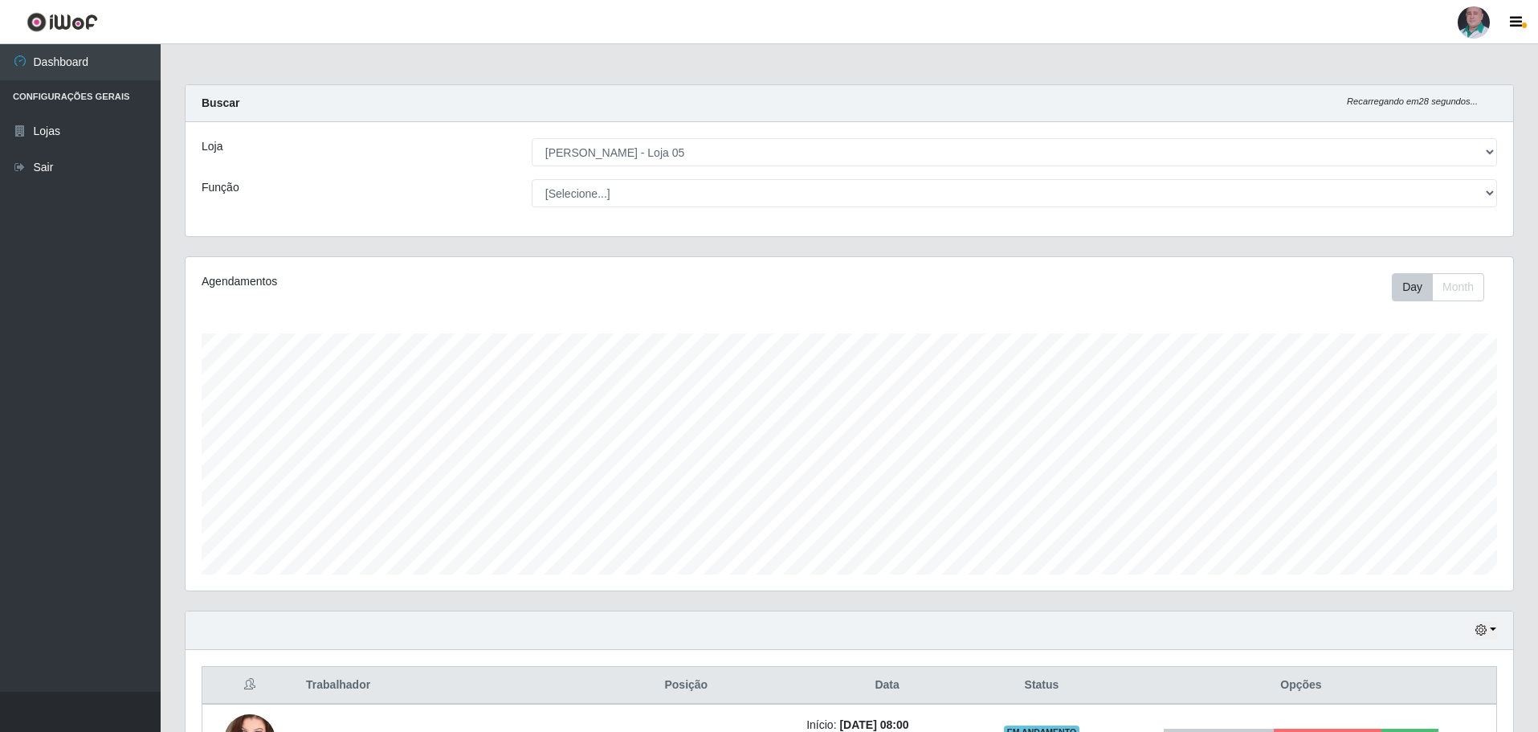
select select "252"
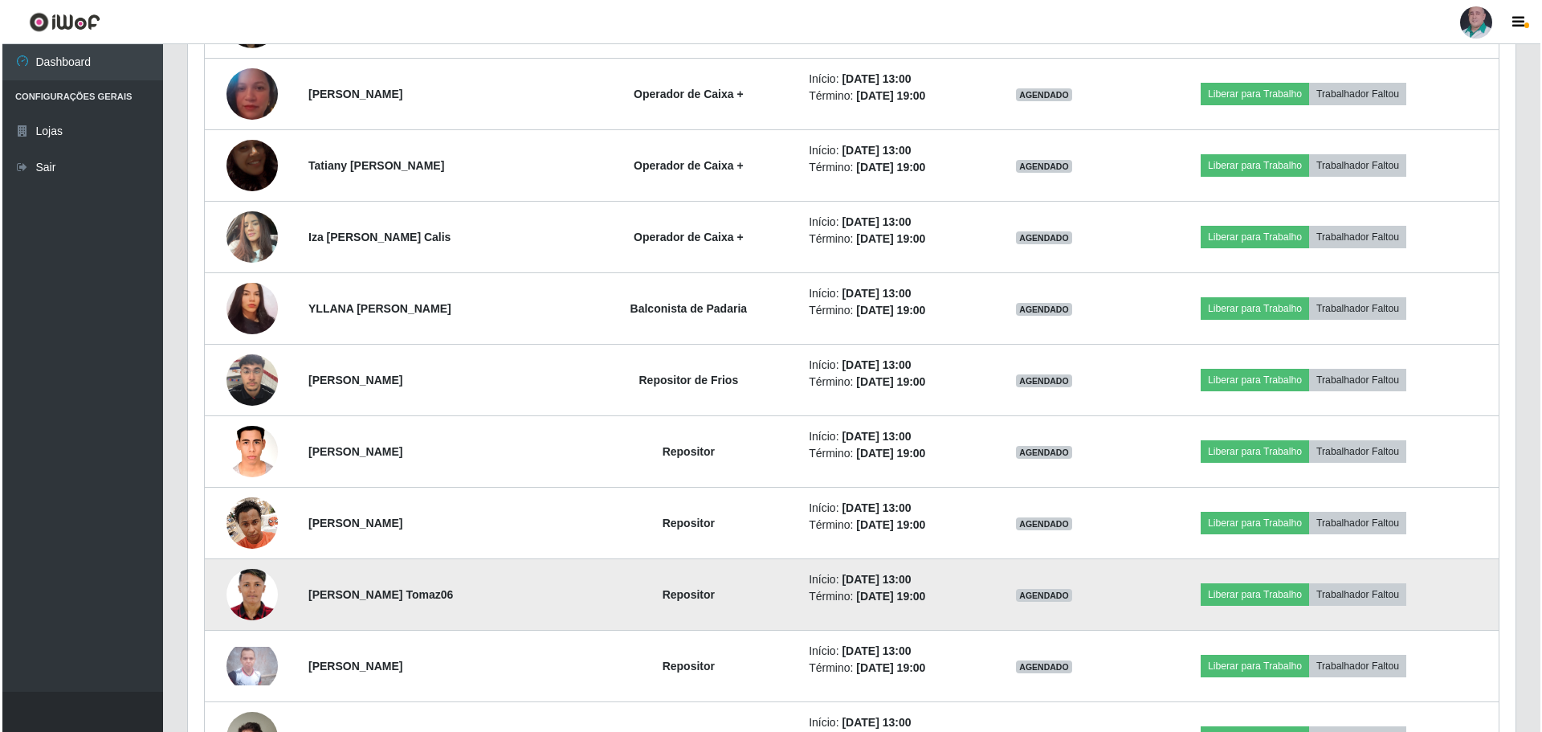
scroll to position [1533, 0]
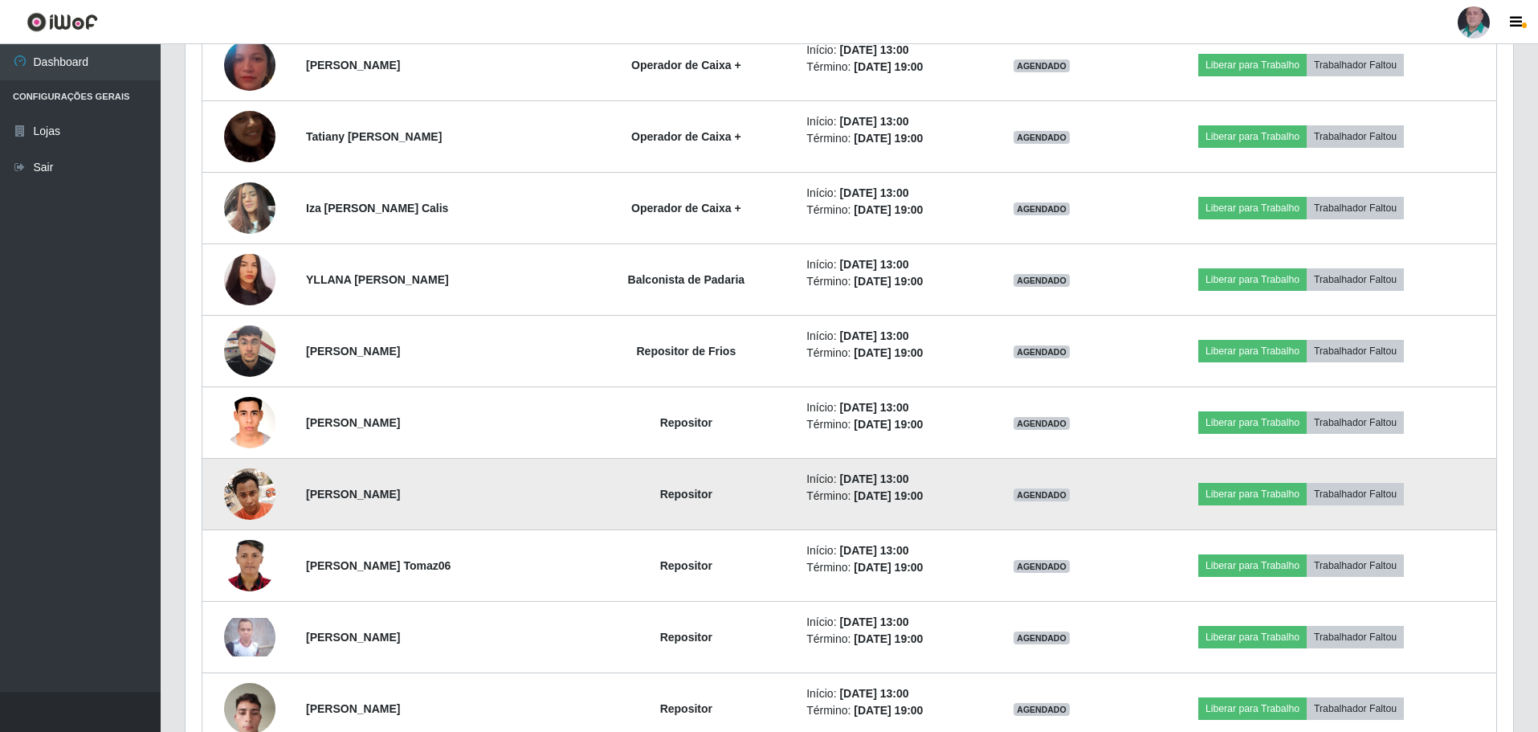
click at [253, 495] on img at bounding box center [249, 493] width 51 height 68
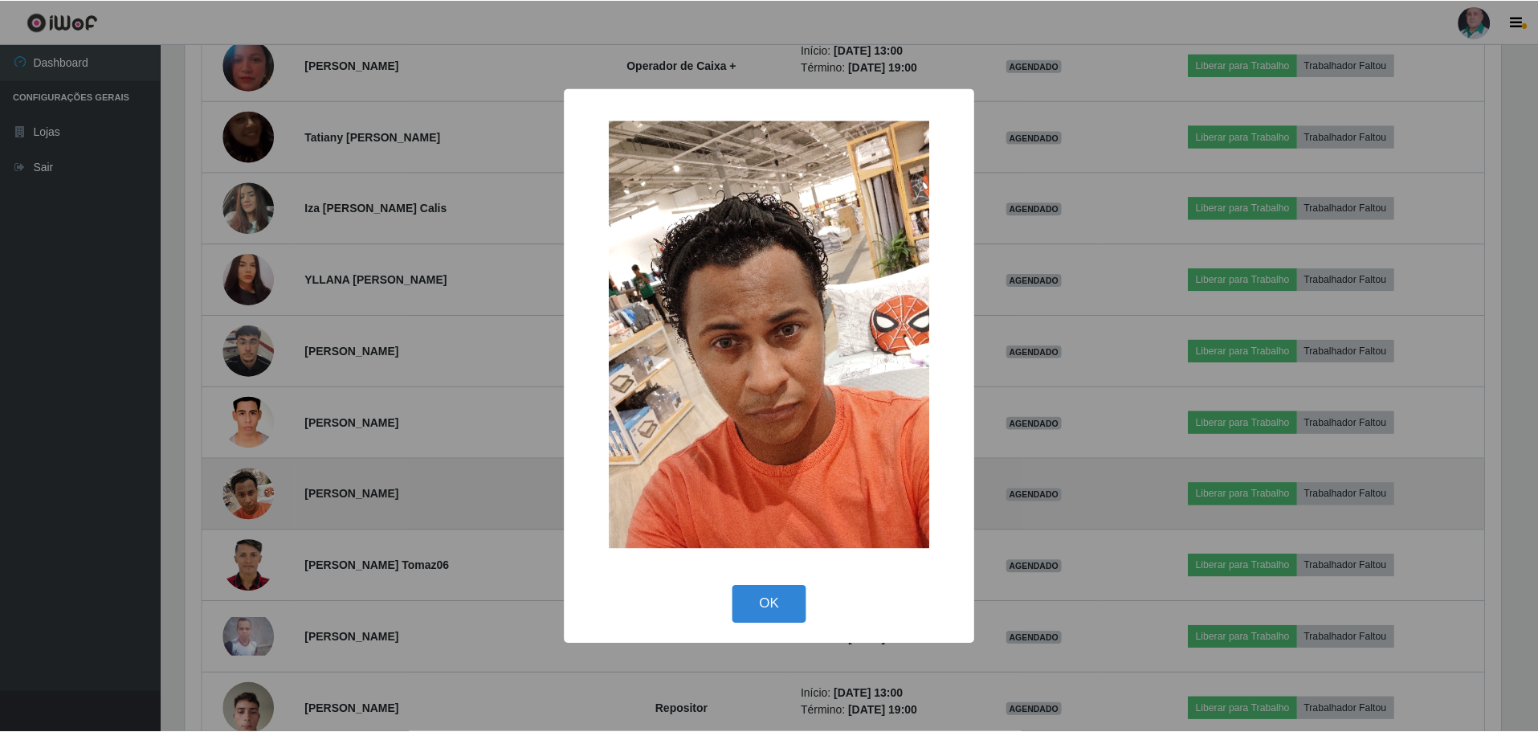
scroll to position [333, 1320]
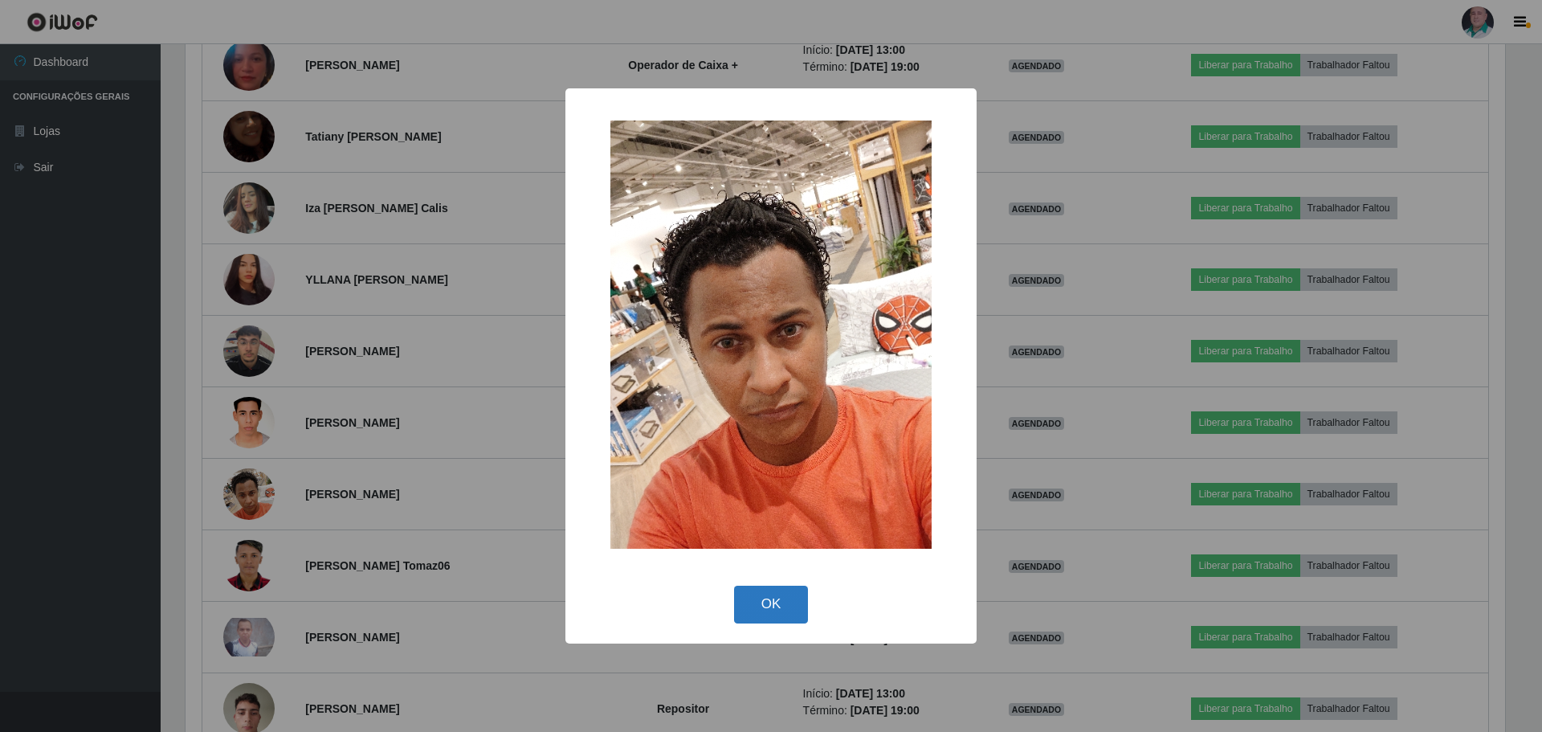
click at [761, 606] on button "OK" at bounding box center [771, 605] width 75 height 38
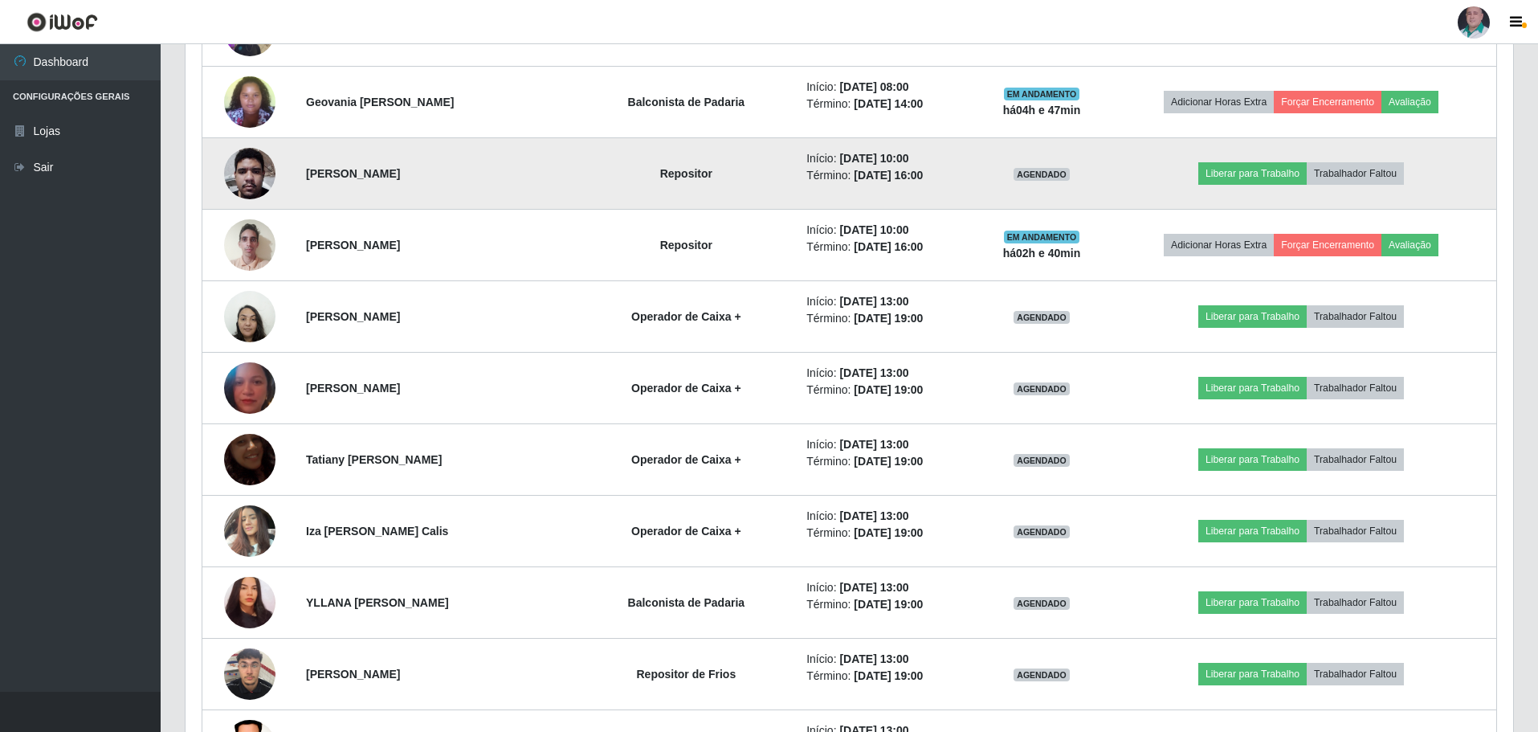
scroll to position [1211, 0]
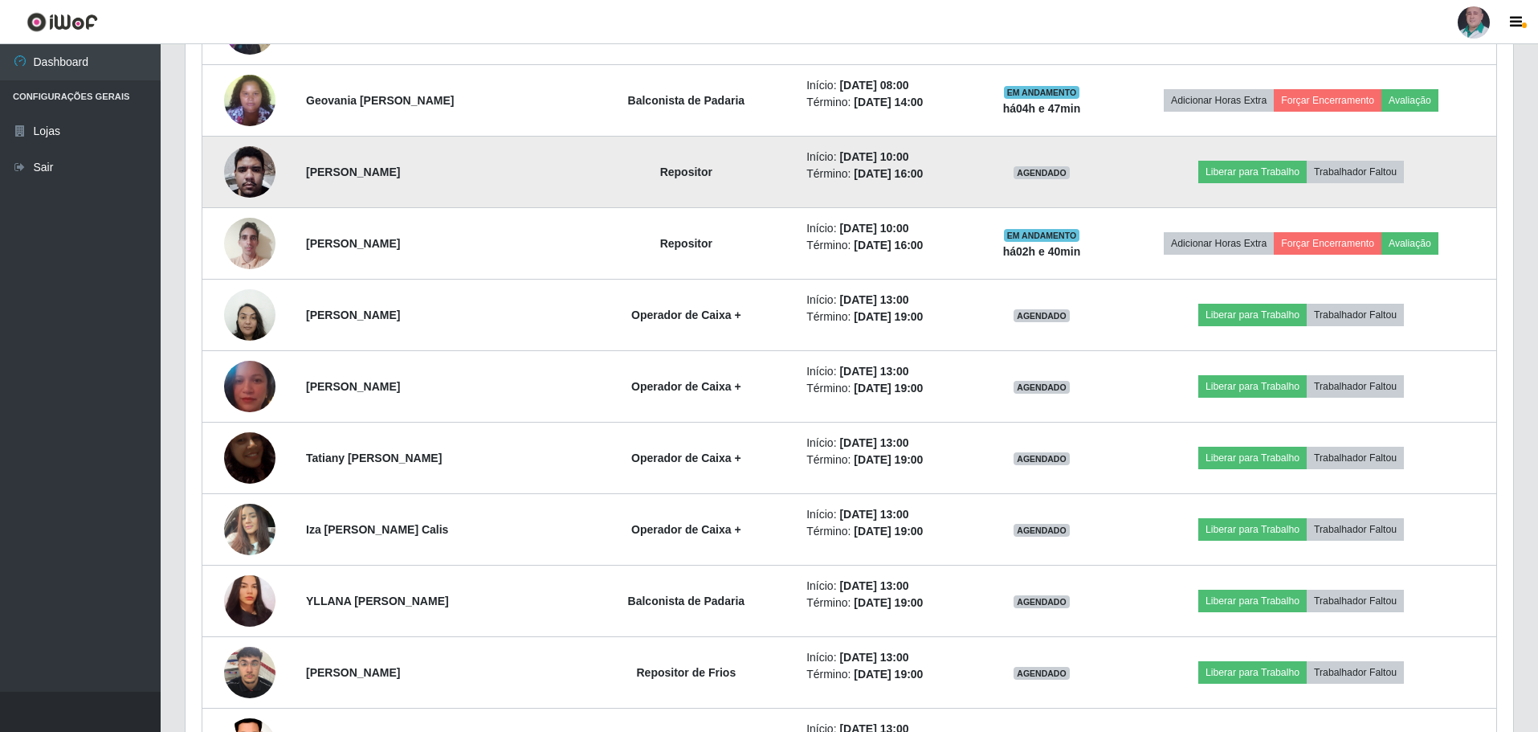
click at [251, 178] on img at bounding box center [249, 171] width 51 height 68
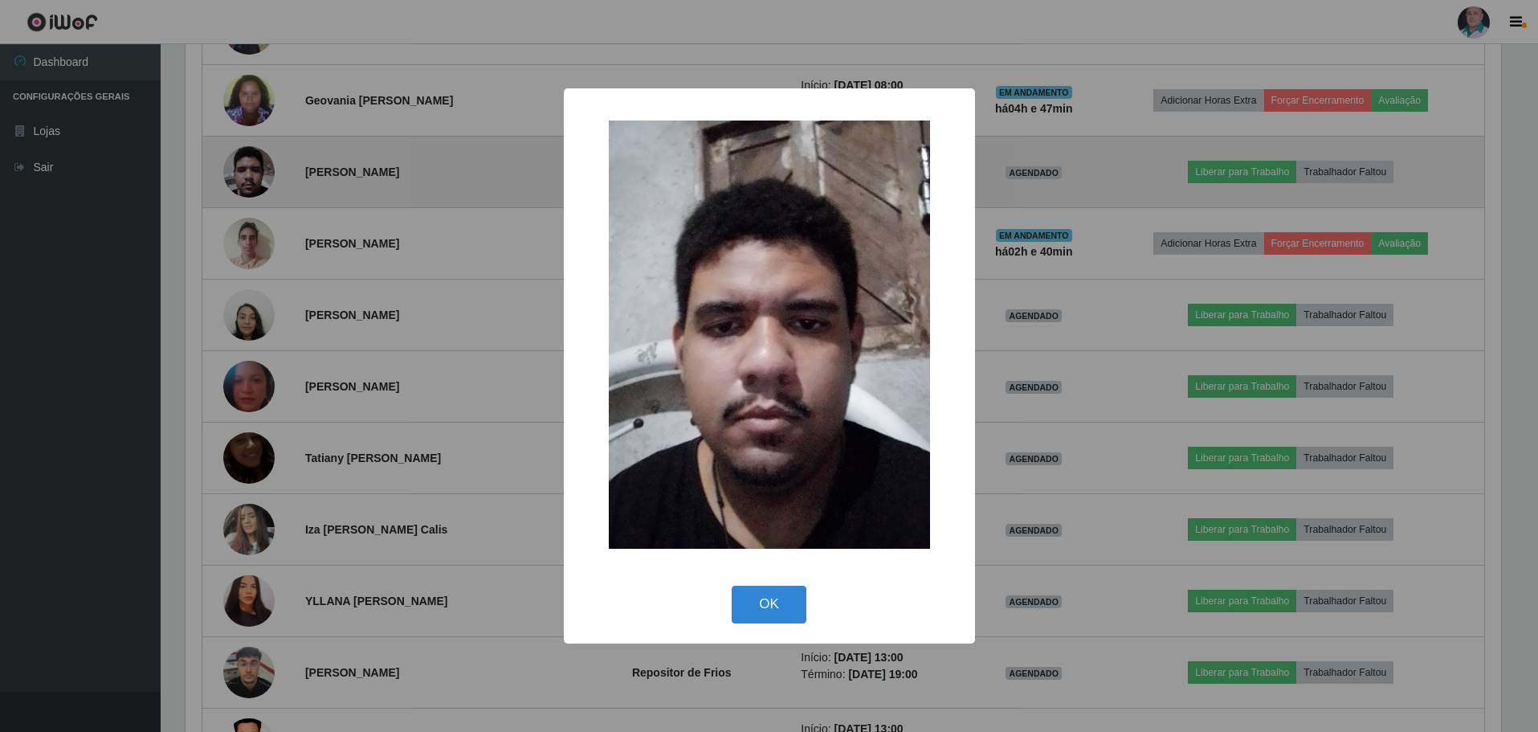
scroll to position [333, 1320]
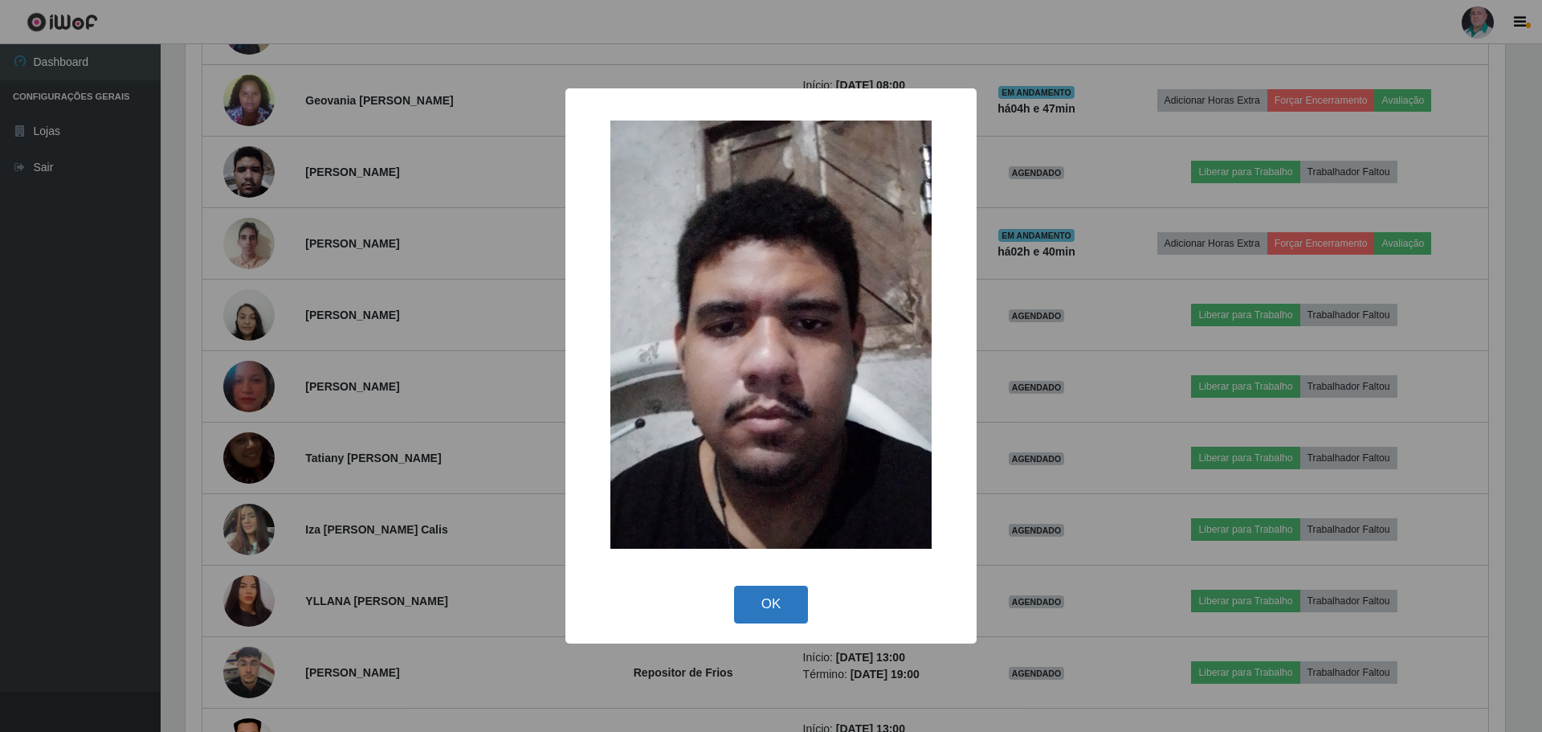
click at [783, 603] on button "OK" at bounding box center [771, 605] width 75 height 38
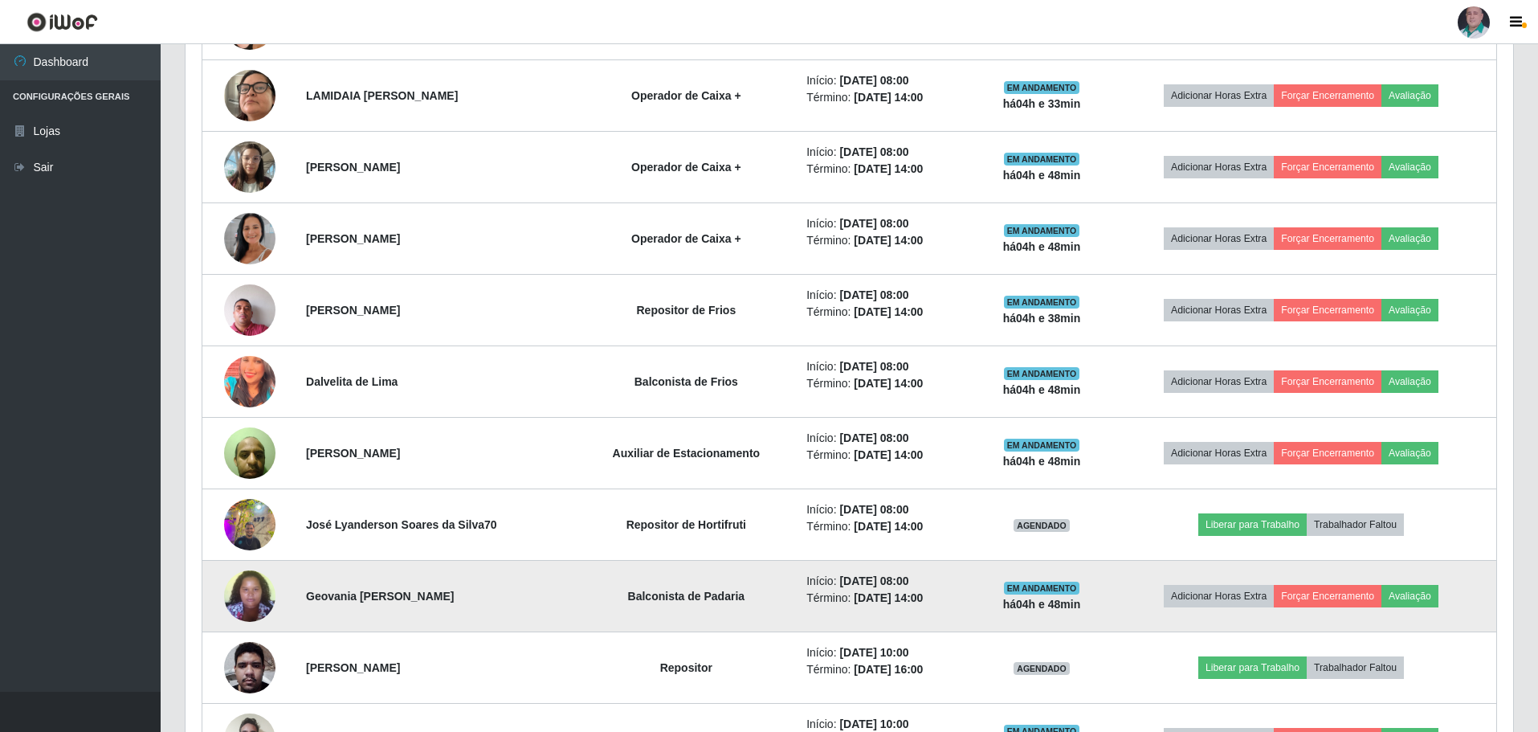
scroll to position [729, 0]
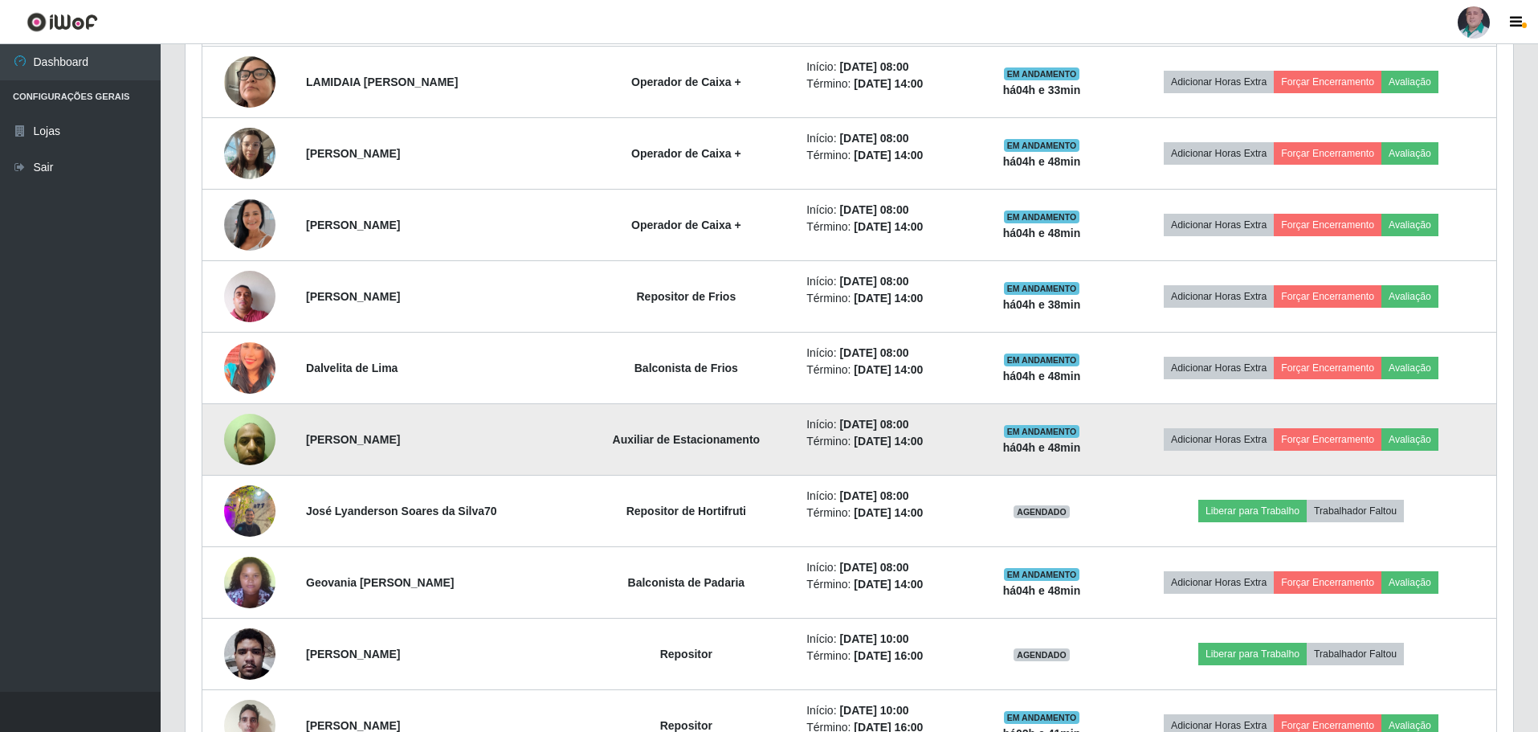
click at [257, 437] on img at bounding box center [249, 439] width 51 height 68
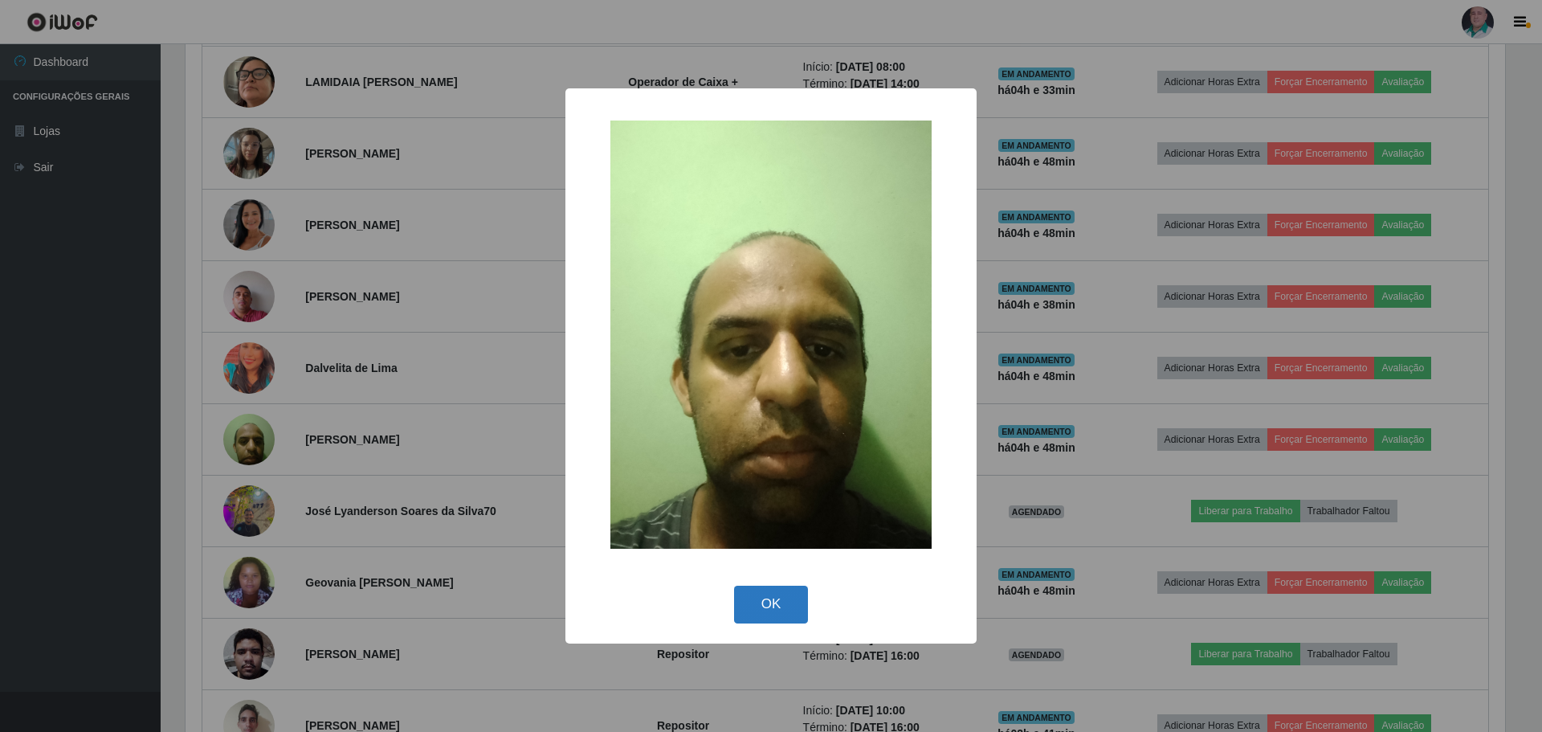
click at [774, 604] on button "OK" at bounding box center [771, 605] width 75 height 38
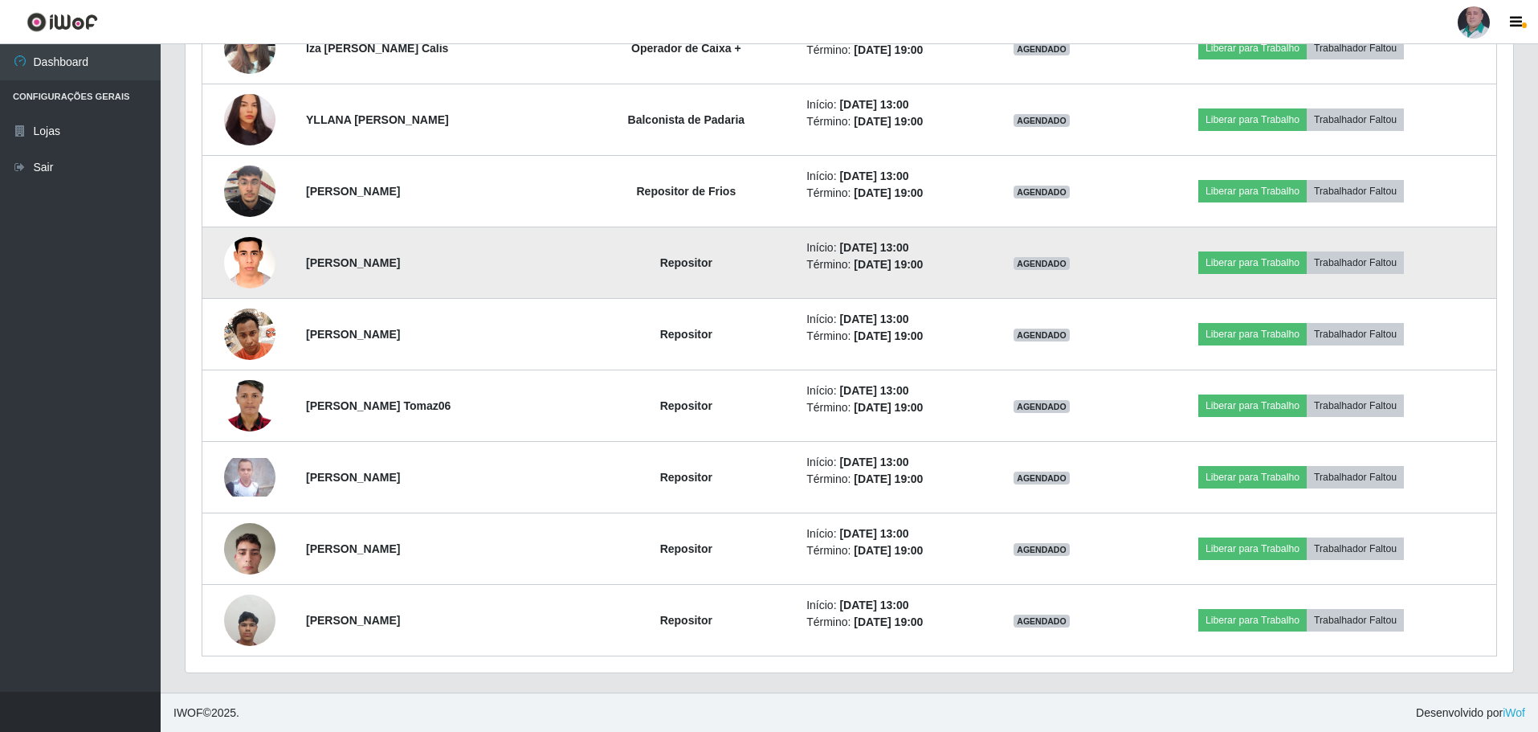
scroll to position [1693, 0]
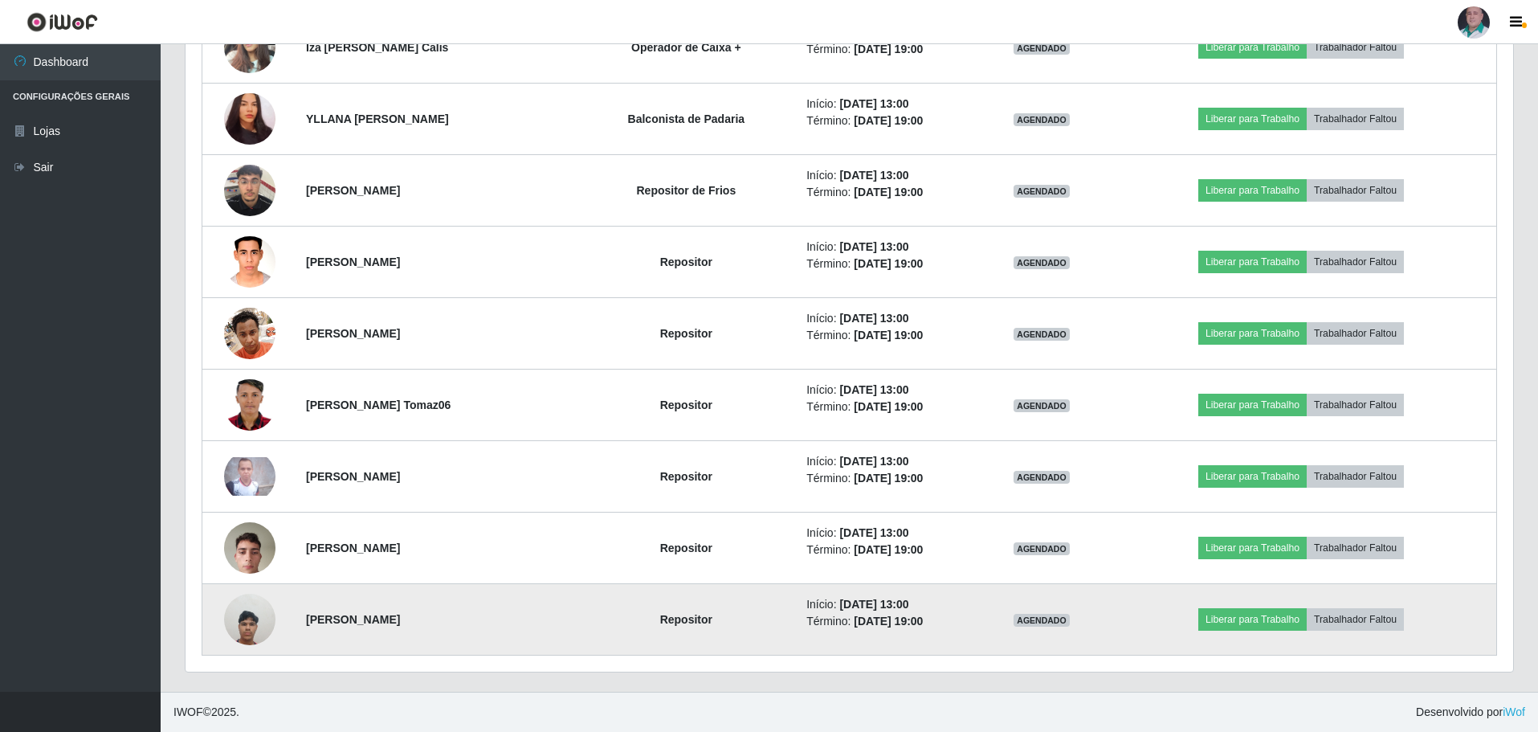
click at [241, 624] on img at bounding box center [249, 619] width 51 height 68
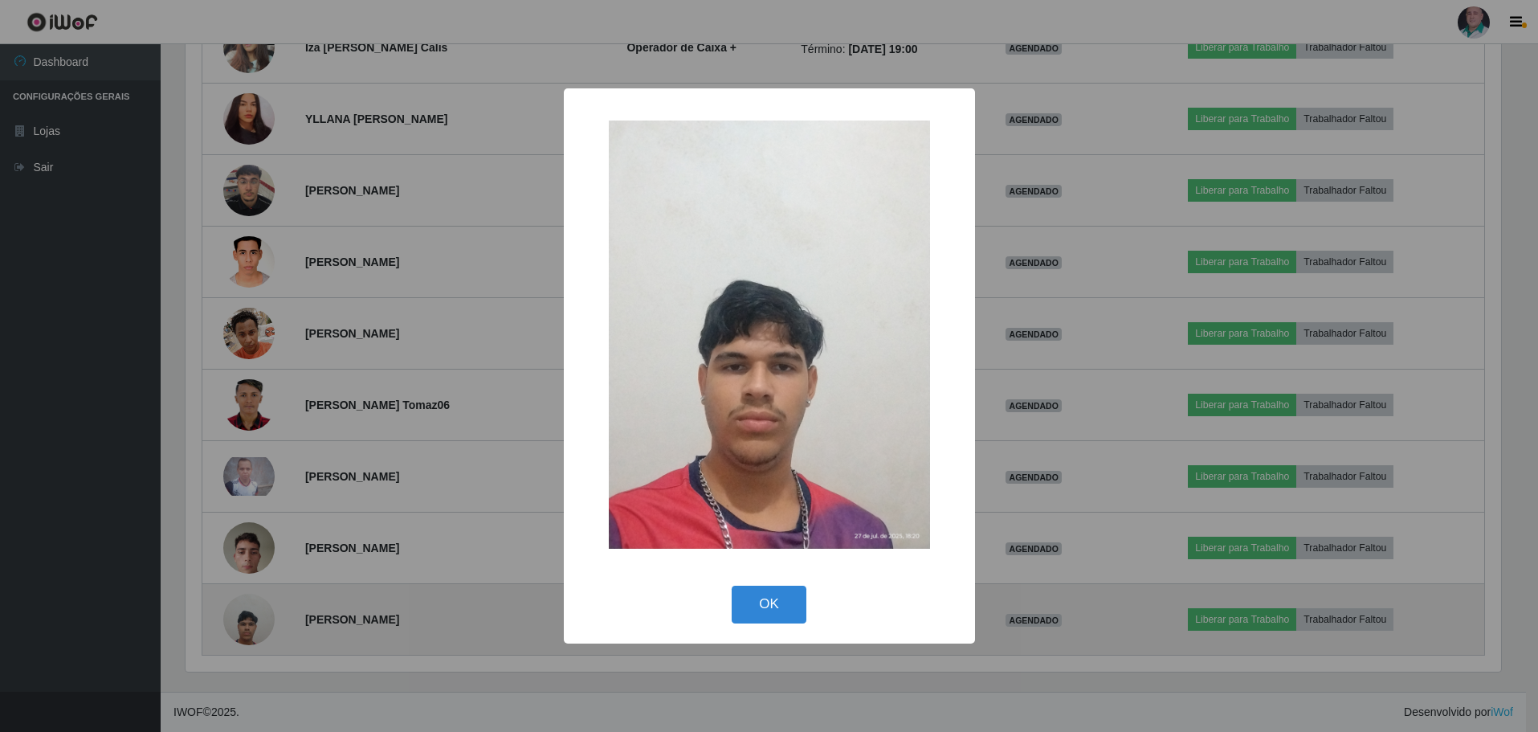
scroll to position [333, 1320]
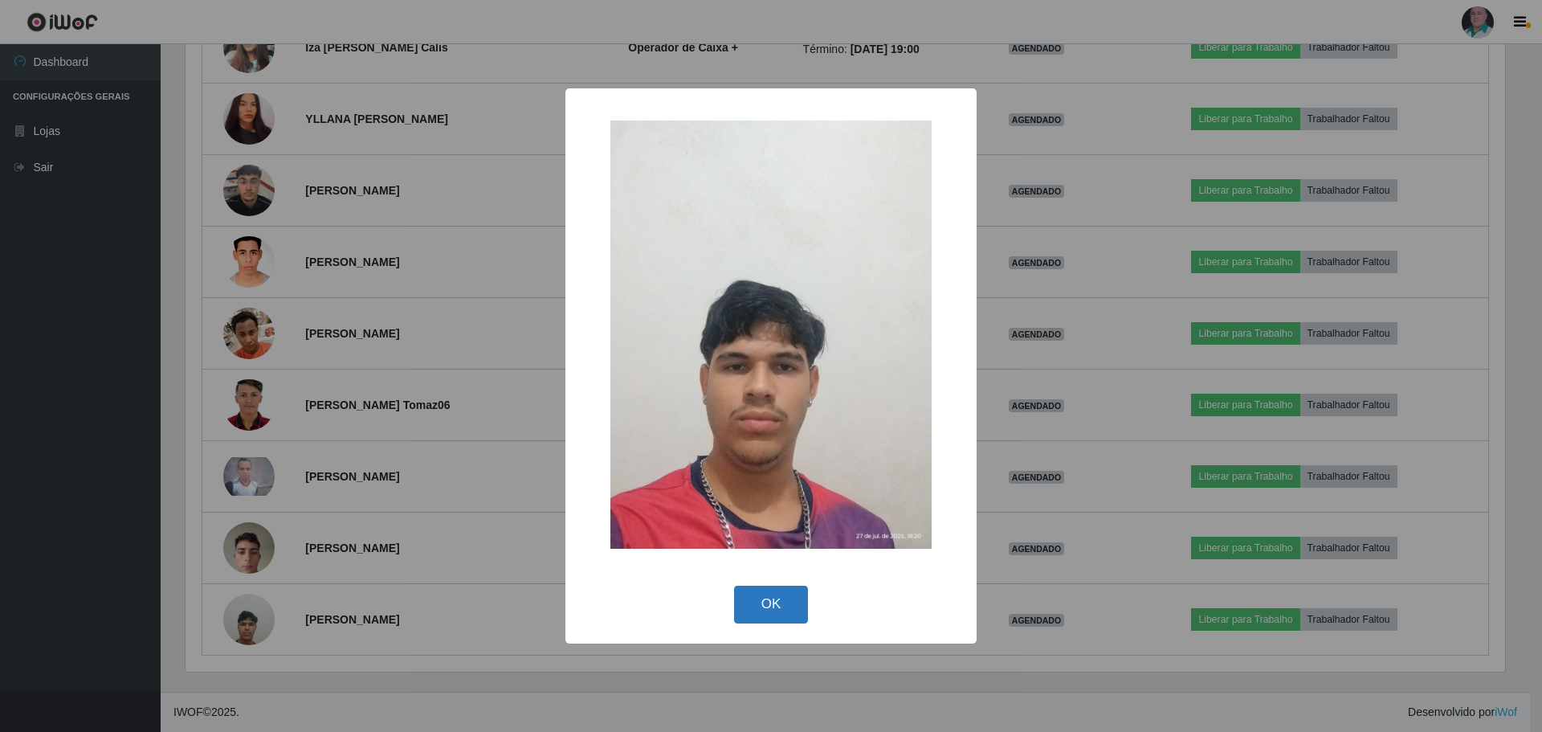
click at [763, 610] on button "OK" at bounding box center [771, 605] width 75 height 38
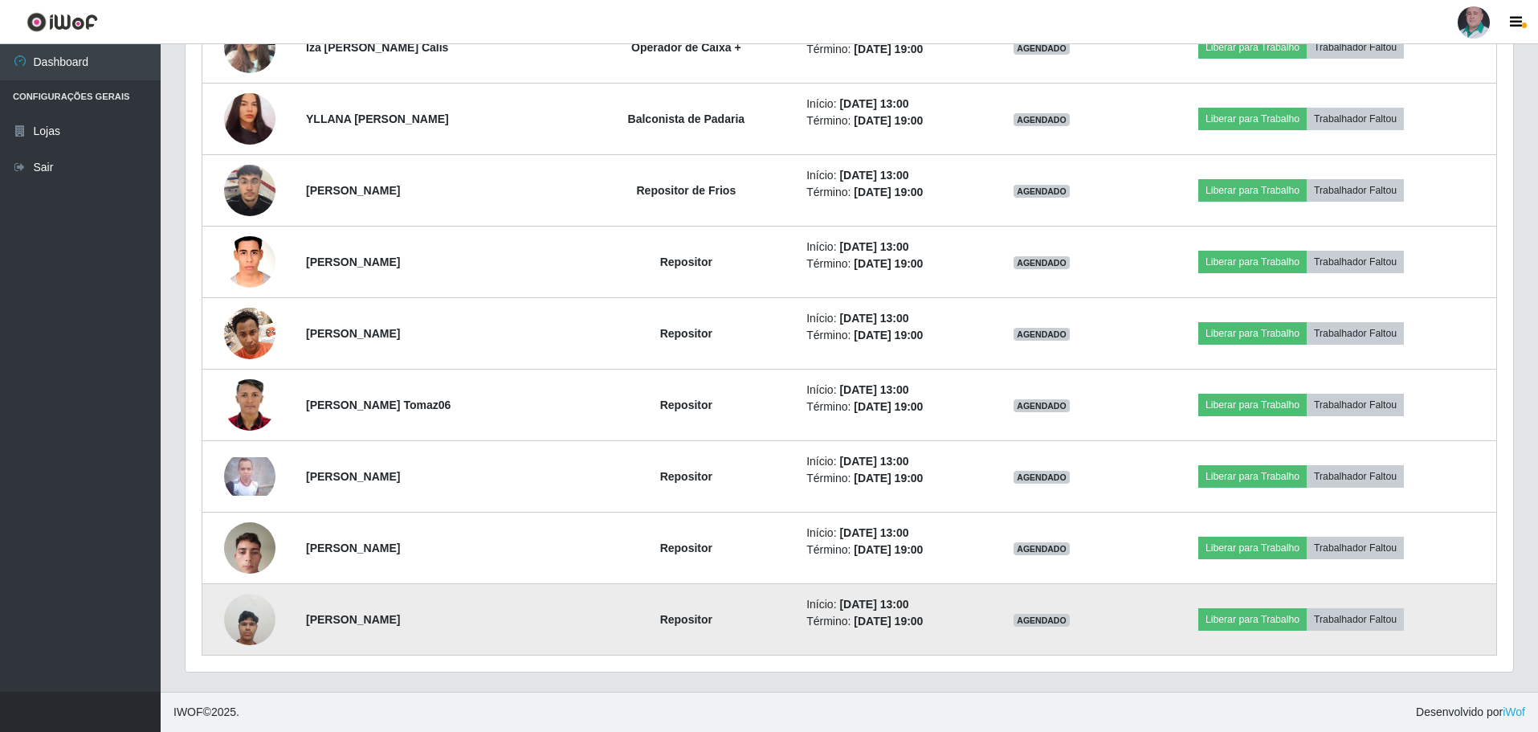
scroll to position [333, 1328]
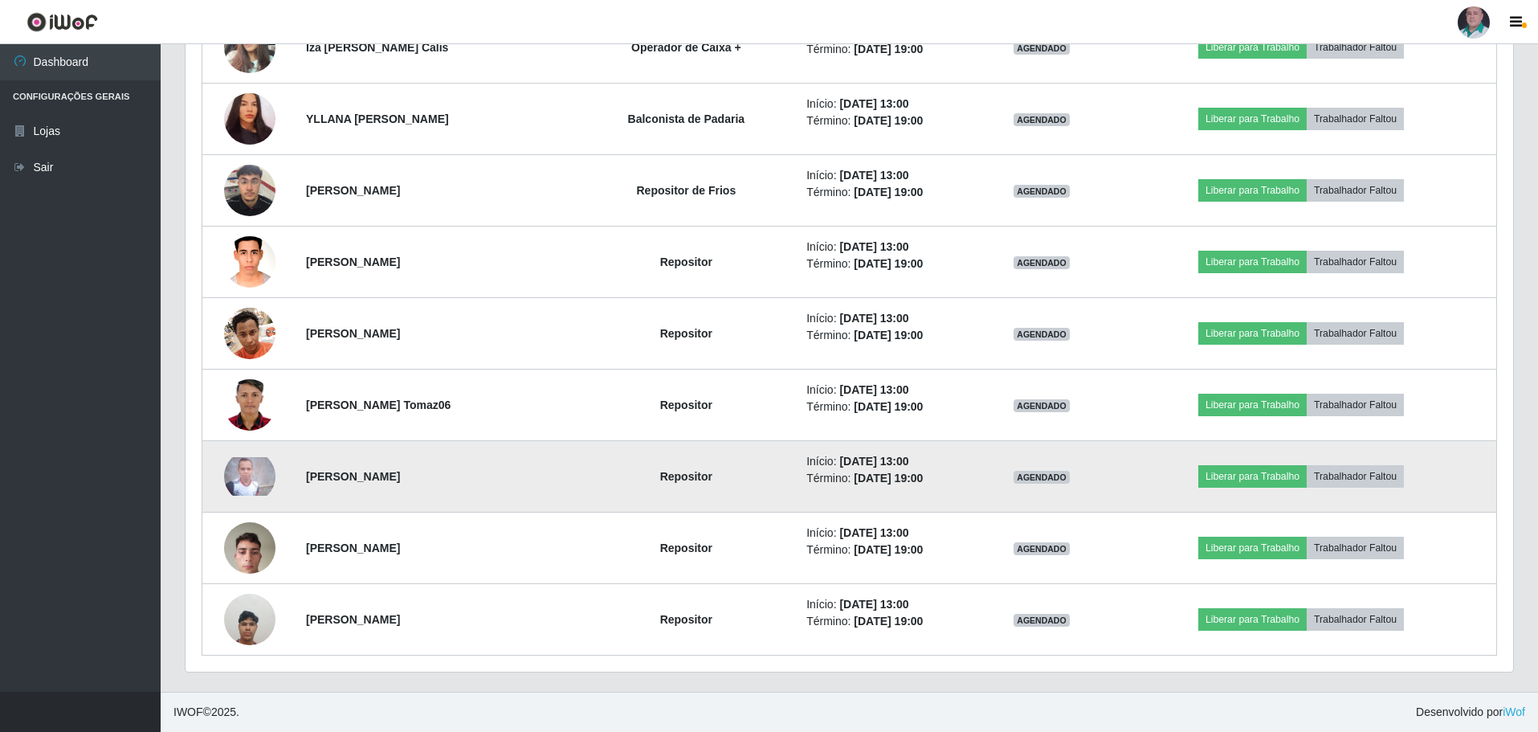
click at [251, 479] on img at bounding box center [249, 476] width 51 height 39
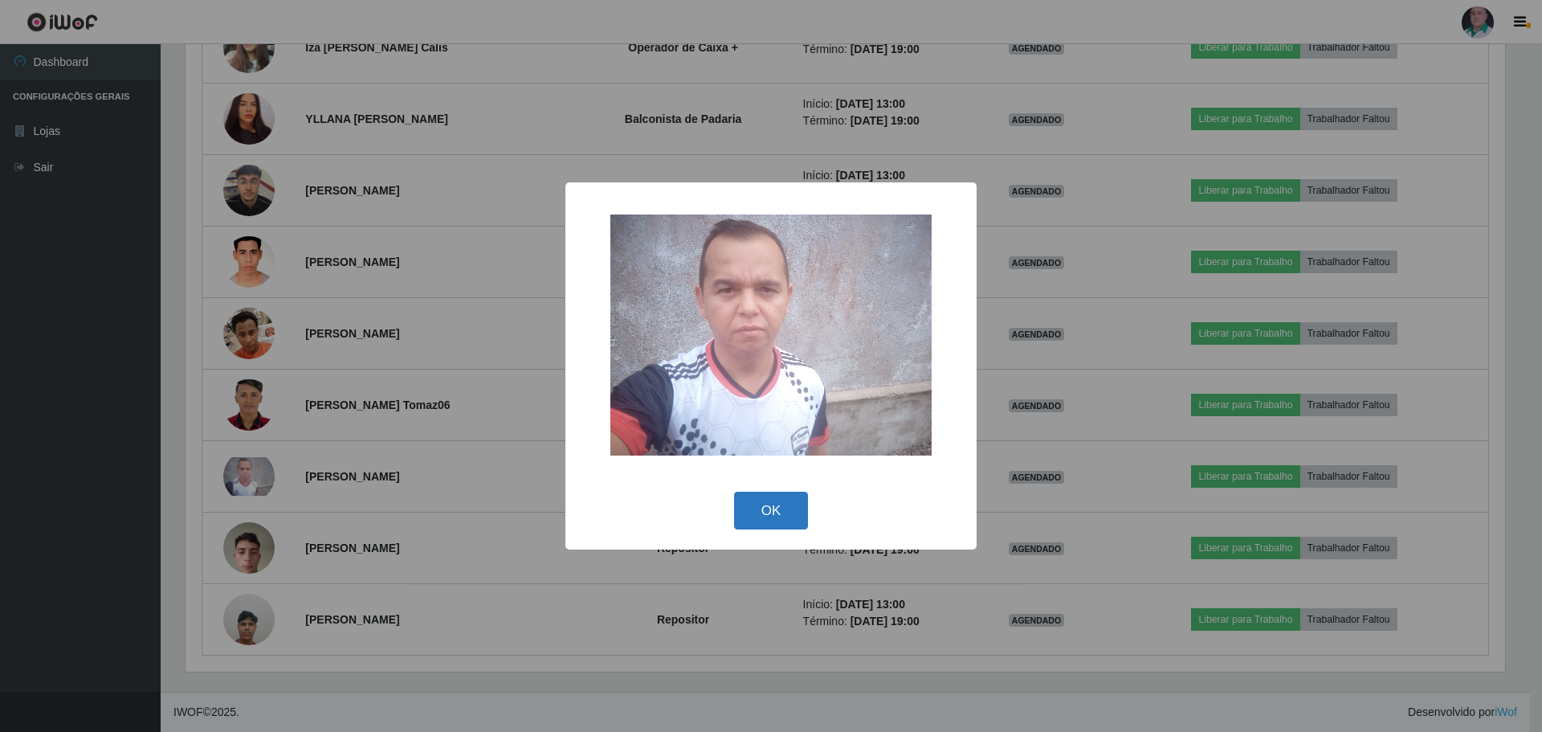
click at [770, 510] on button "OK" at bounding box center [771, 511] width 75 height 38
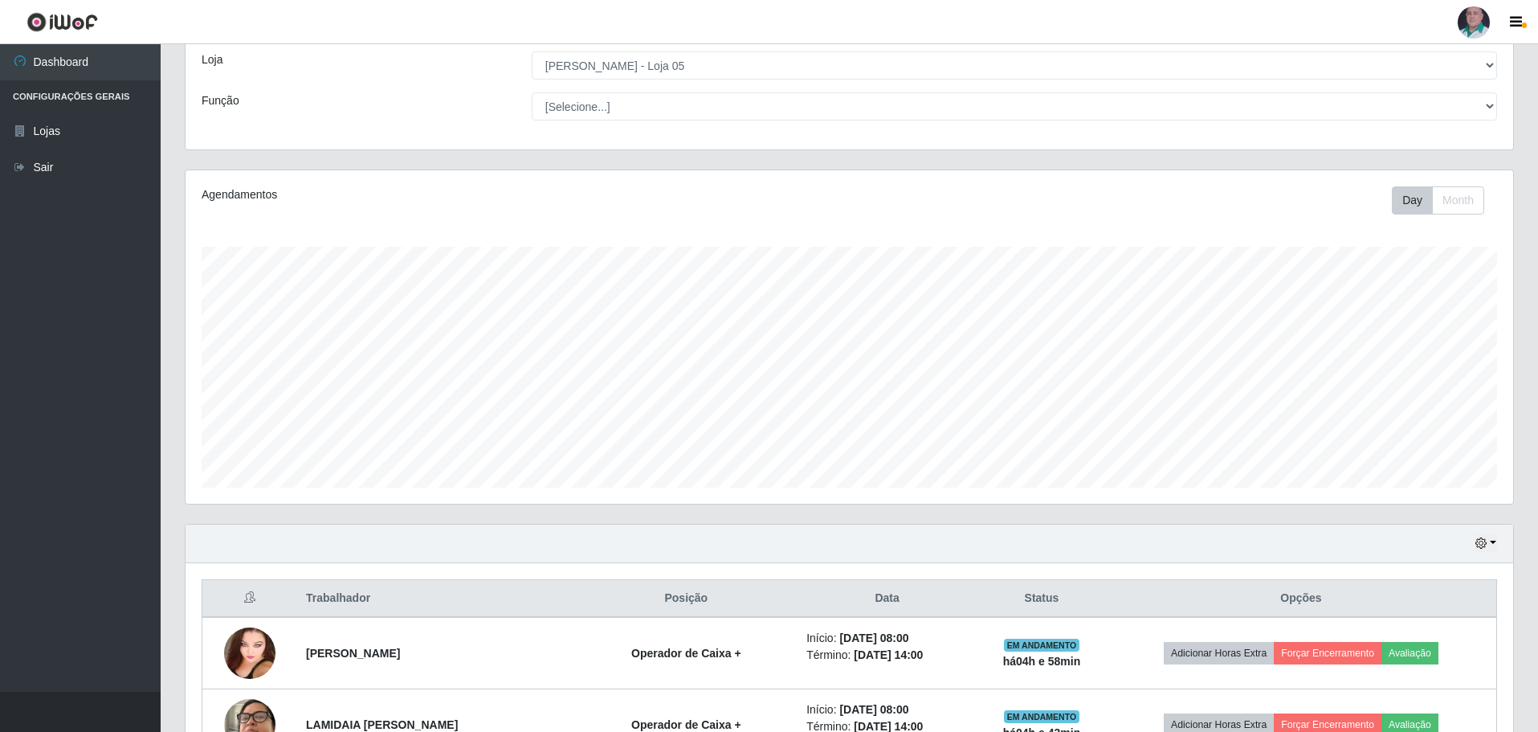
scroll to position [0, 0]
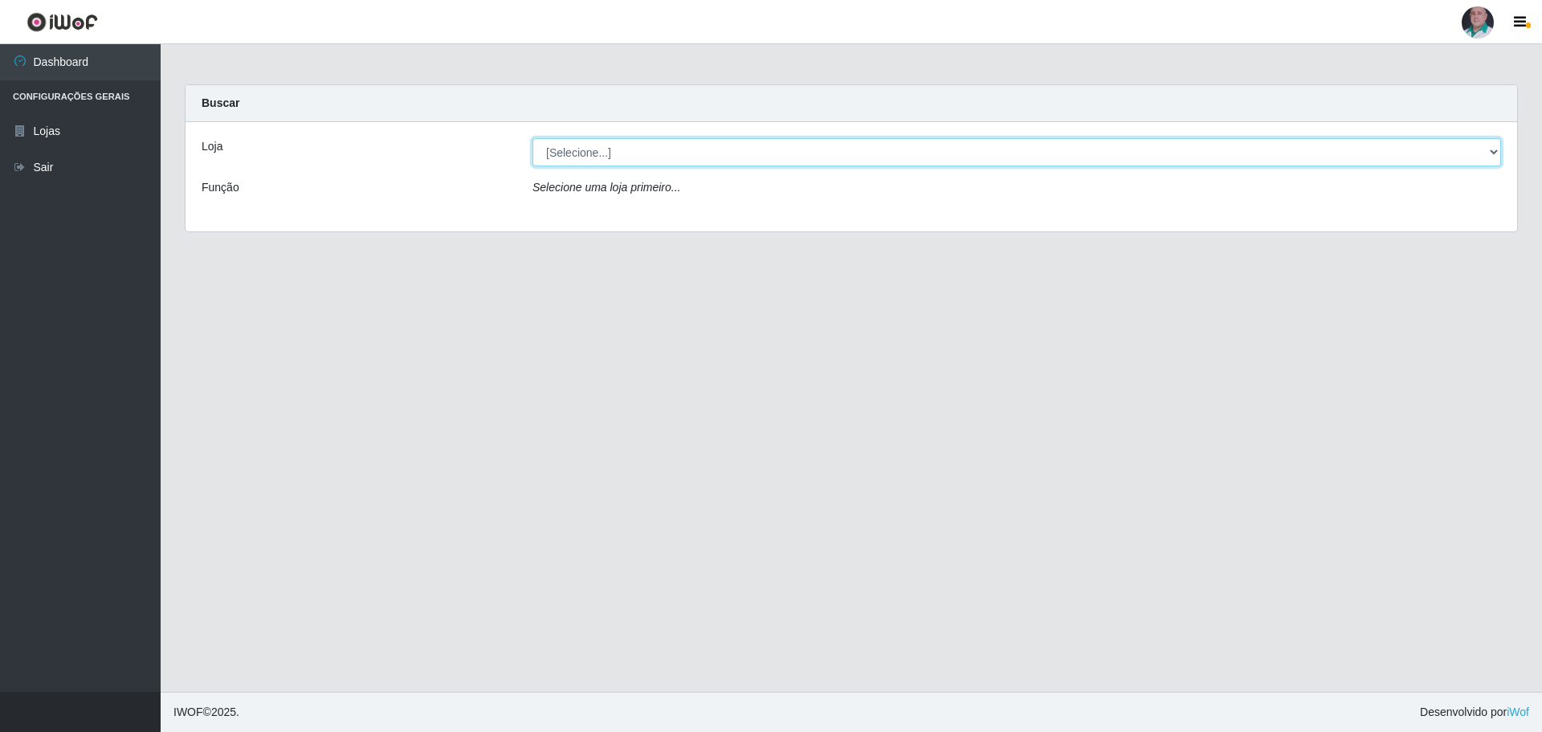
click at [565, 152] on select "[Selecione...] Mar Vermelho - Loja 05" at bounding box center [1017, 152] width 969 height 28
select select "252"
click at [533, 138] on select "[Selecione...] Mar Vermelho - Loja 05" at bounding box center [1017, 152] width 969 height 28
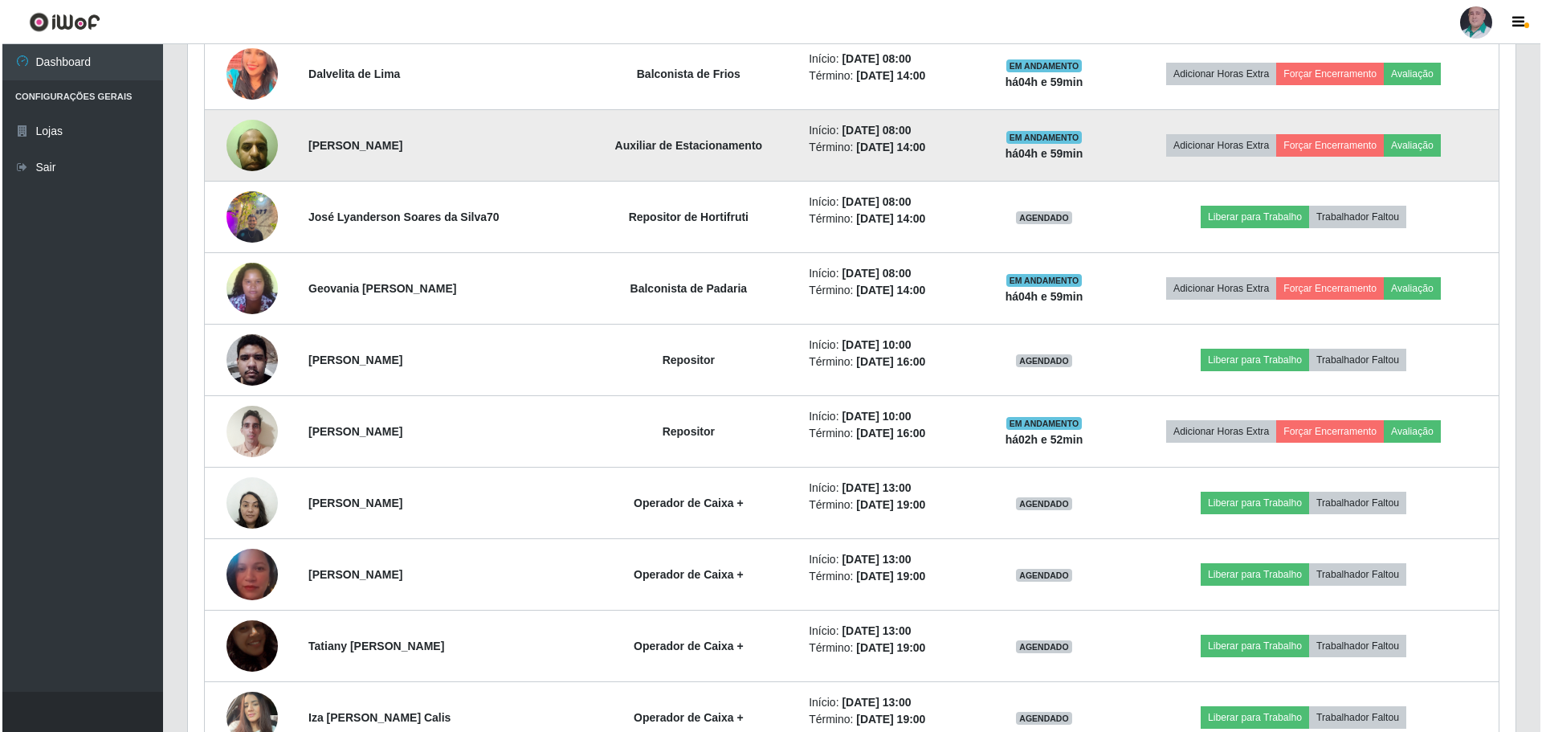
scroll to position [1125, 0]
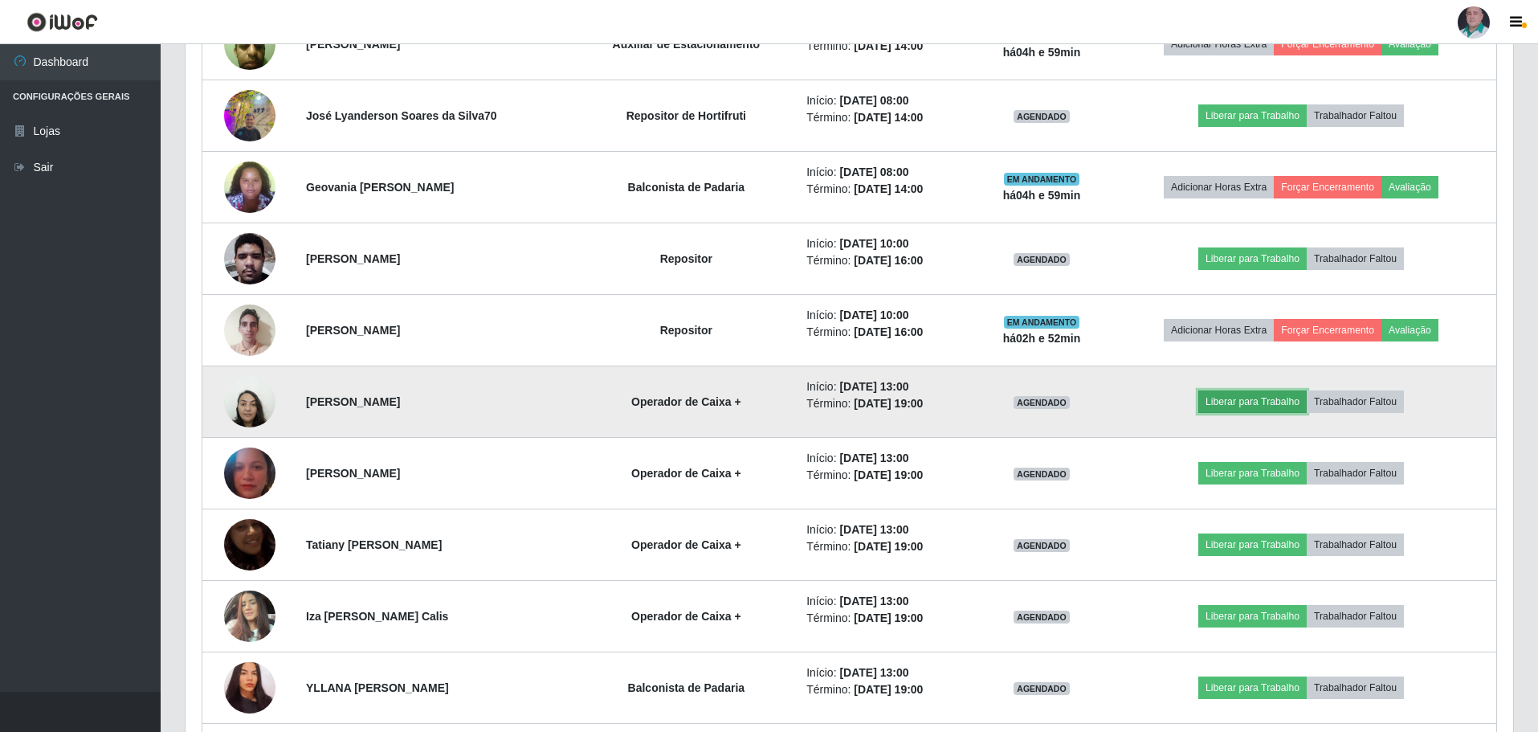
click at [1247, 402] on button "Liberar para Trabalho" at bounding box center [1252, 401] width 108 height 22
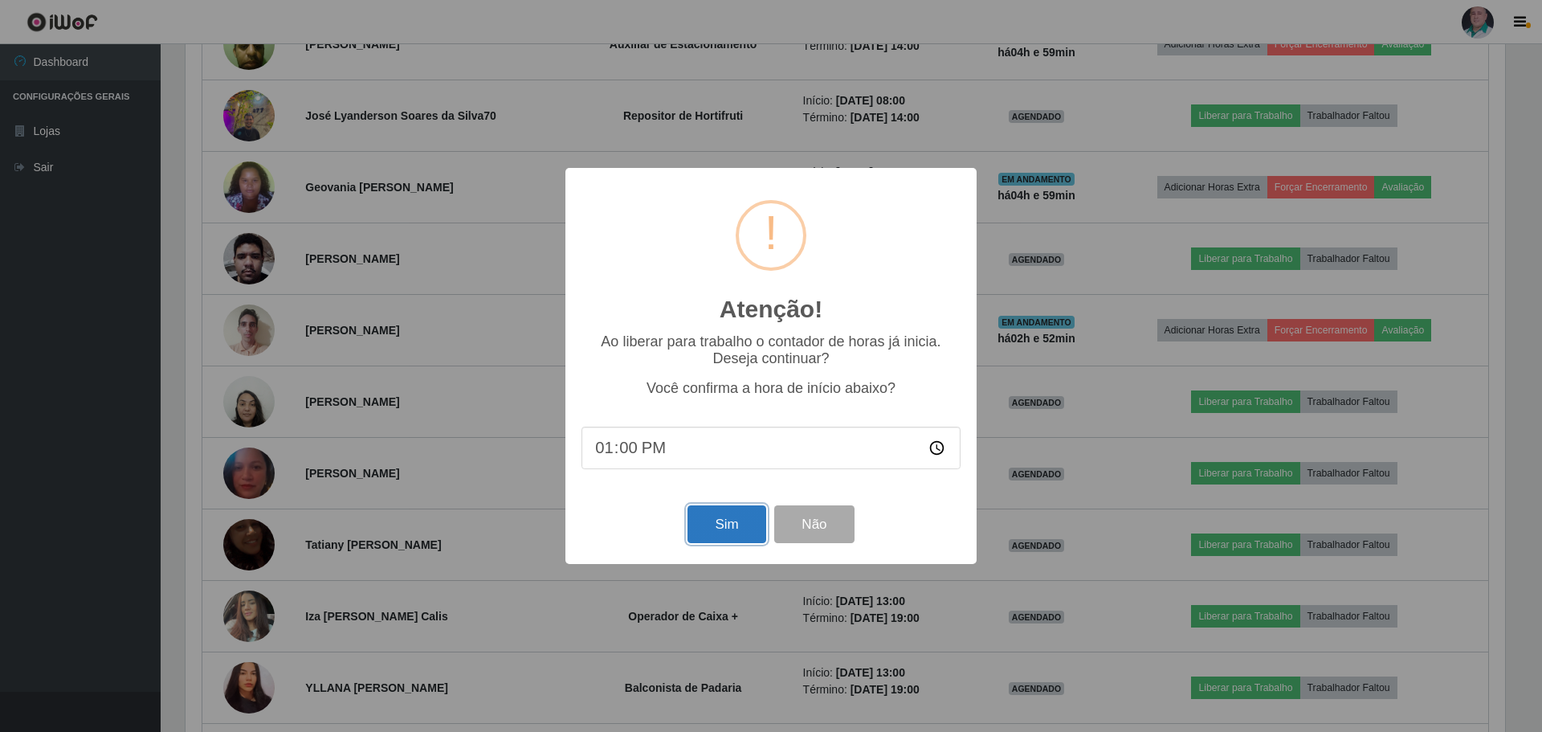
click at [716, 536] on button "Sim" at bounding box center [727, 524] width 78 height 38
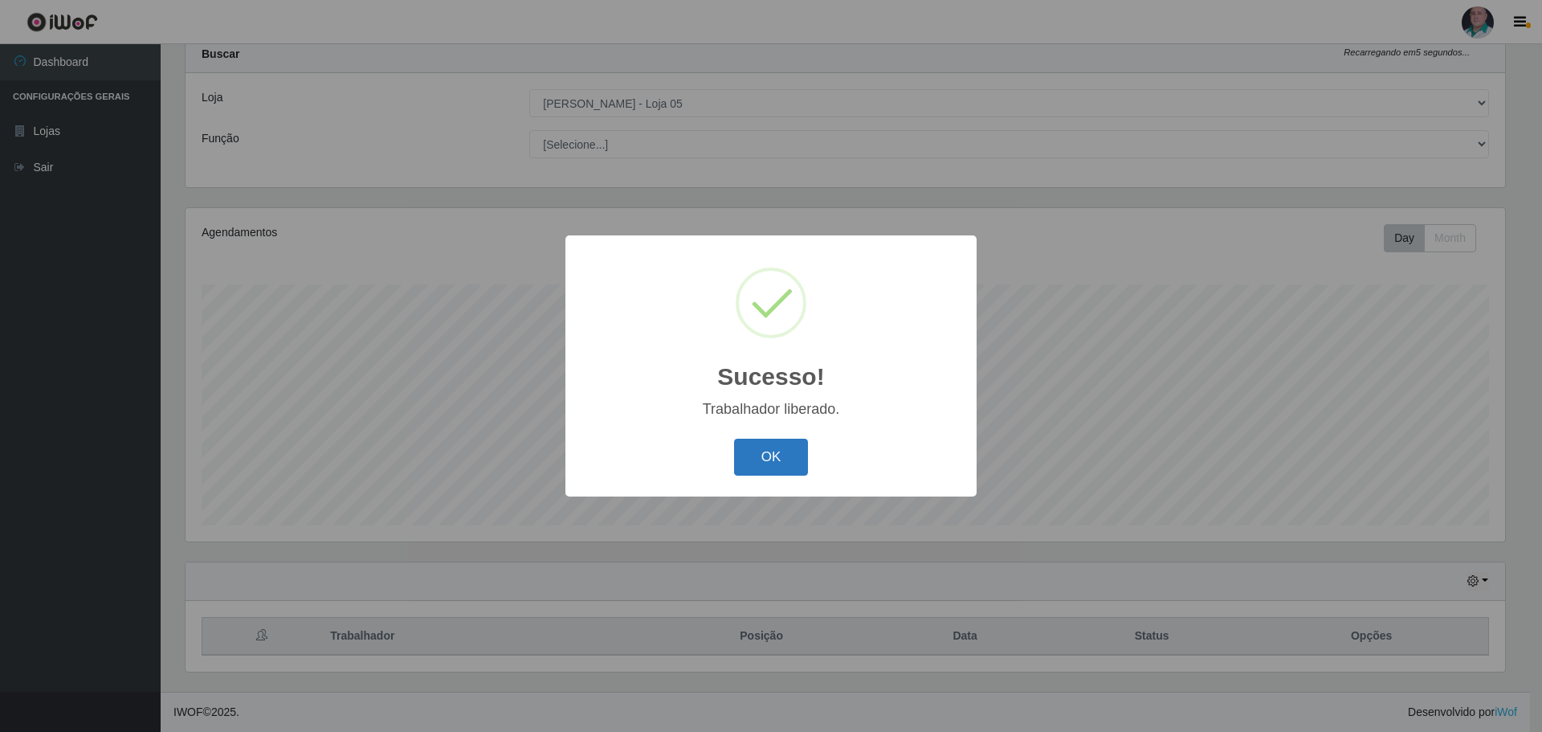
click at [758, 459] on button "OK" at bounding box center [771, 458] width 75 height 38
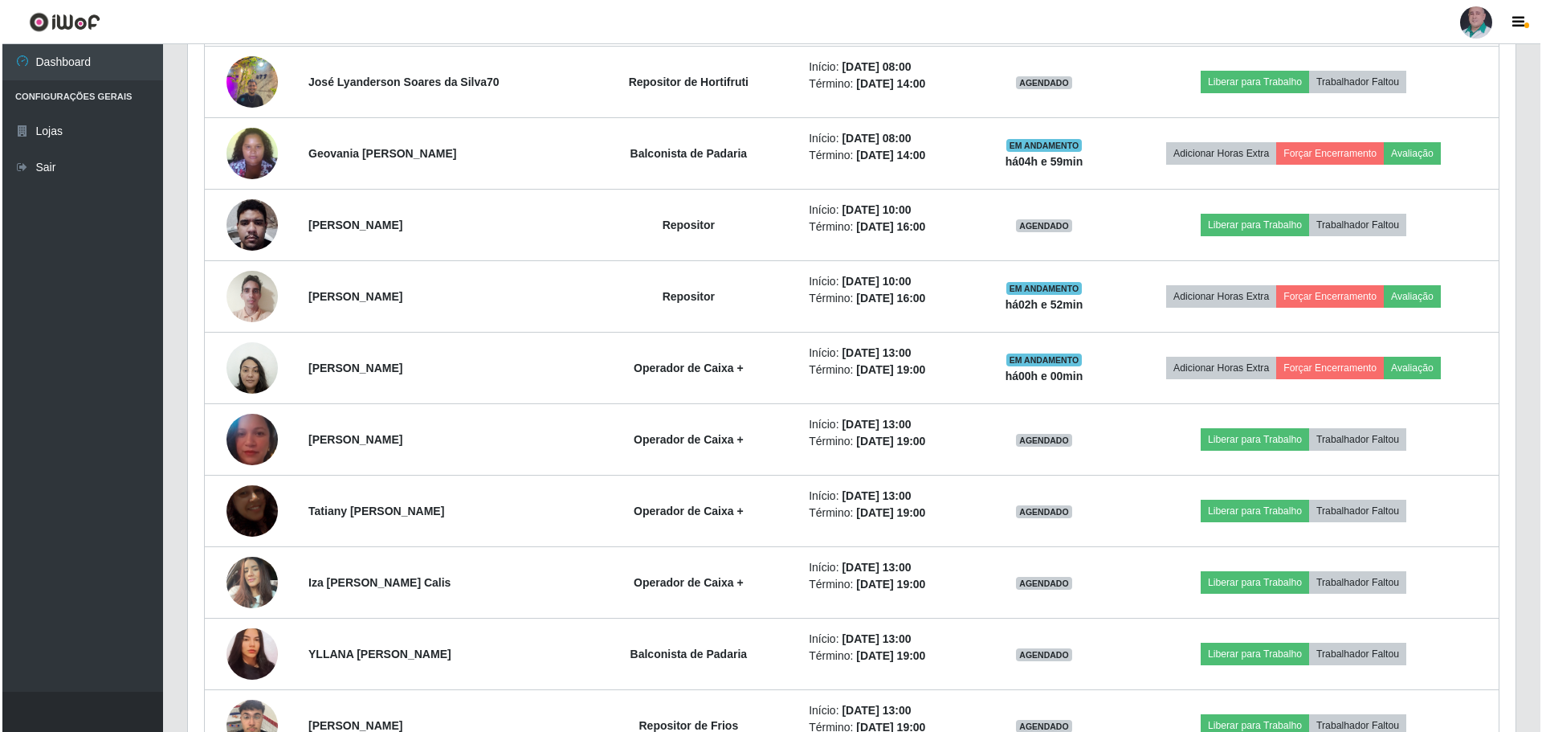
scroll to position [1174, 0]
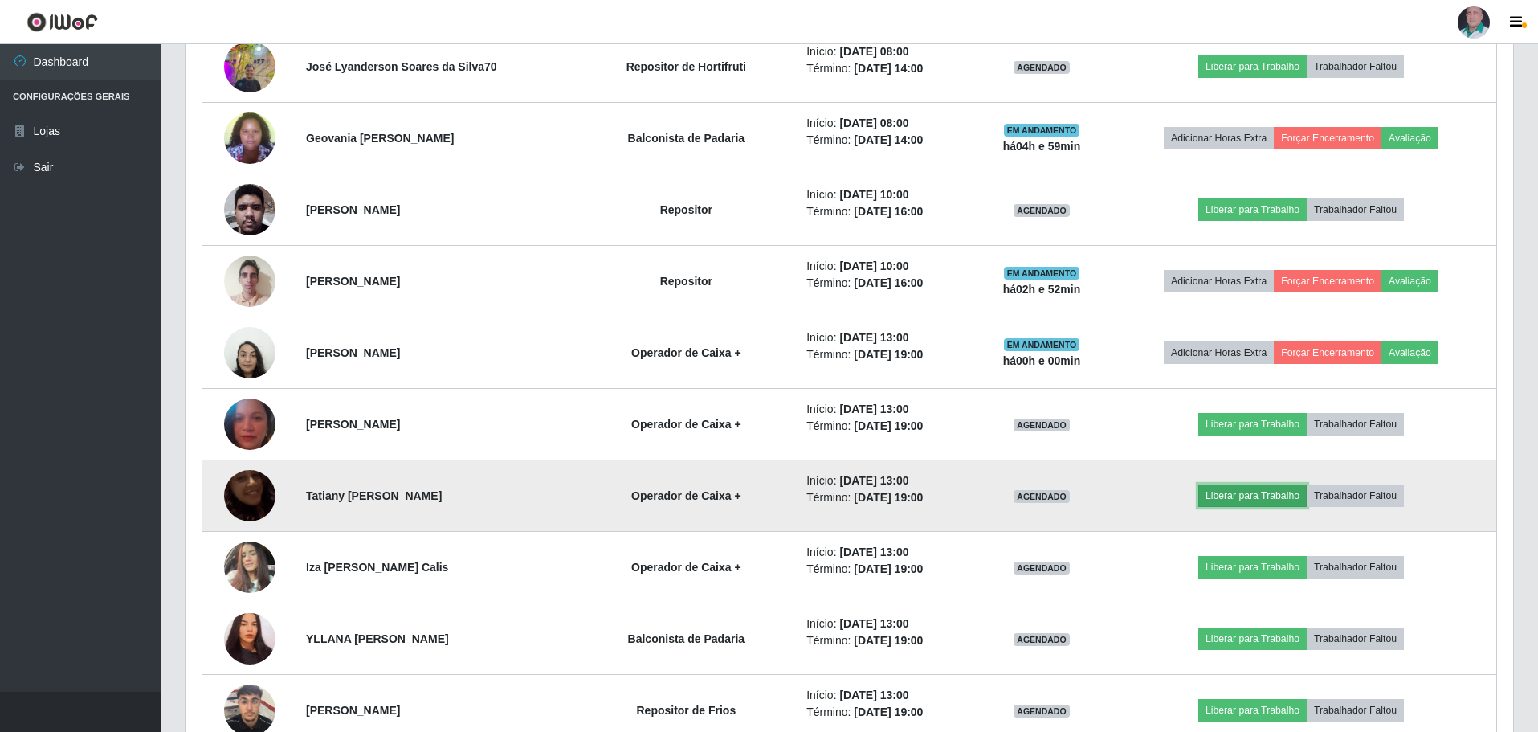
click at [1229, 499] on button "Liberar para Trabalho" at bounding box center [1252, 495] width 108 height 22
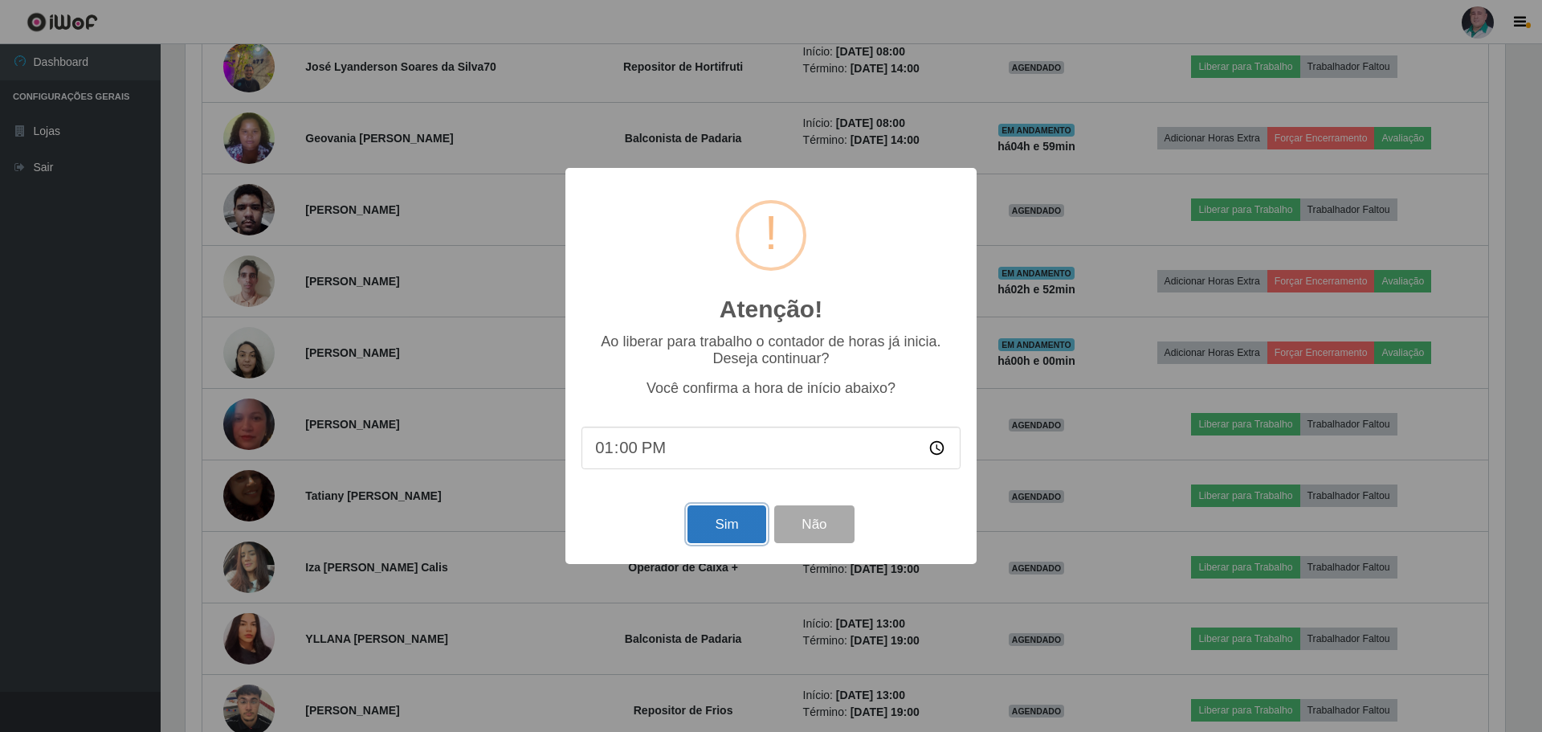
click at [712, 530] on button "Sim" at bounding box center [727, 524] width 78 height 38
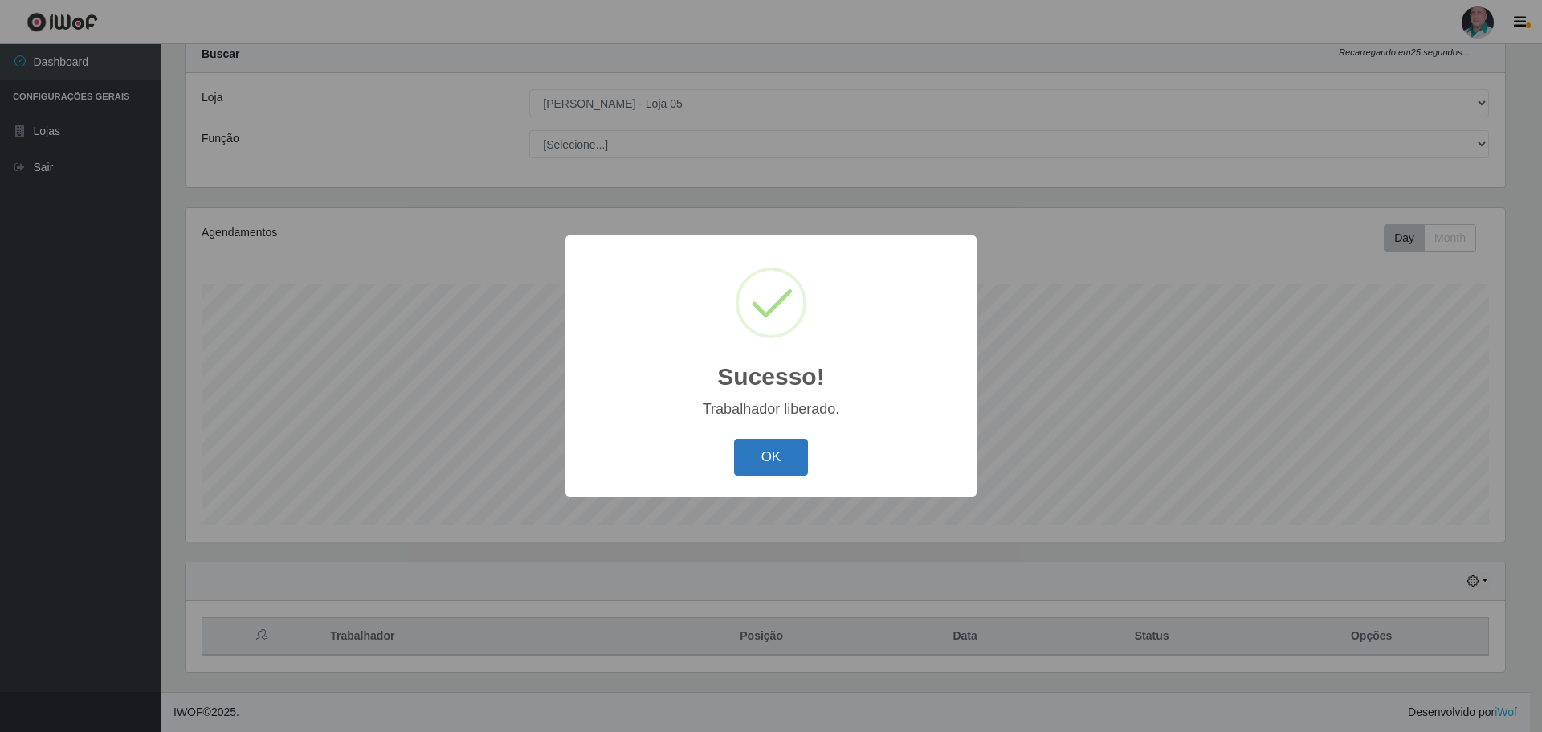
click at [764, 460] on button "OK" at bounding box center [771, 458] width 75 height 38
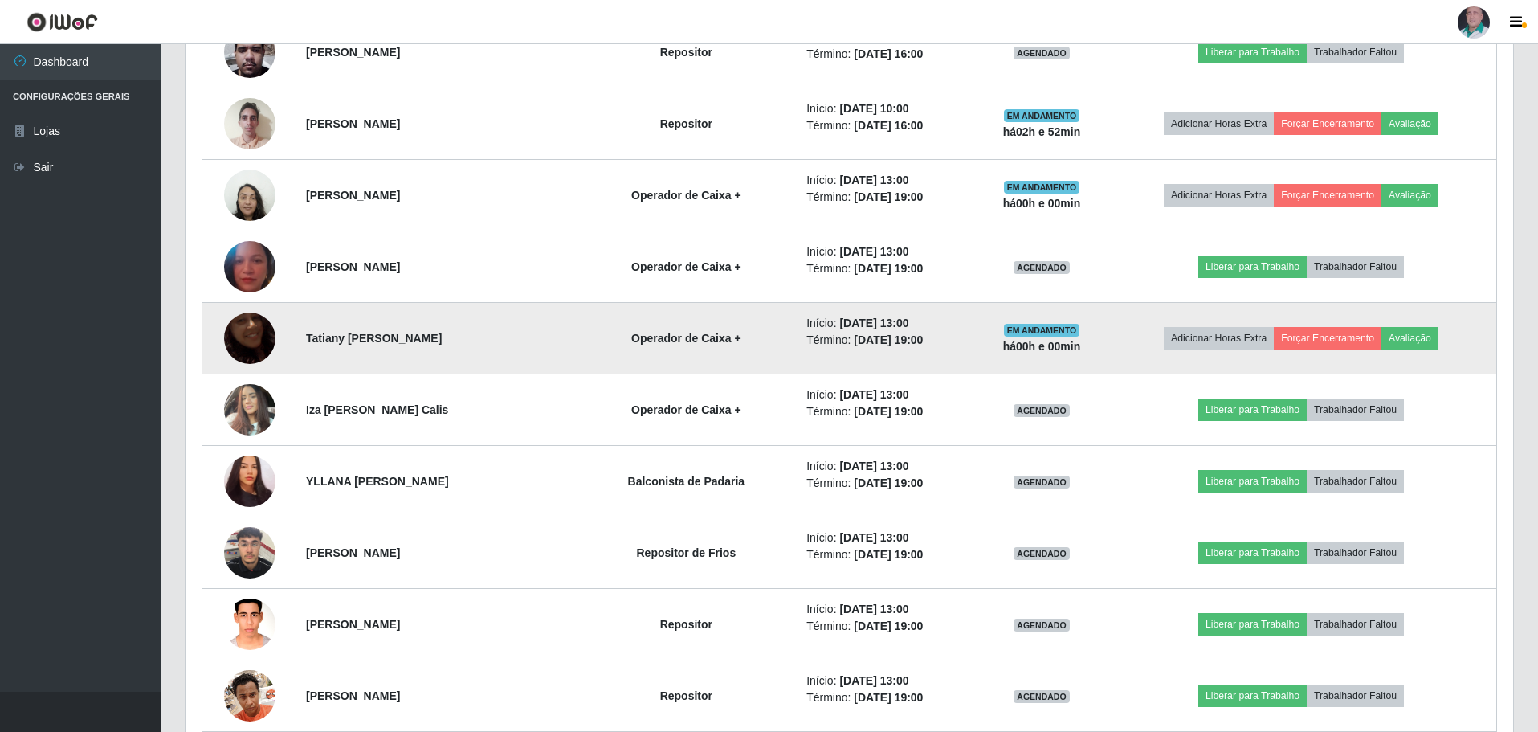
scroll to position [1334, 0]
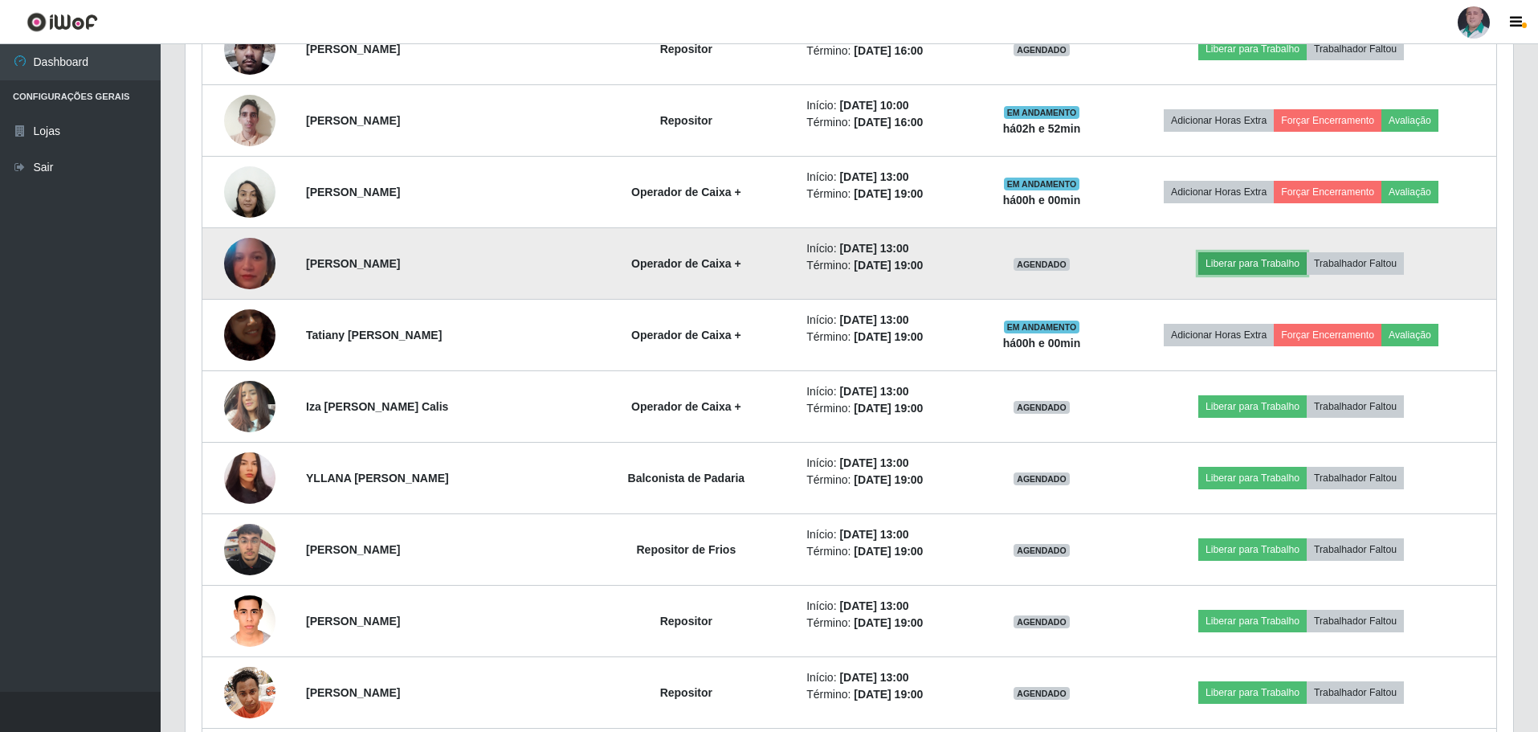
click at [1259, 267] on button "Liberar para Trabalho" at bounding box center [1252, 263] width 108 height 22
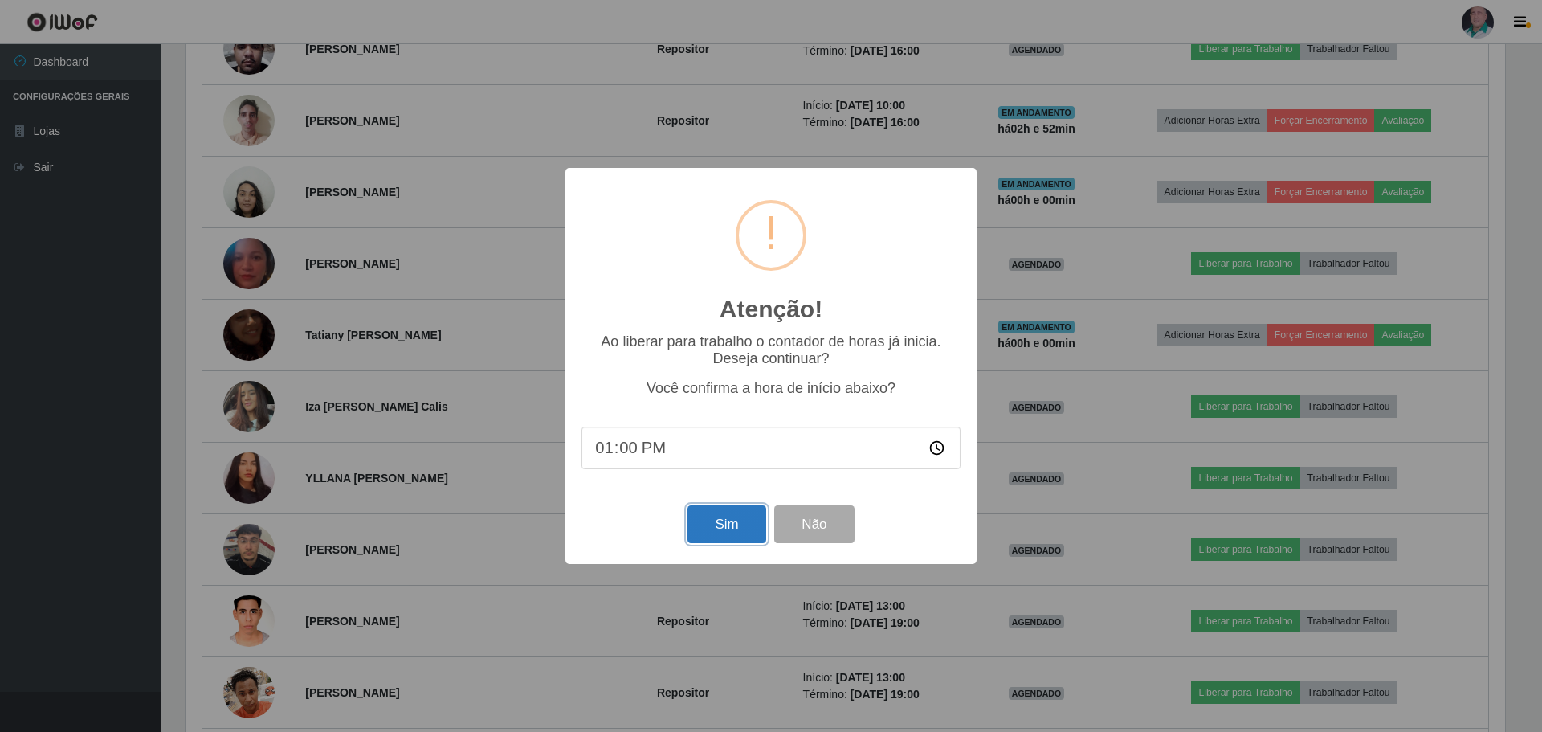
click at [723, 533] on button "Sim" at bounding box center [727, 524] width 78 height 38
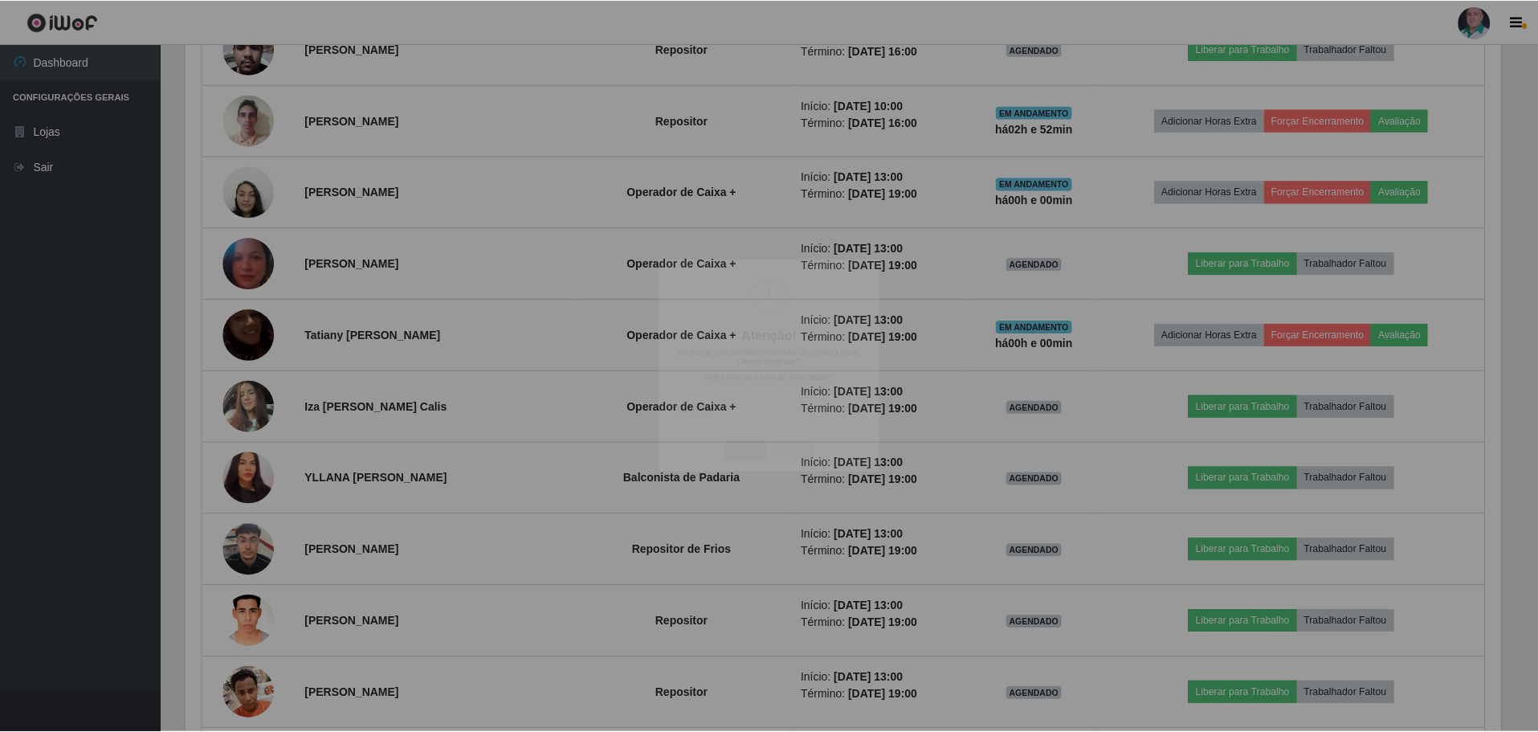
scroll to position [0, 0]
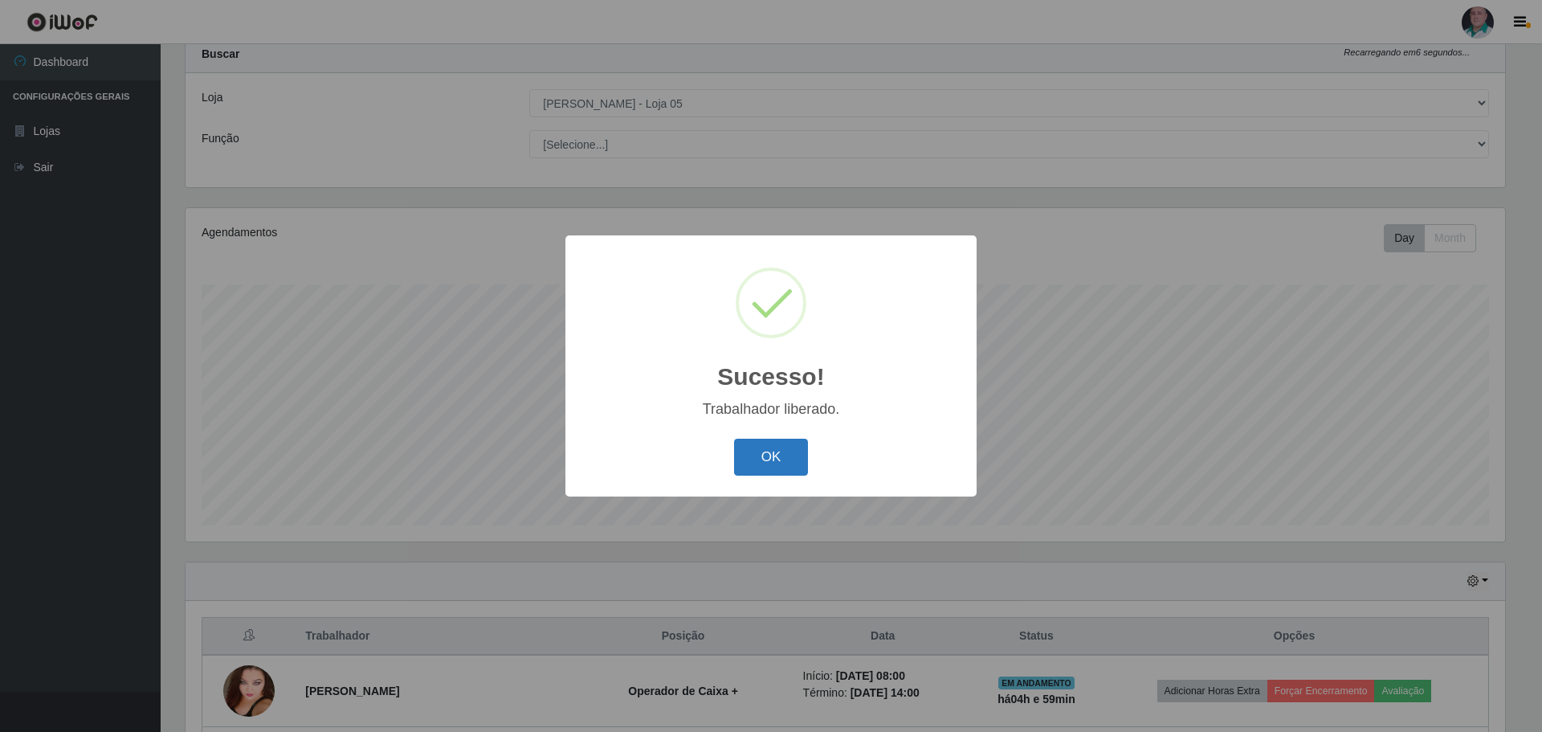
click at [767, 459] on button "OK" at bounding box center [771, 458] width 75 height 38
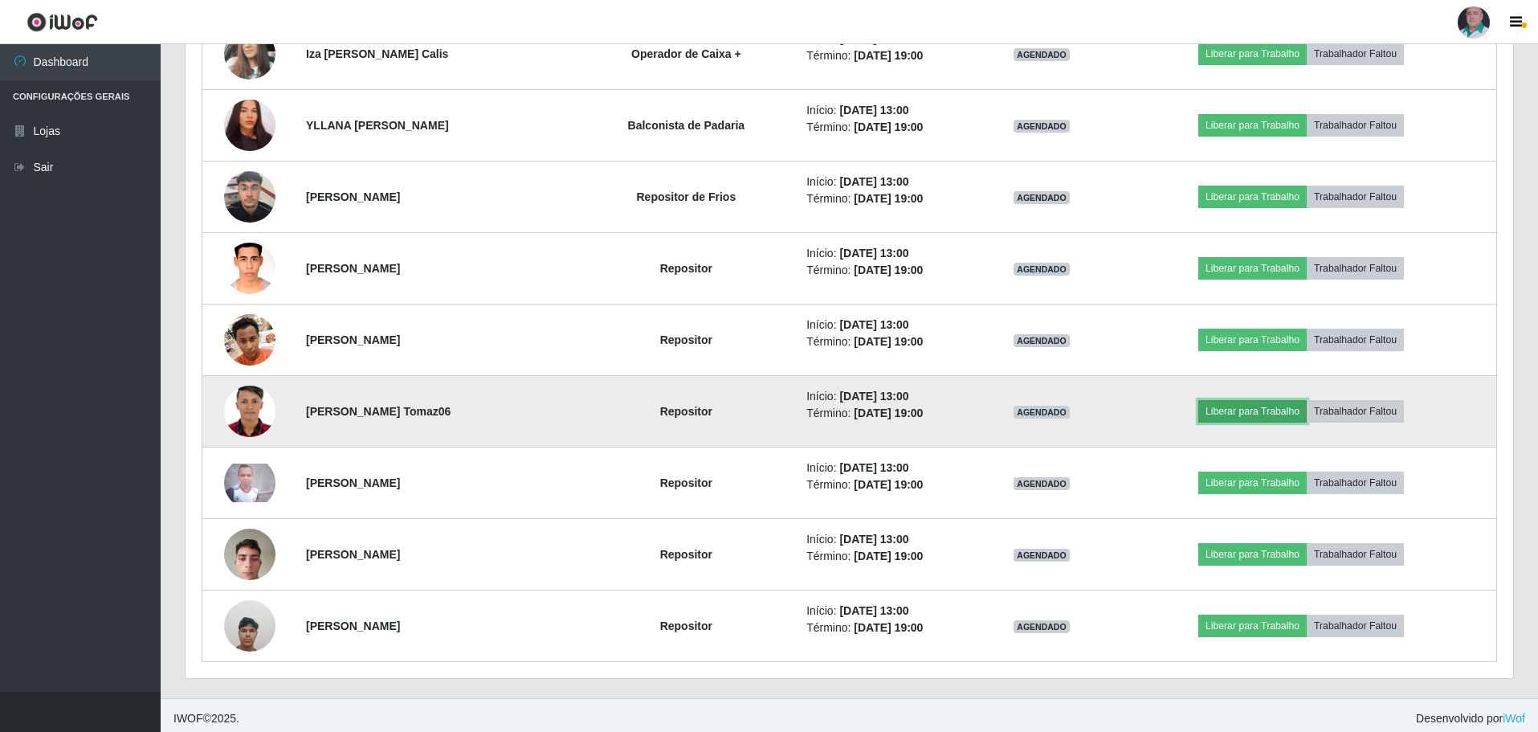
click at [1263, 412] on button "Liberar para Trabalho" at bounding box center [1252, 411] width 108 height 22
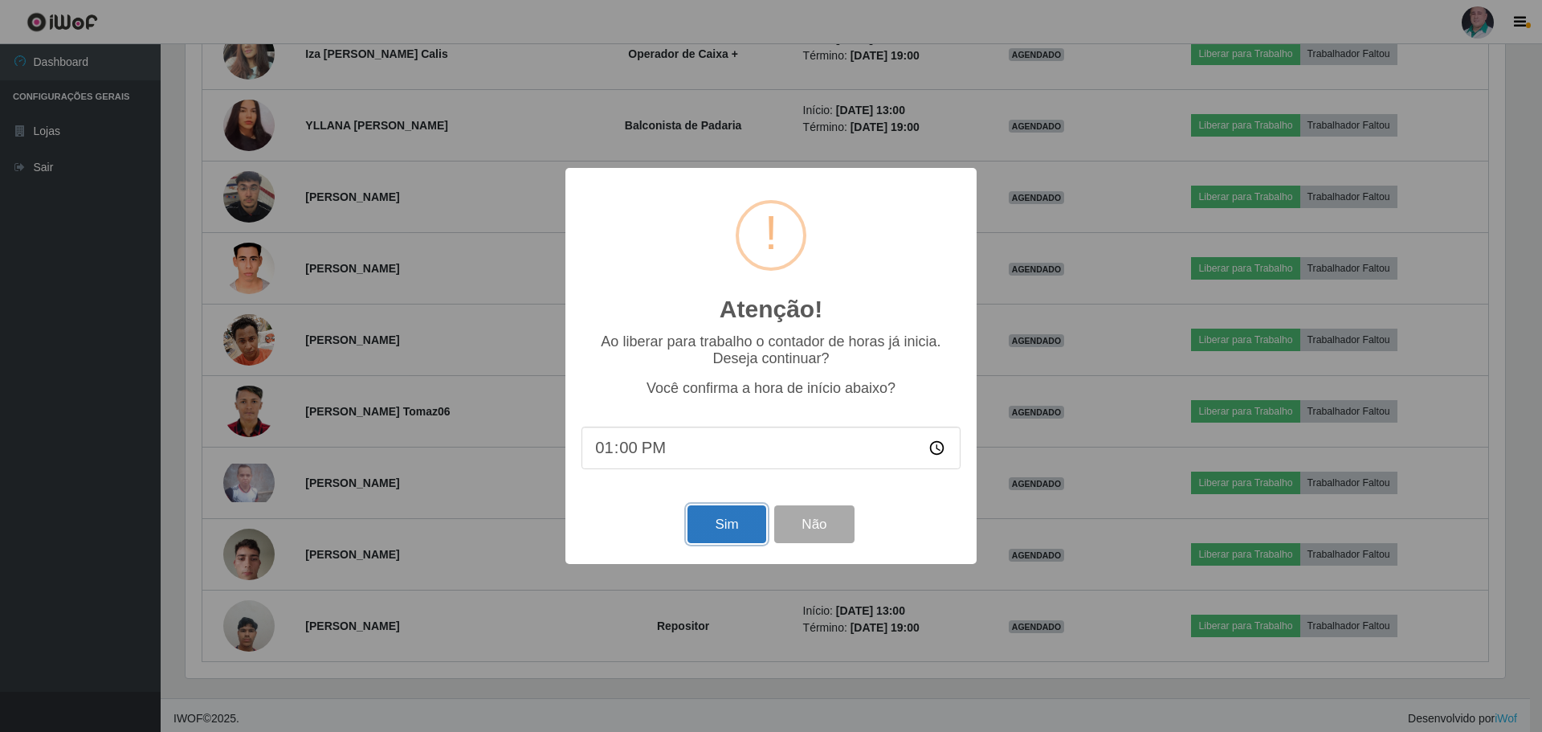
click at [727, 526] on button "Sim" at bounding box center [727, 524] width 78 height 38
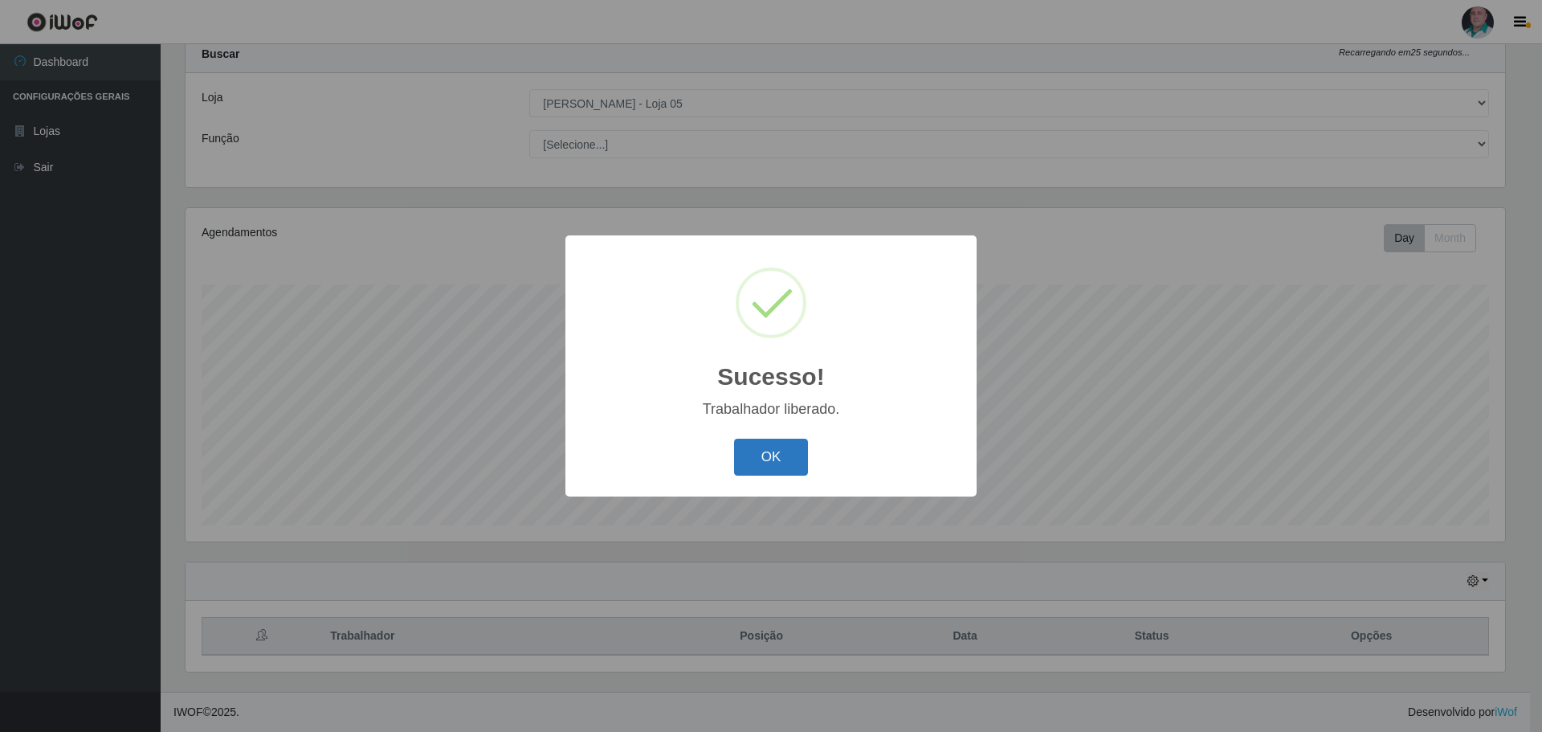
click at [772, 452] on button "OK" at bounding box center [771, 458] width 75 height 38
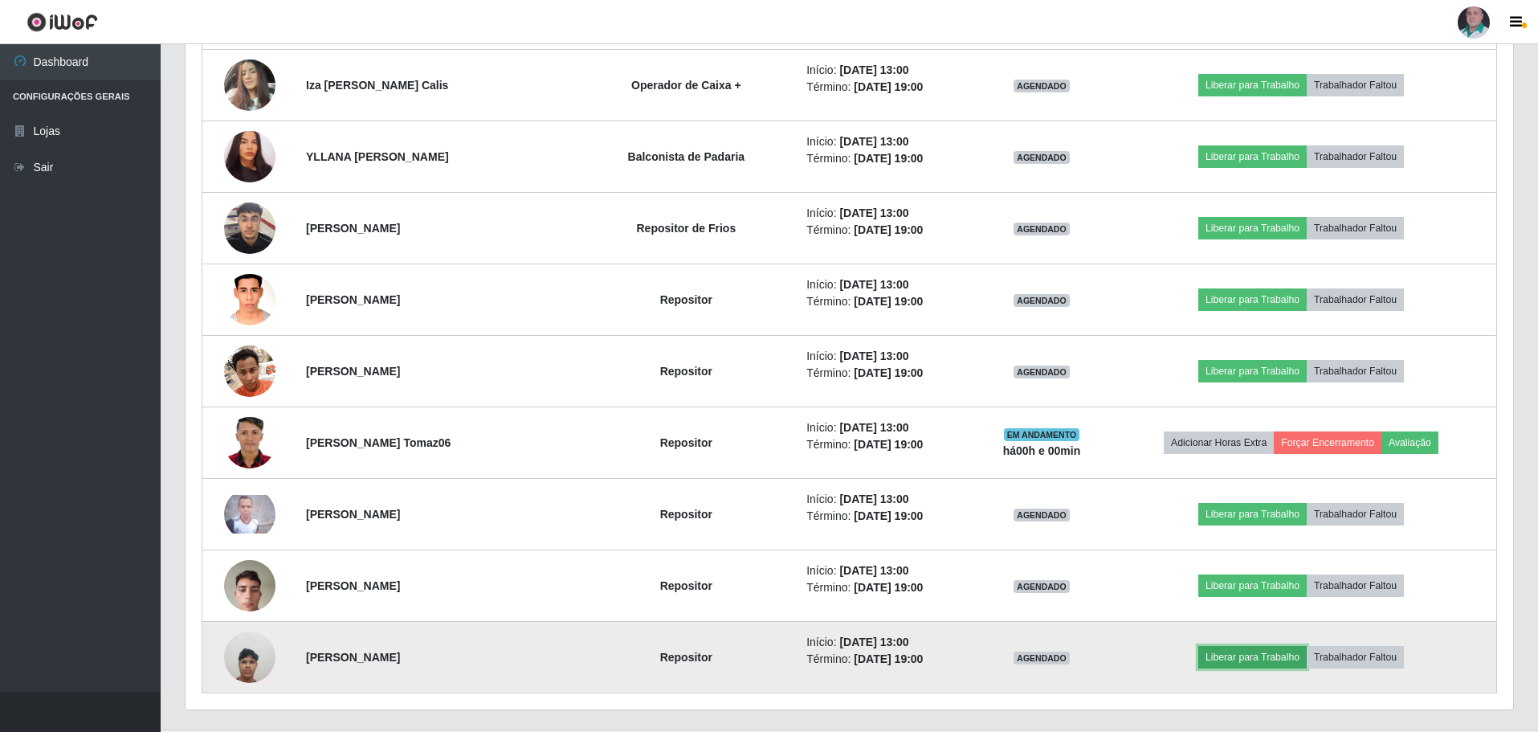
click at [1265, 658] on button "Liberar para Trabalho" at bounding box center [1252, 657] width 108 height 22
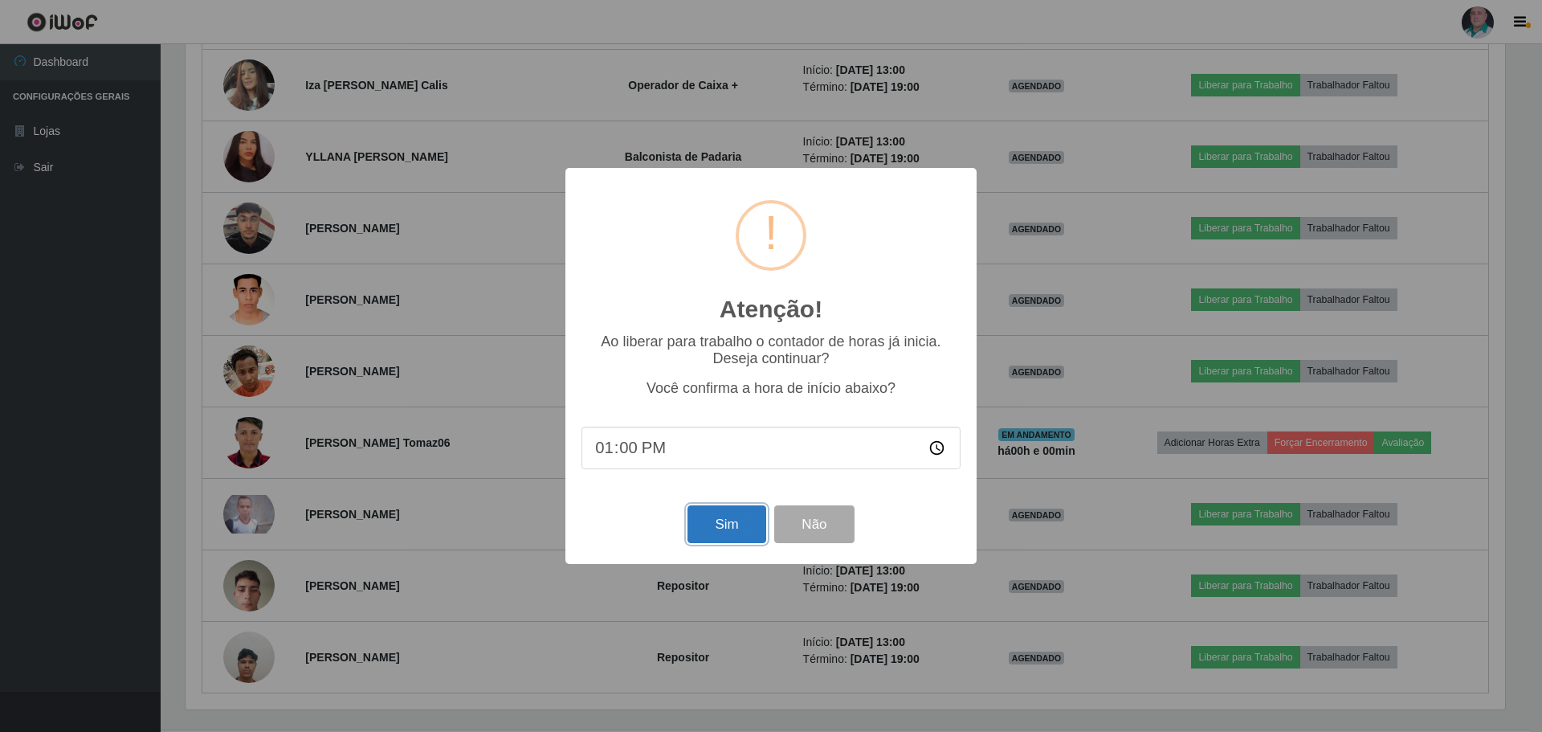
click at [710, 531] on button "Sim" at bounding box center [727, 524] width 78 height 38
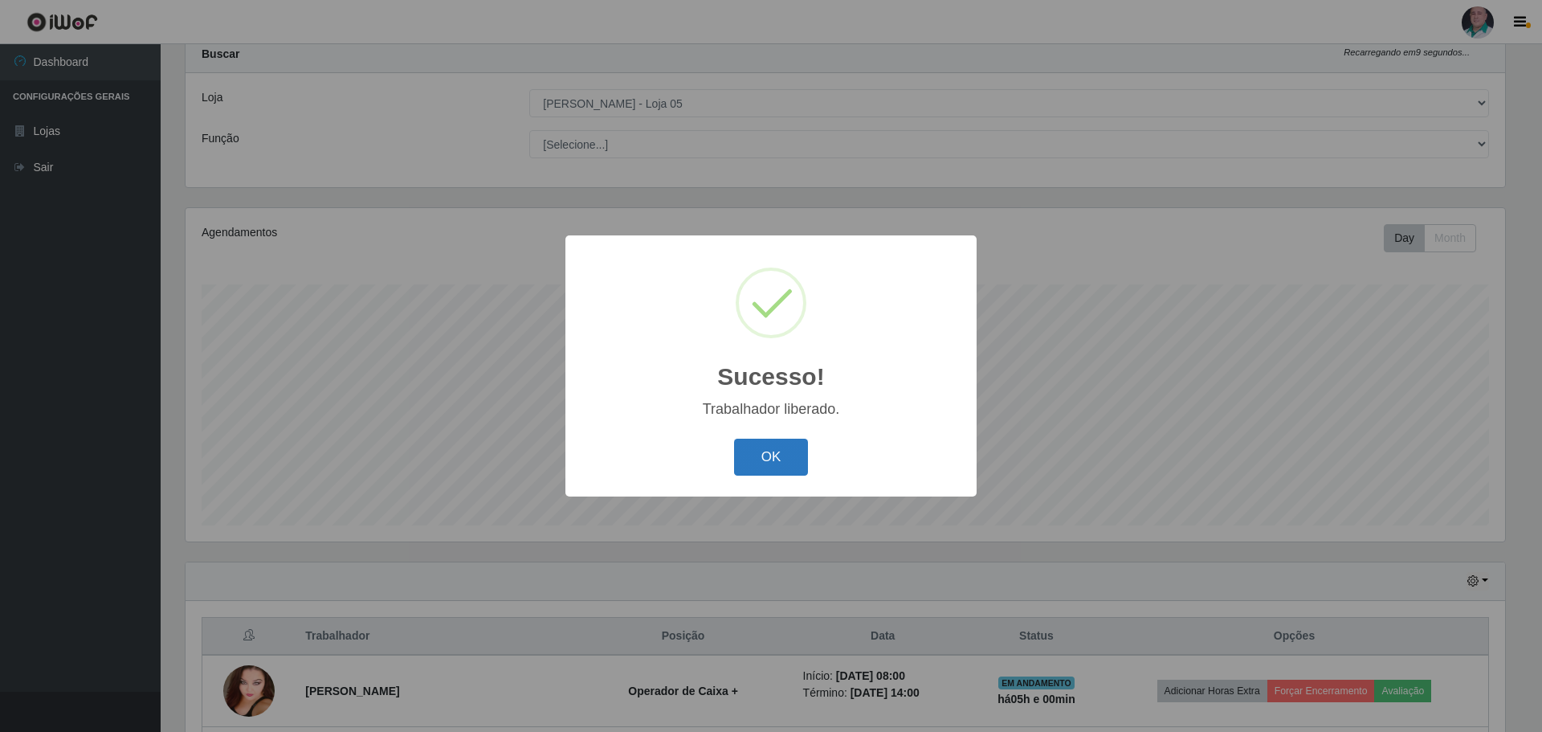
click at [770, 455] on button "OK" at bounding box center [771, 458] width 75 height 38
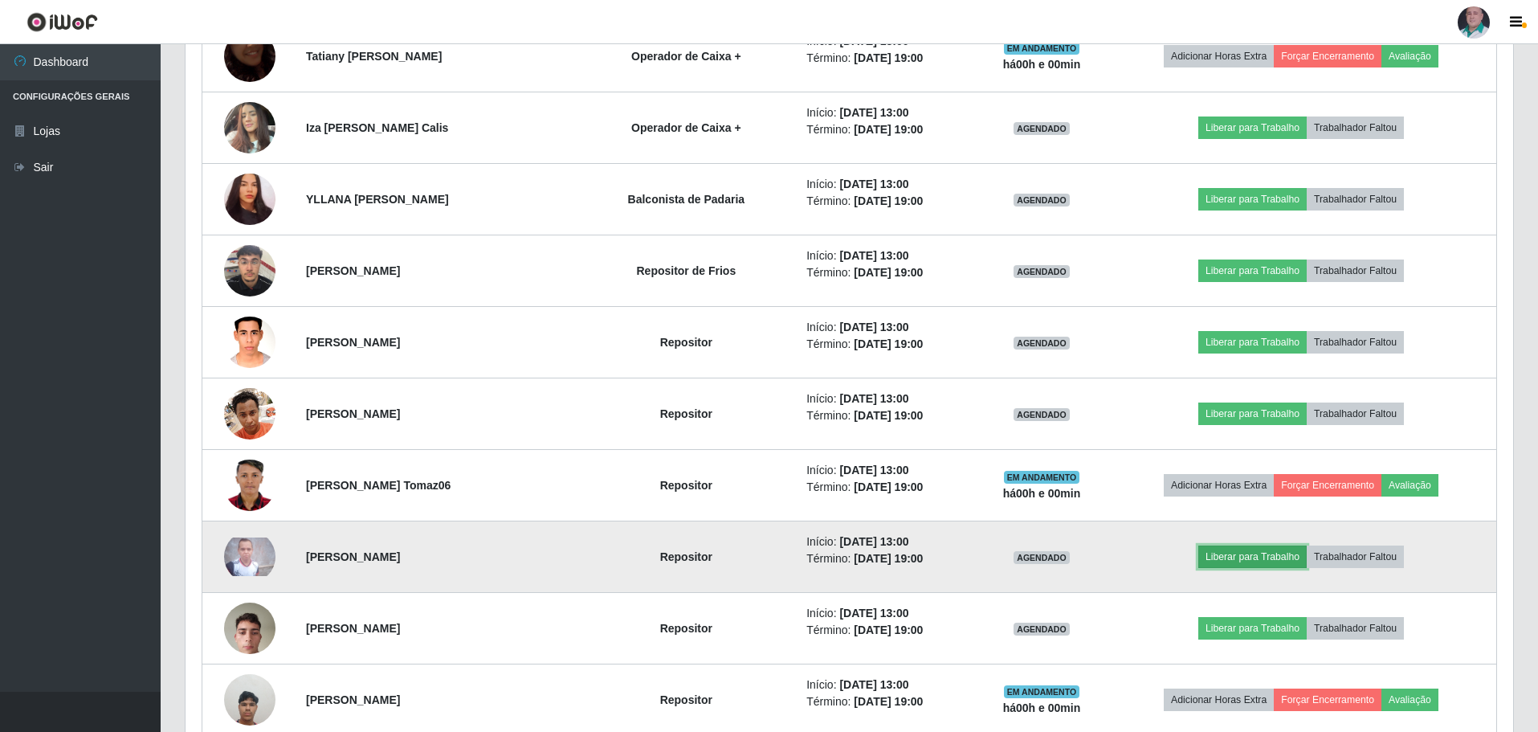
click at [1247, 555] on button "Liberar para Trabalho" at bounding box center [1252, 556] width 108 height 22
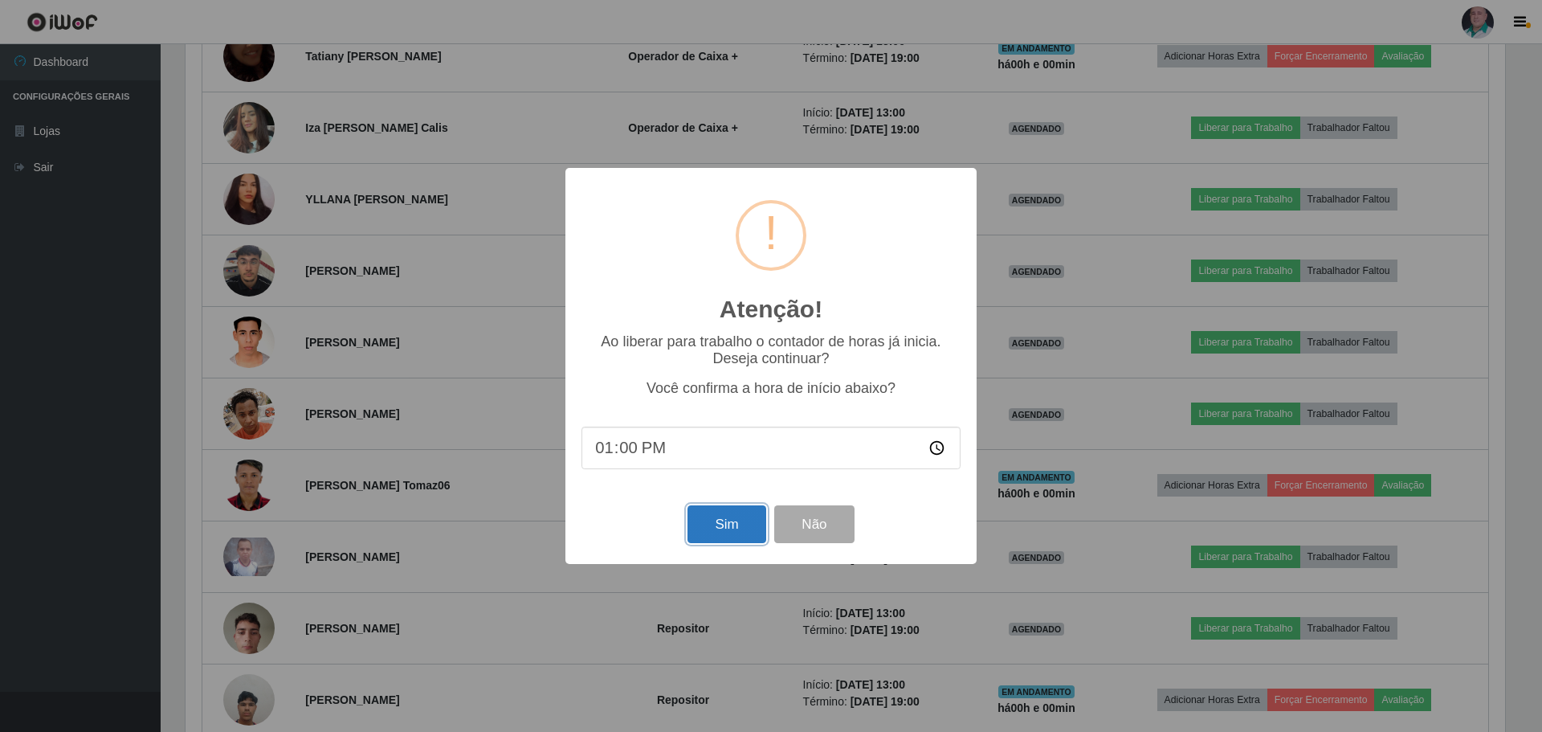
click at [733, 525] on button "Sim" at bounding box center [727, 524] width 78 height 38
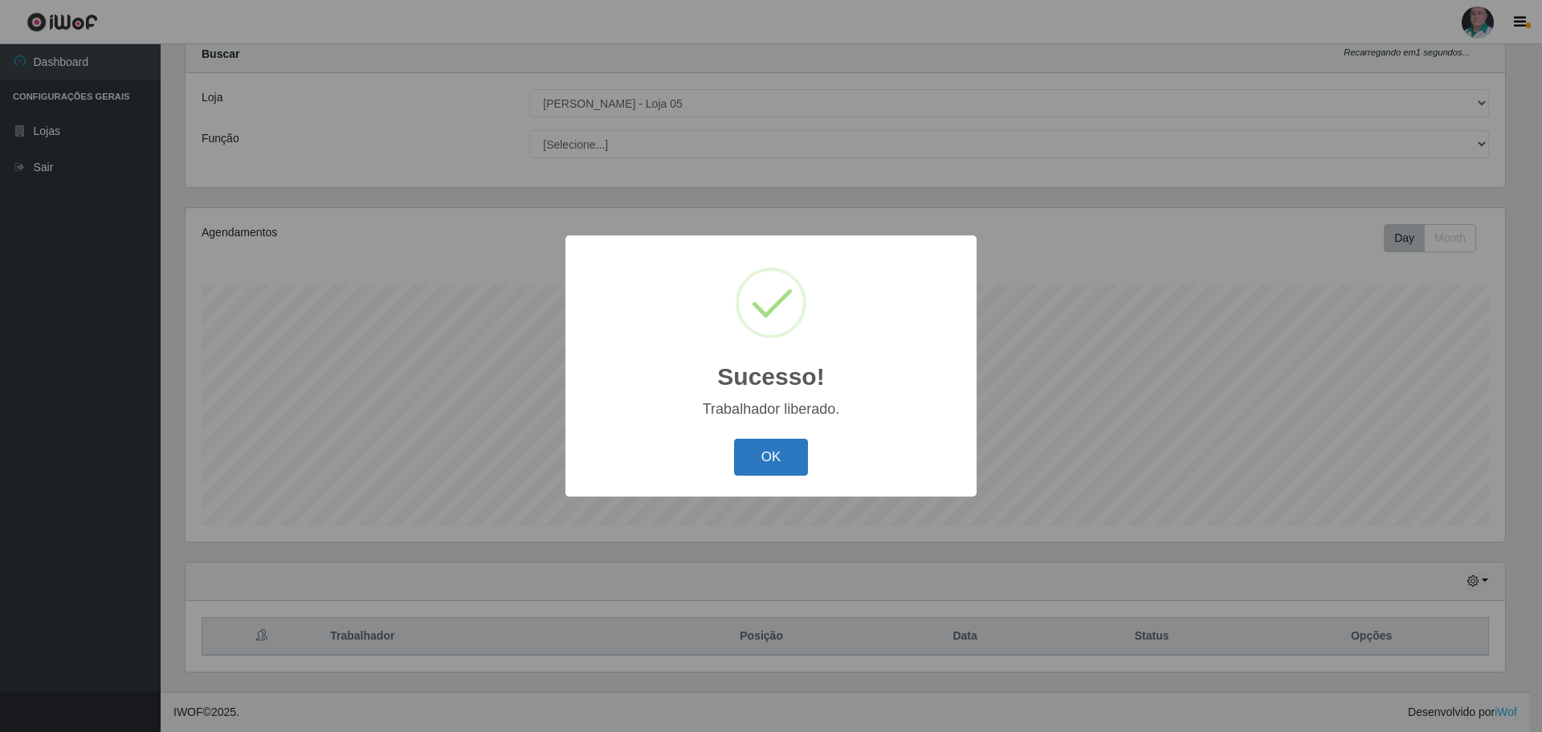
click at [753, 456] on button "OK" at bounding box center [771, 458] width 75 height 38
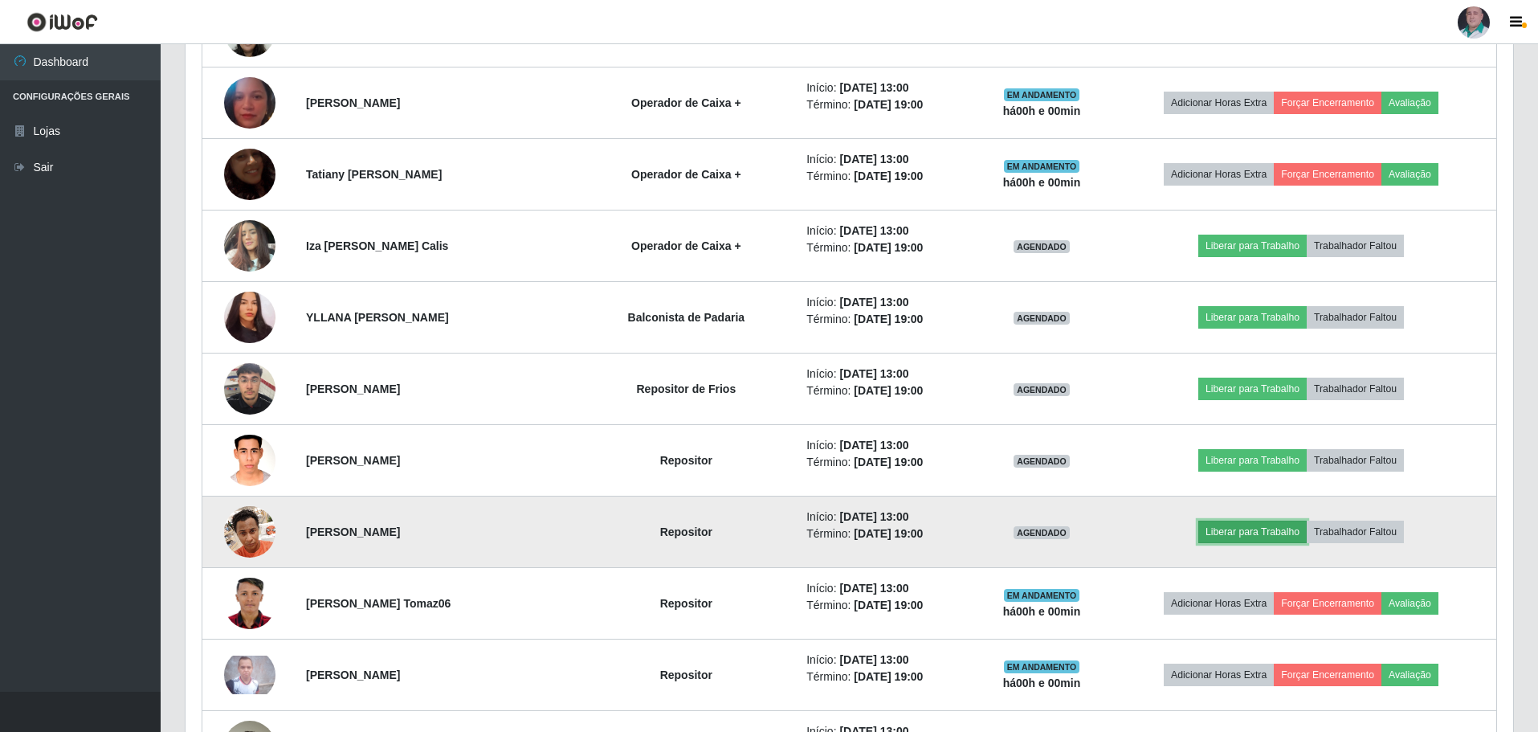
click at [1249, 532] on button "Liberar para Trabalho" at bounding box center [1252, 531] width 108 height 22
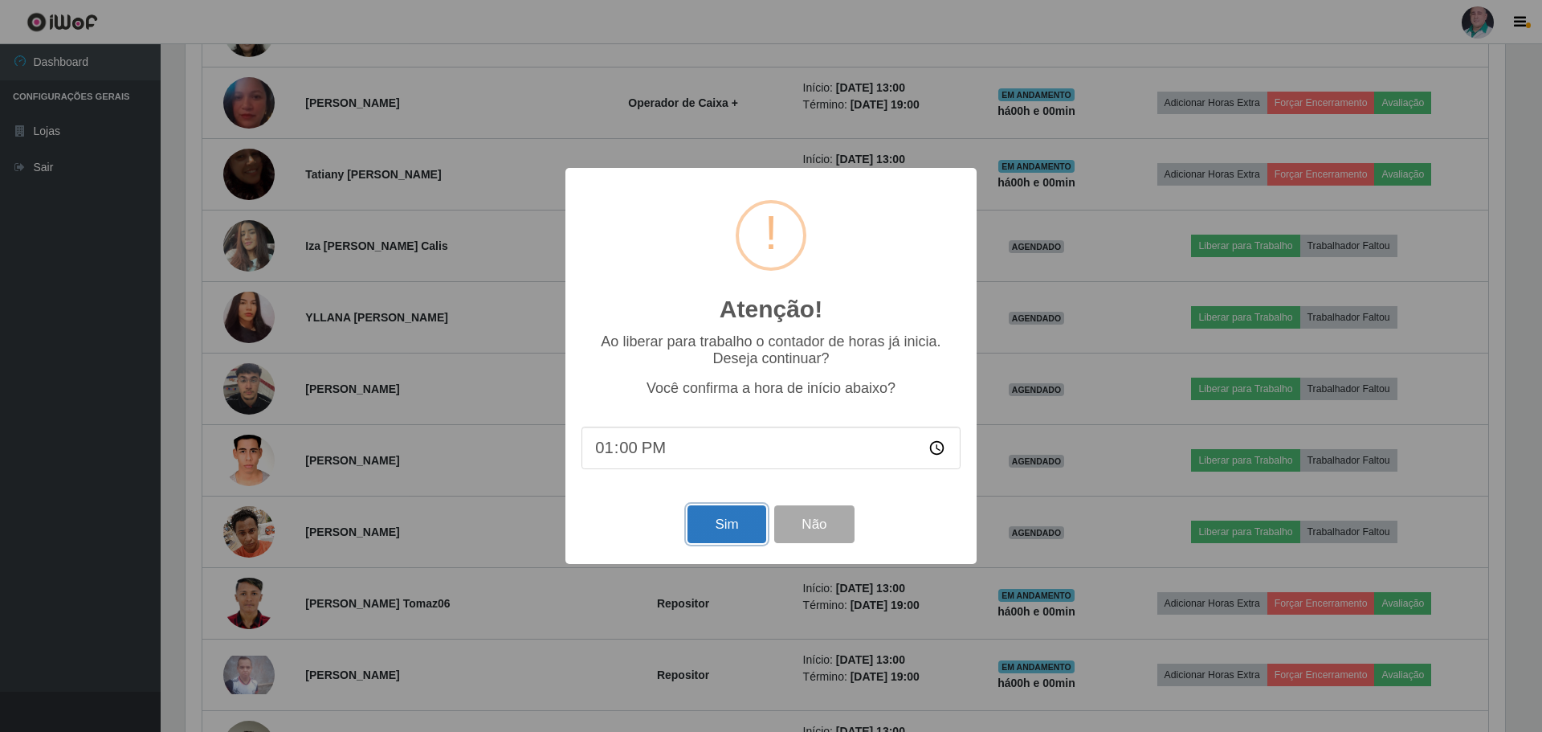
click at [717, 529] on button "Sim" at bounding box center [727, 524] width 78 height 38
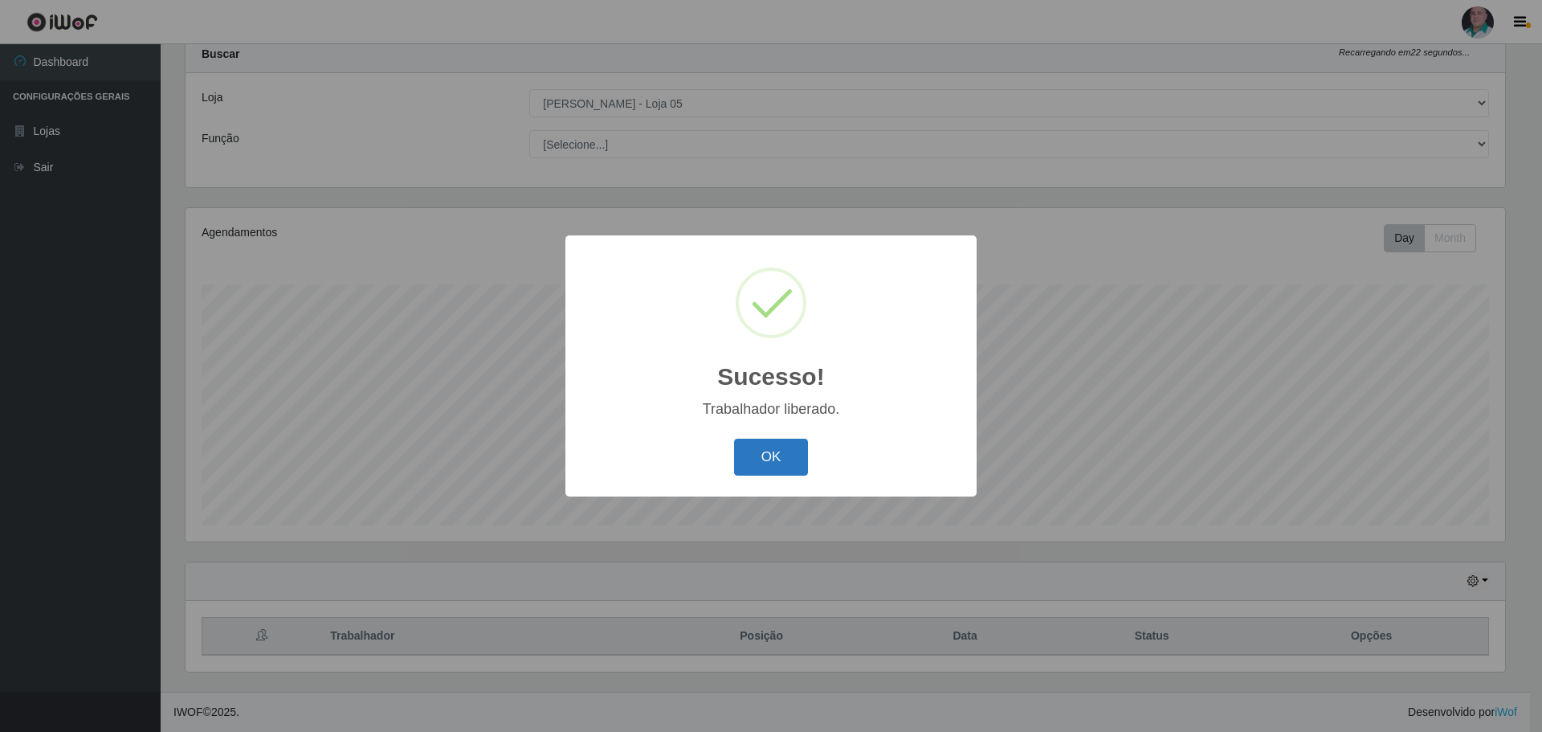
click at [752, 457] on button "OK" at bounding box center [771, 458] width 75 height 38
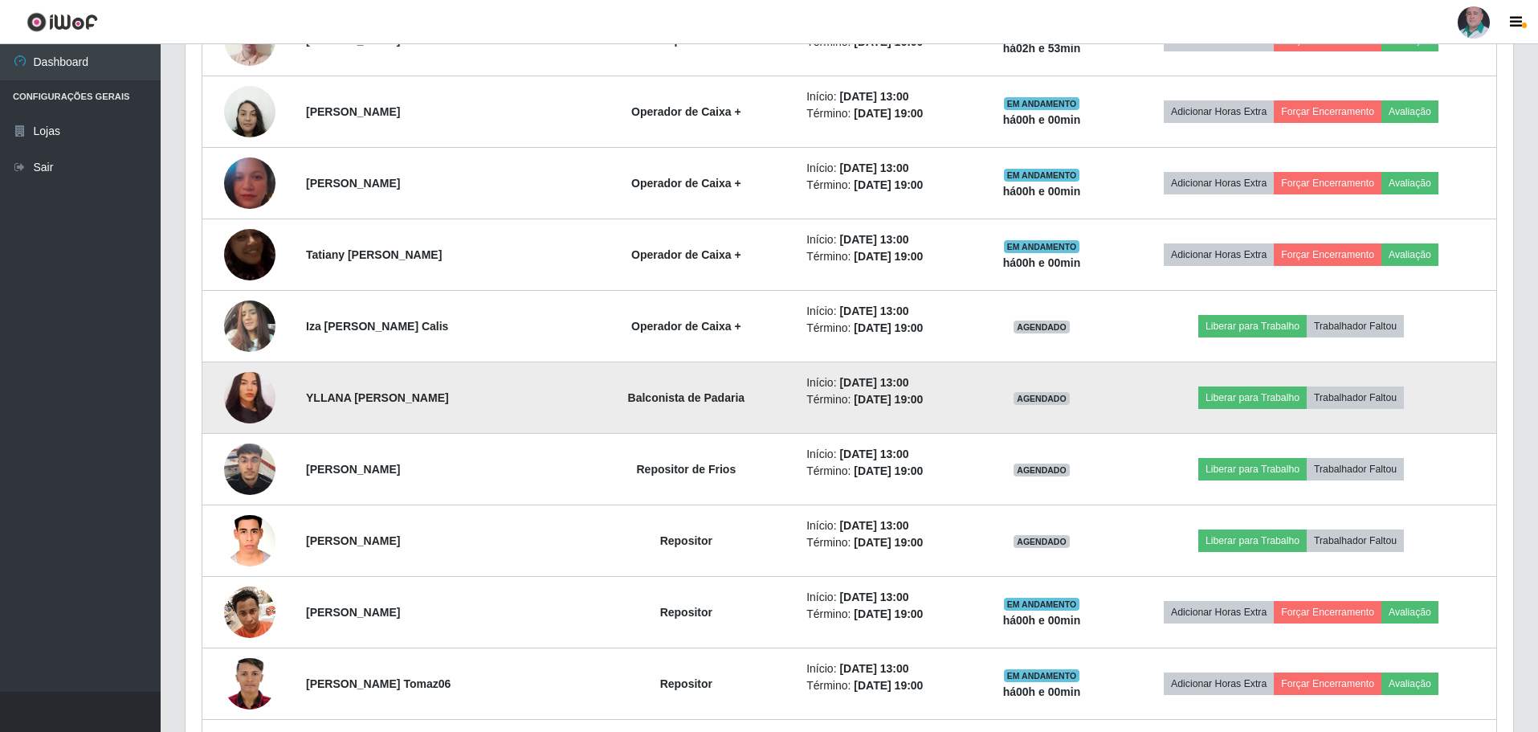
click at [251, 398] on img at bounding box center [249, 397] width 51 height 55
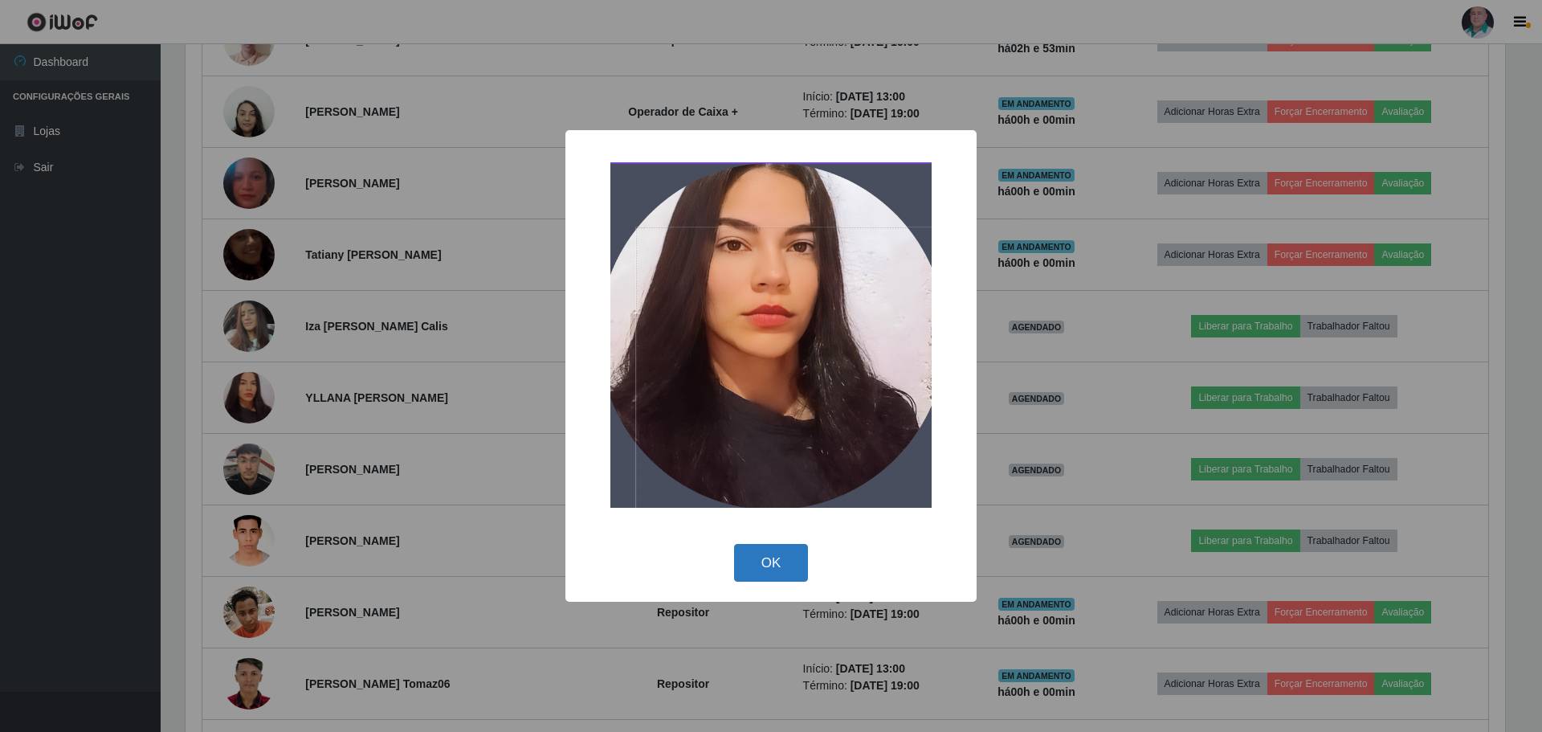
click at [776, 556] on button "OK" at bounding box center [771, 563] width 75 height 38
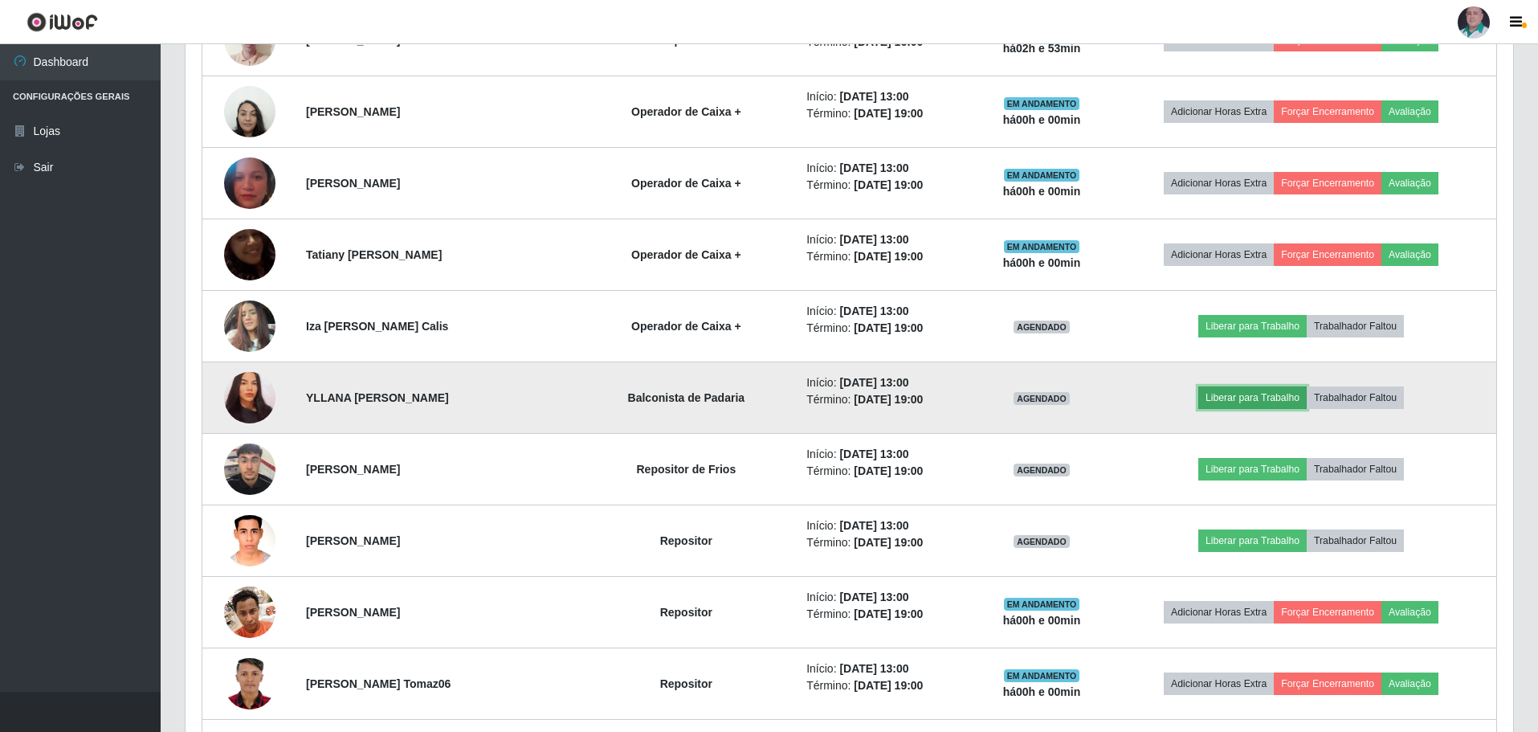
click at [1236, 398] on button "Liberar para Trabalho" at bounding box center [1252, 397] width 108 height 22
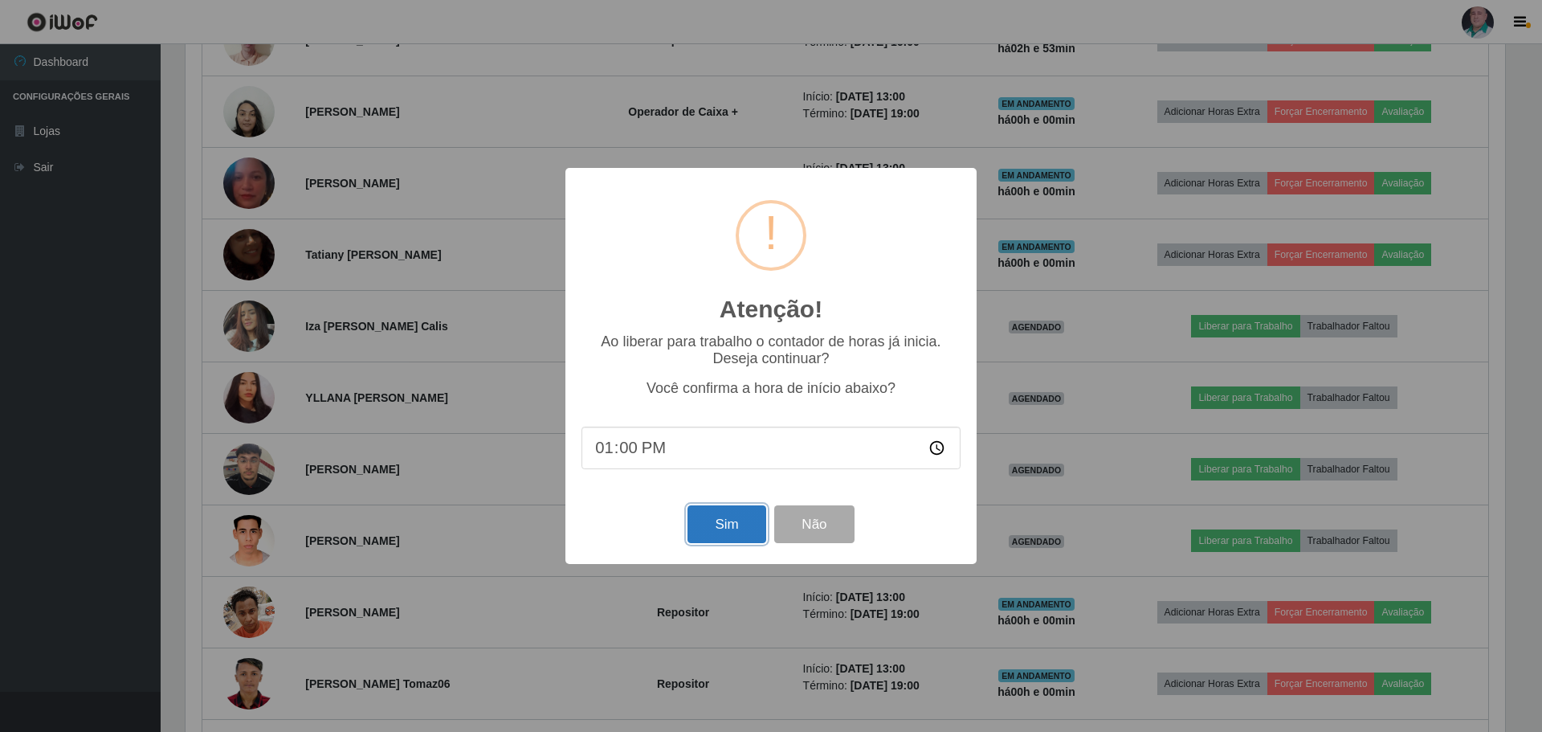
click at [725, 526] on button "Sim" at bounding box center [727, 524] width 78 height 38
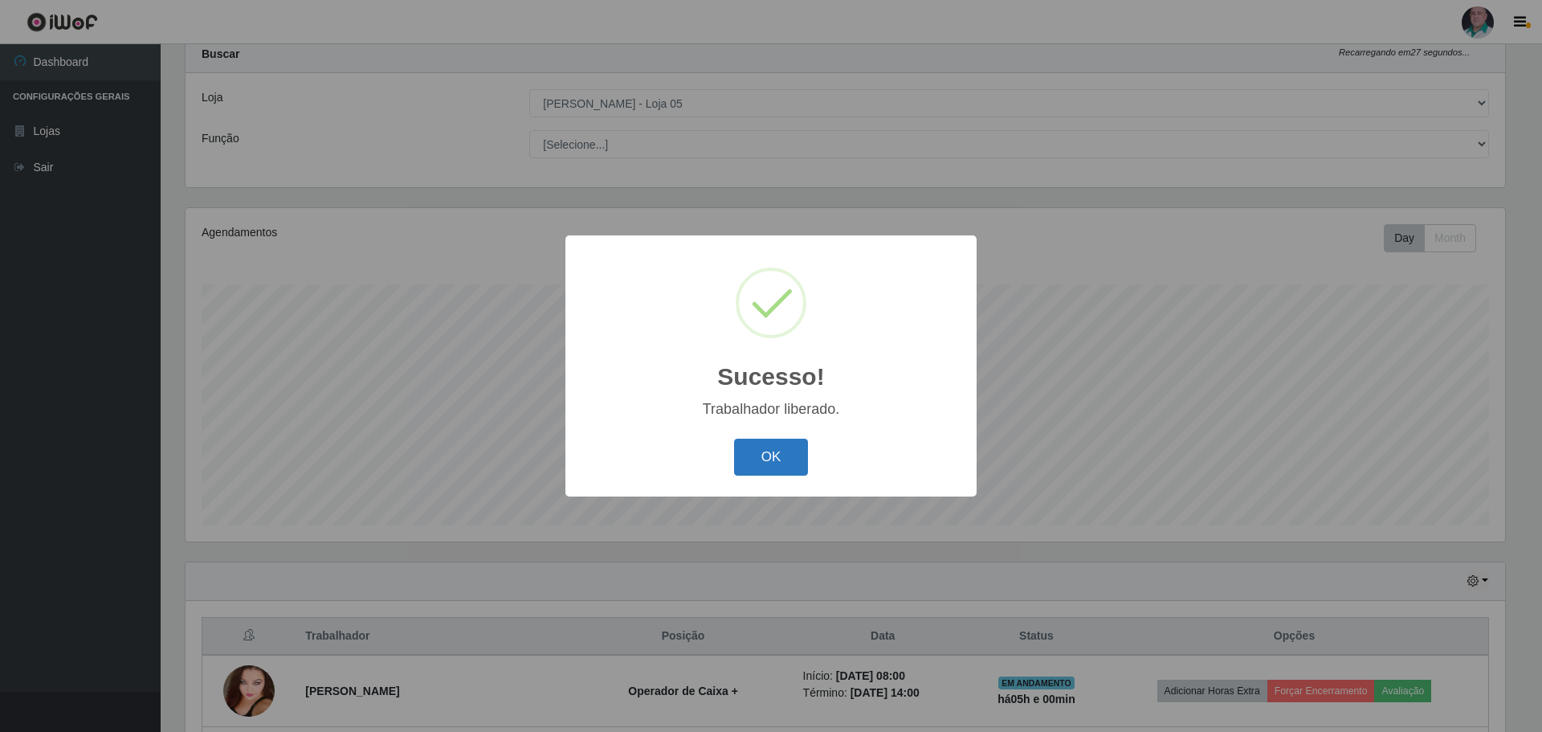
click at [765, 454] on button "OK" at bounding box center [771, 458] width 75 height 38
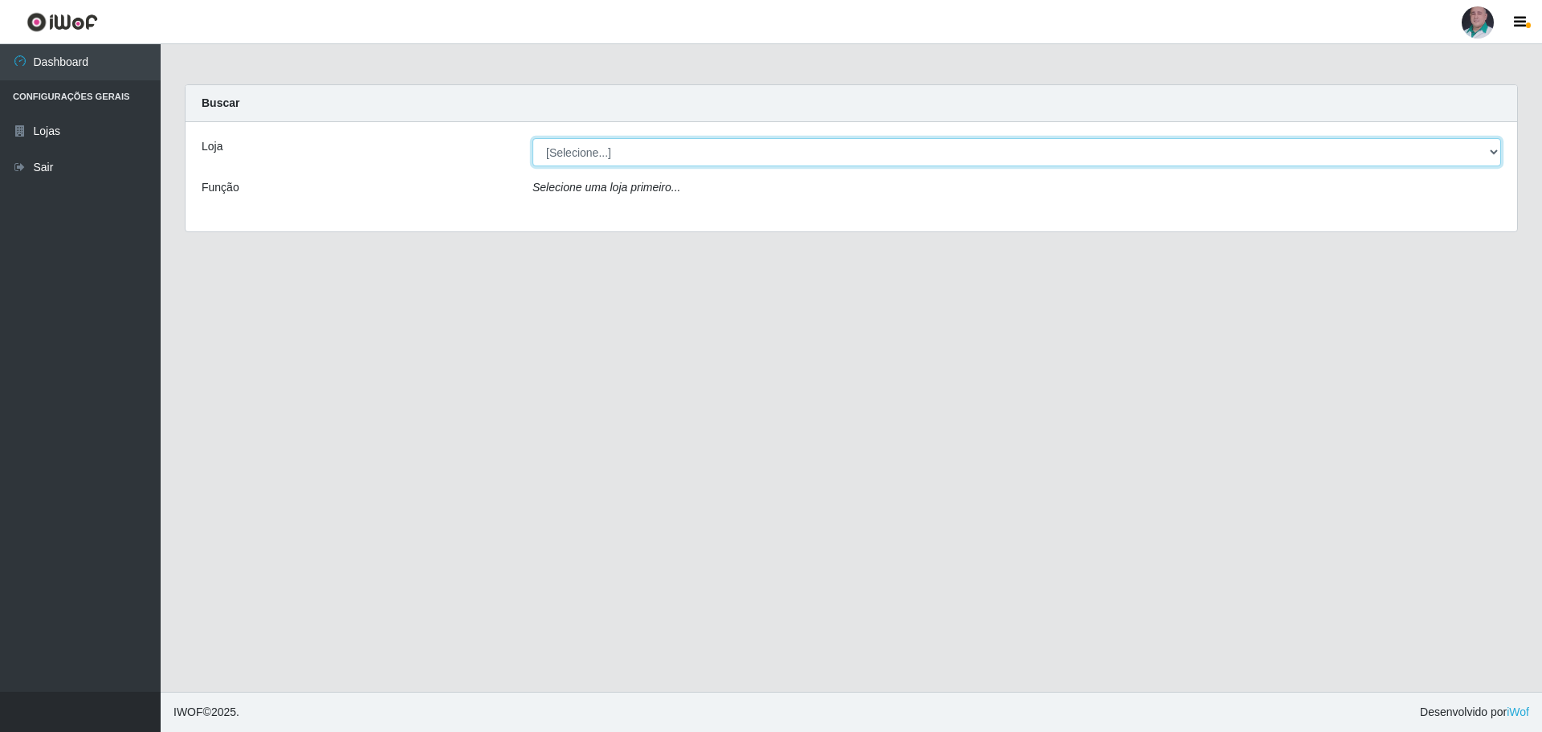
click at [562, 155] on select "[Selecione...] Mar Vermelho - Loja 05" at bounding box center [1017, 152] width 969 height 28
select select "252"
click at [533, 138] on select "[Selecione...] Mar Vermelho - Loja 05" at bounding box center [1017, 152] width 969 height 28
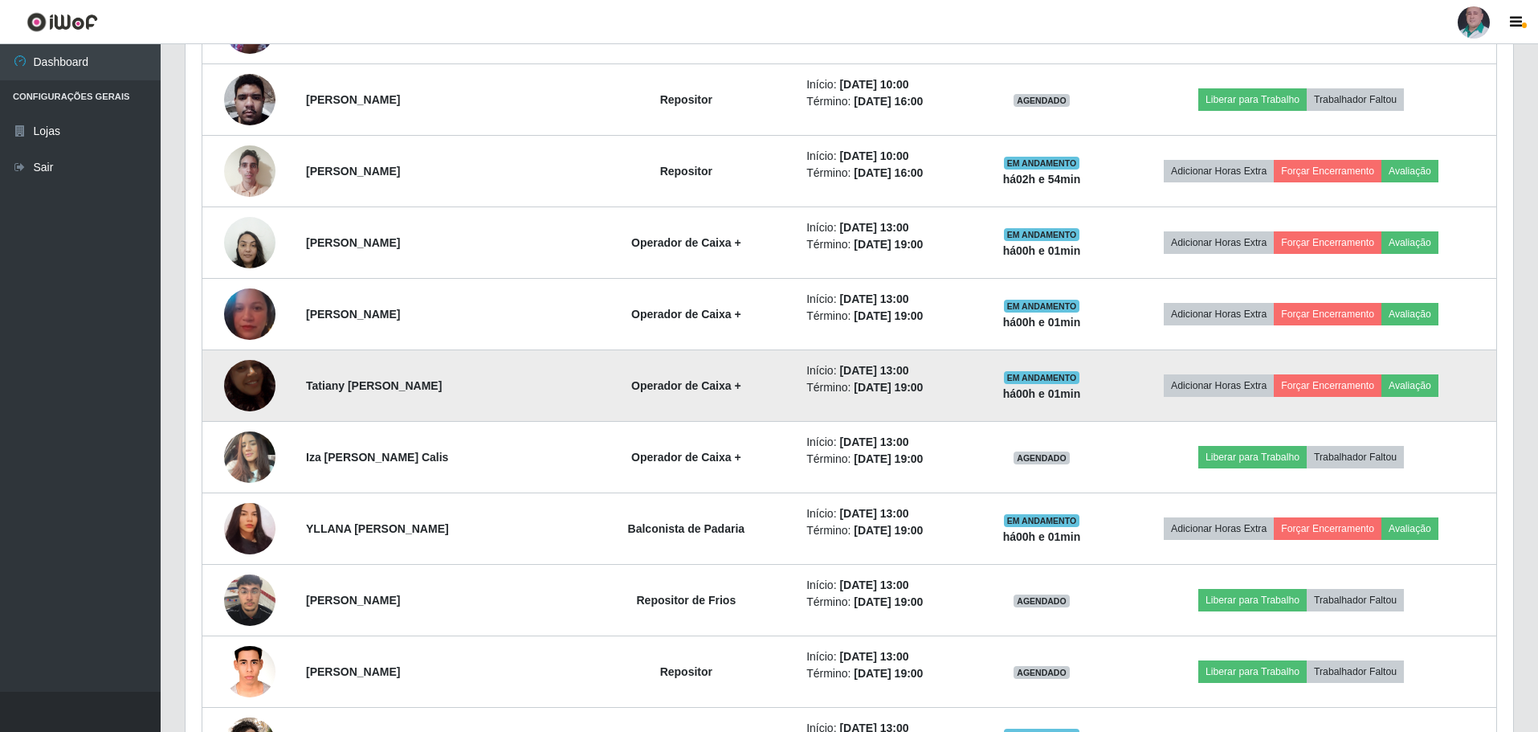
scroll to position [1285, 0]
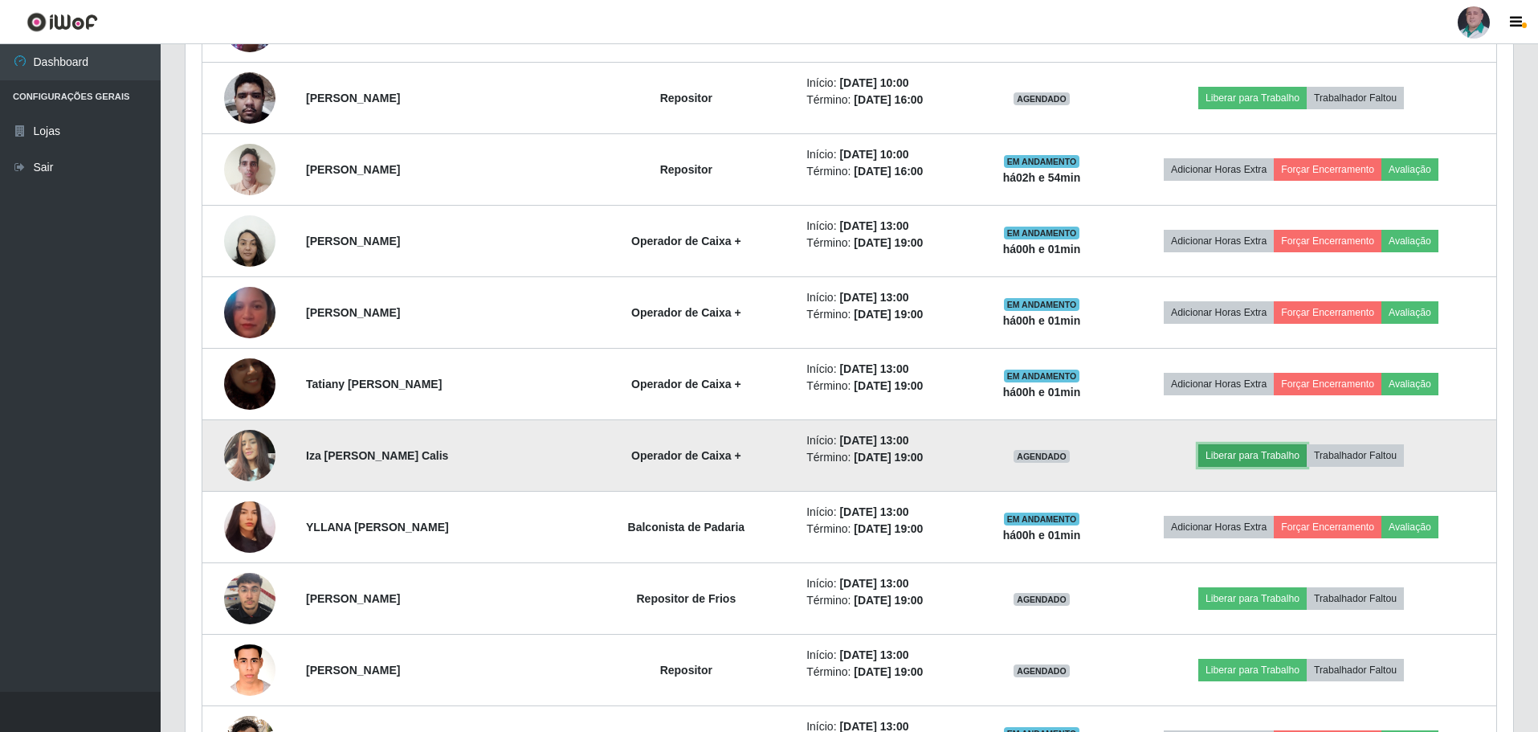
click at [1247, 458] on button "Liberar para Trabalho" at bounding box center [1252, 455] width 108 height 22
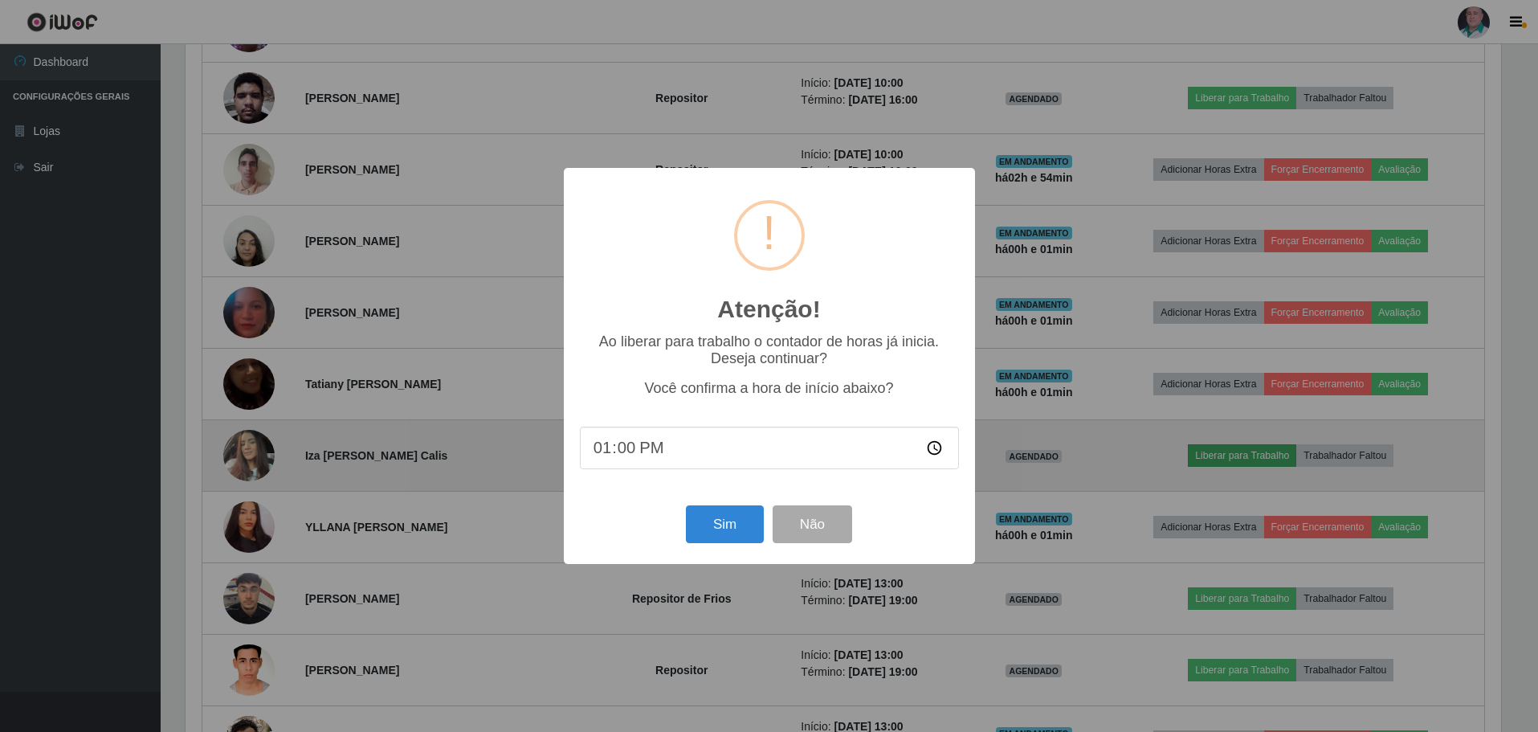
scroll to position [333, 1320]
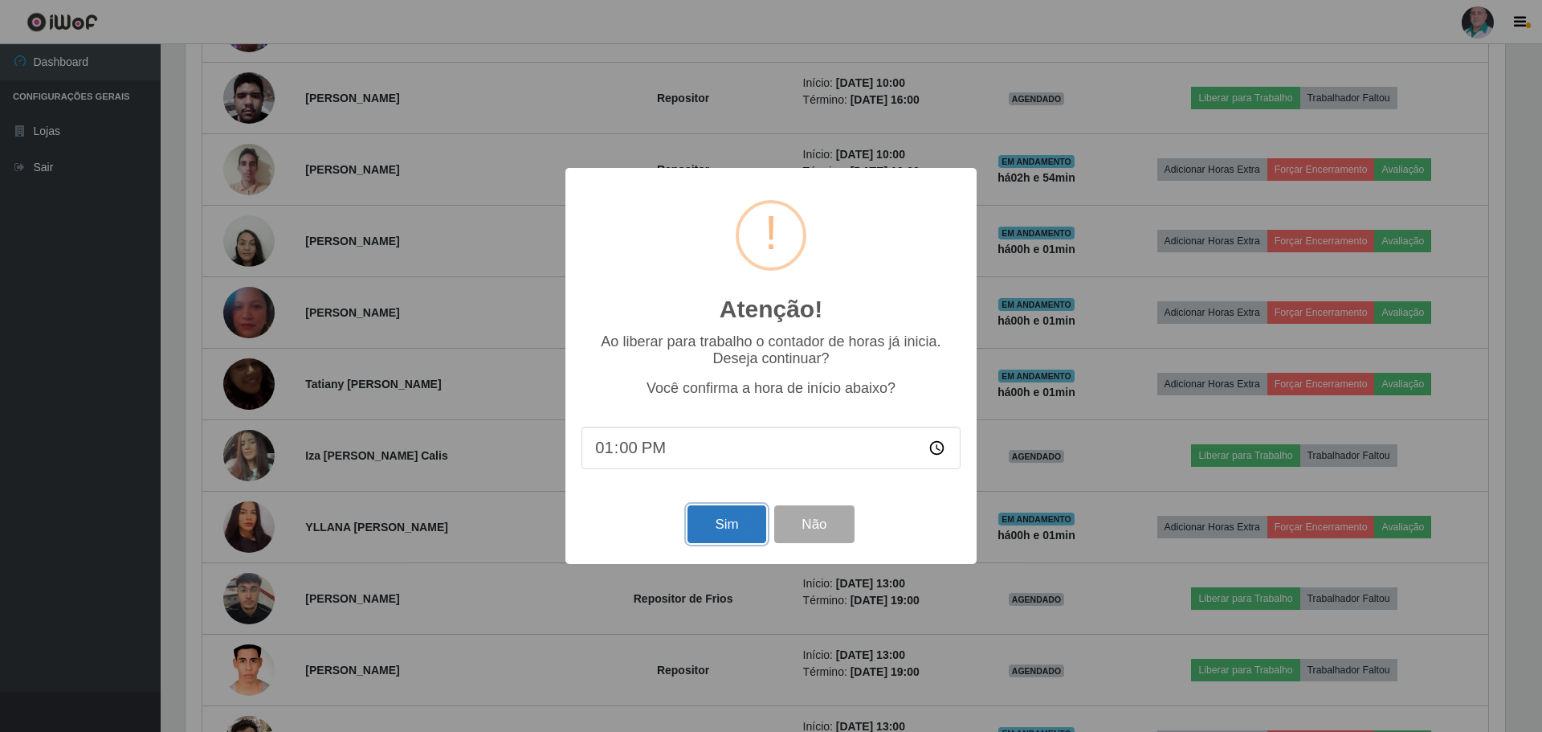
click at [729, 529] on button "Sim" at bounding box center [727, 524] width 78 height 38
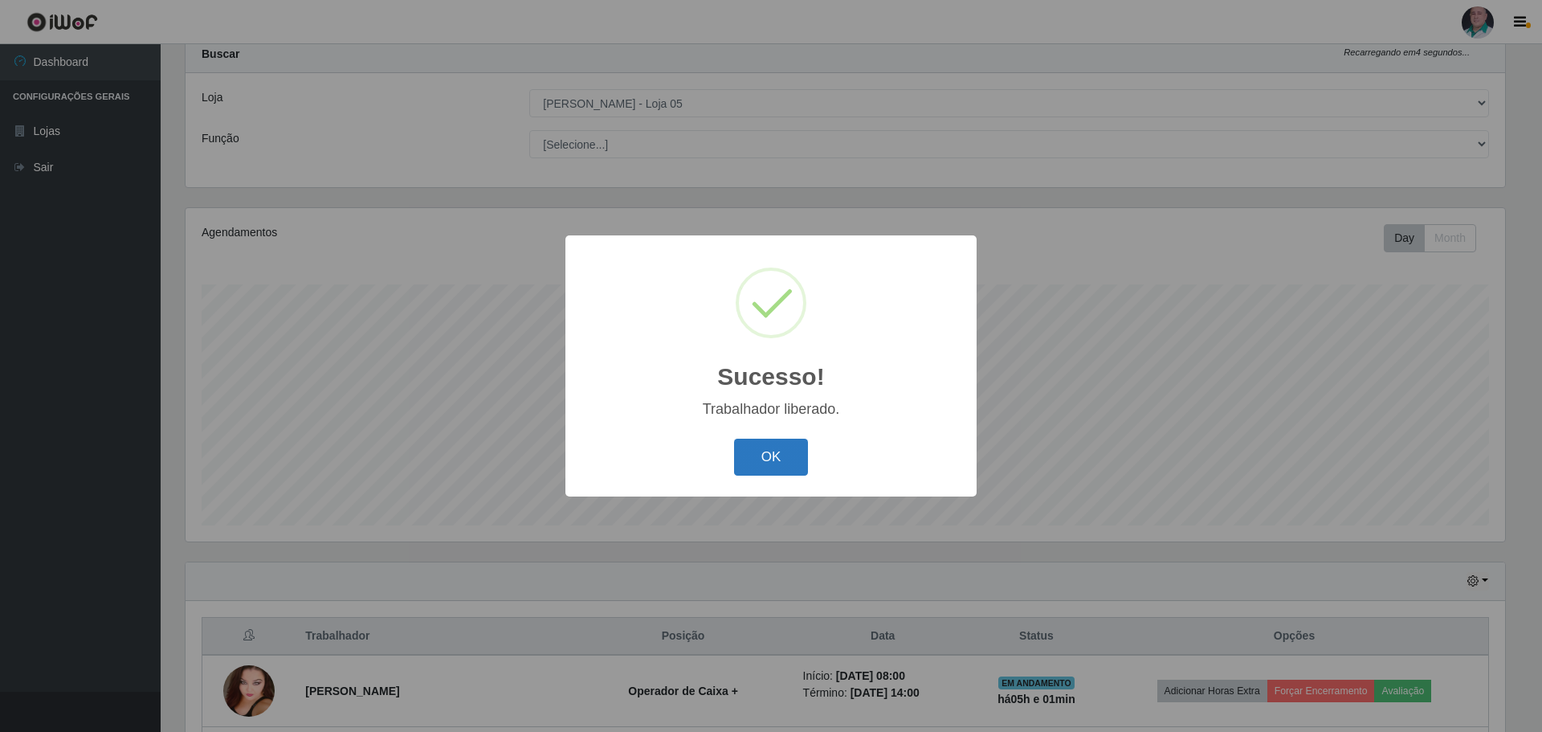
click at [786, 463] on button "OK" at bounding box center [771, 458] width 75 height 38
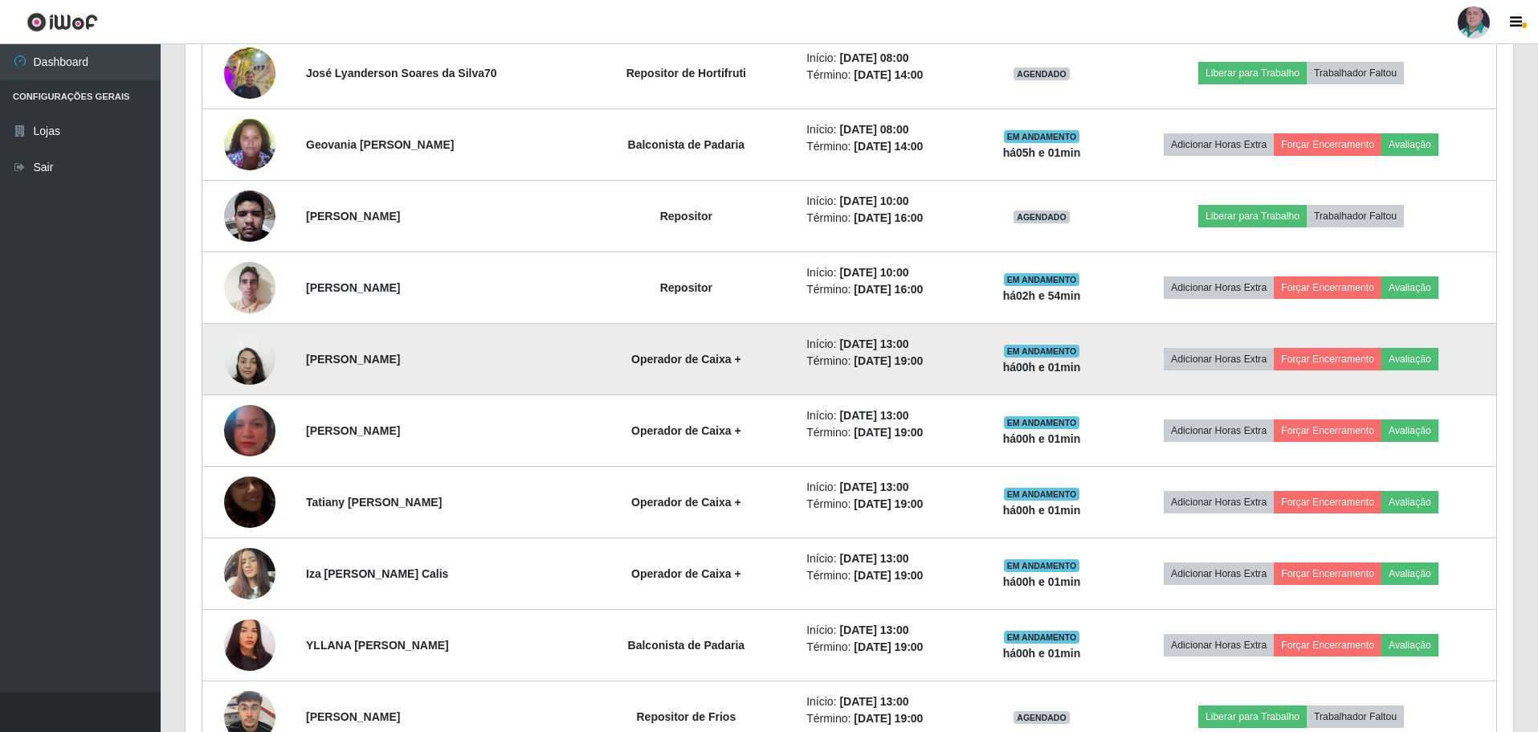
scroll to position [1174, 0]
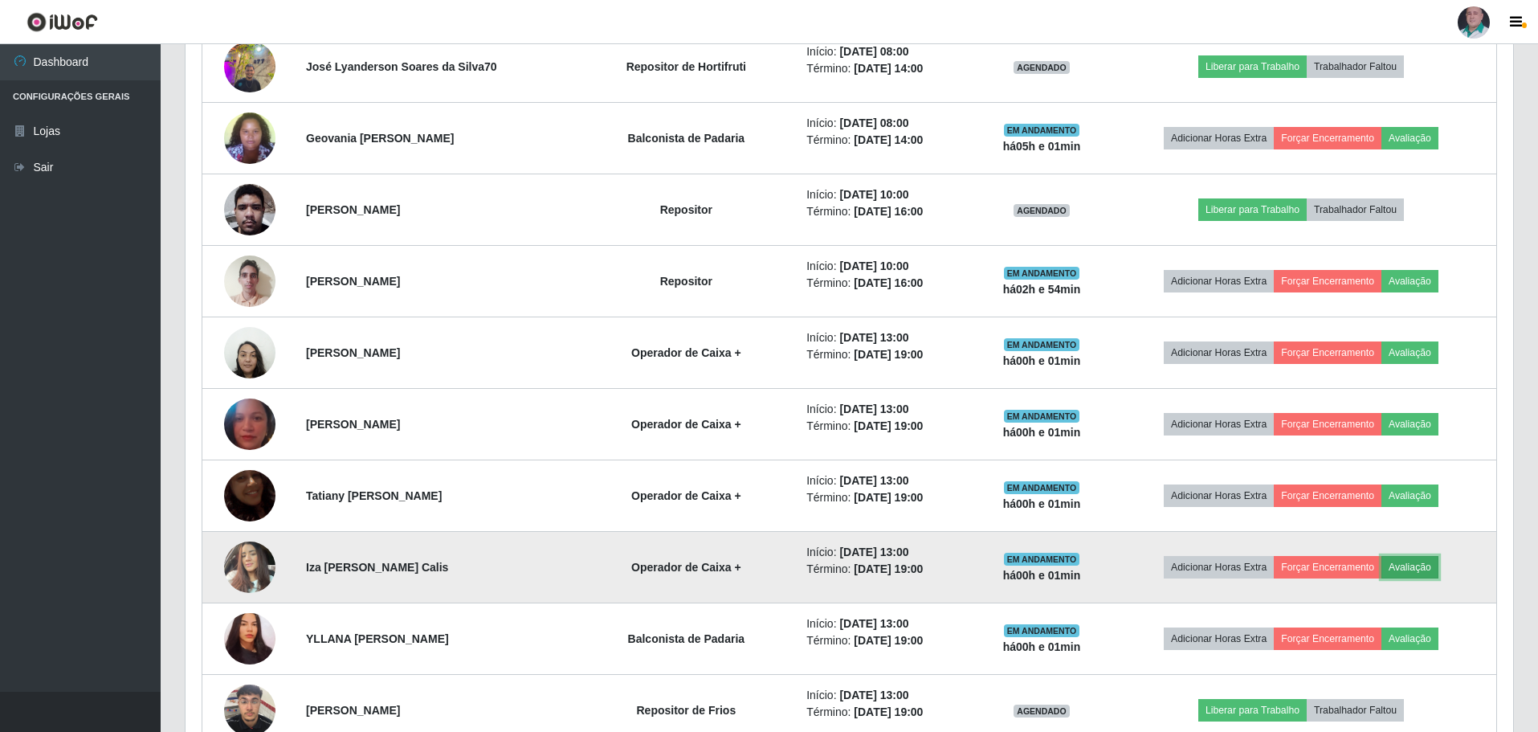
click at [1417, 567] on button "Avaliação" at bounding box center [1410, 567] width 57 height 22
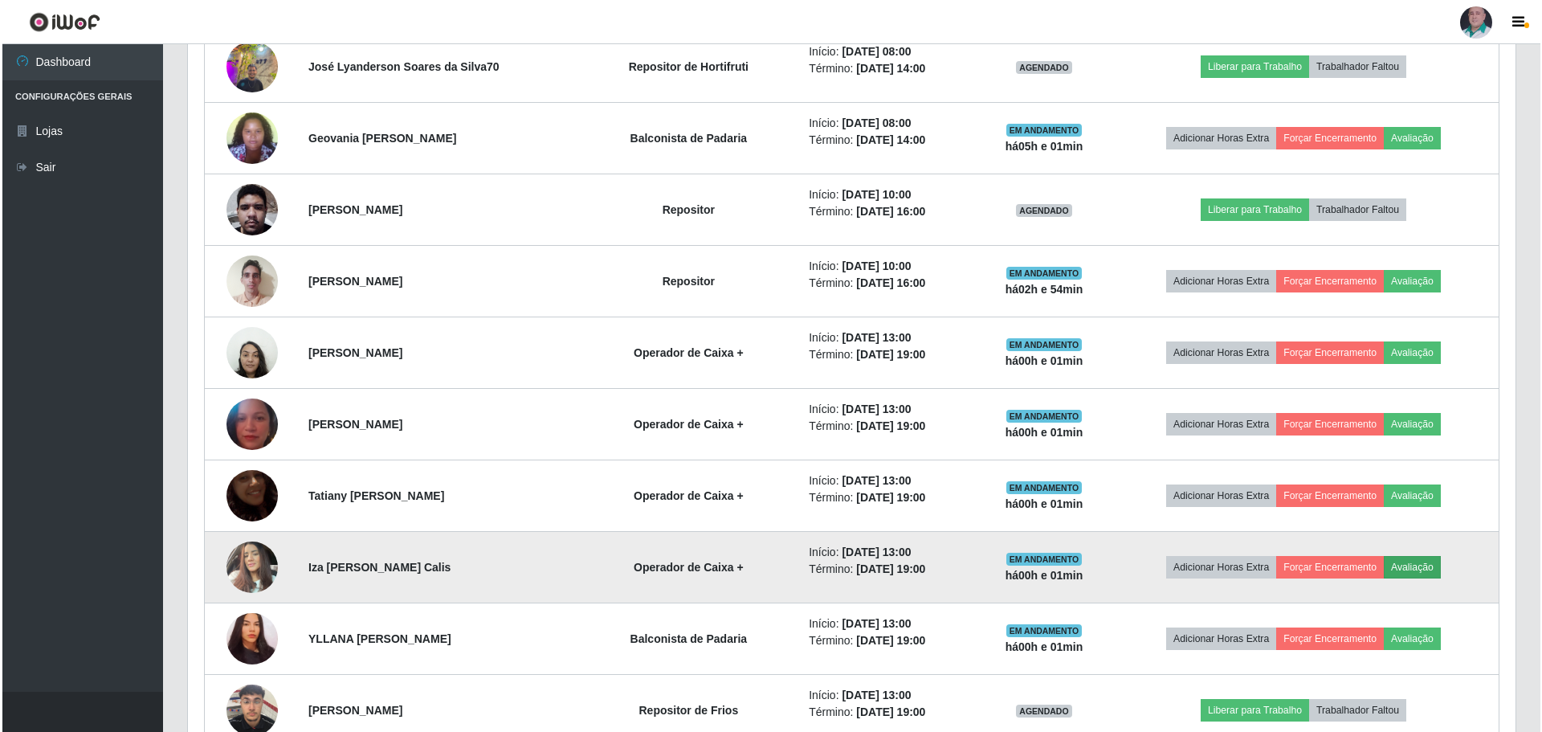
scroll to position [333, 1320]
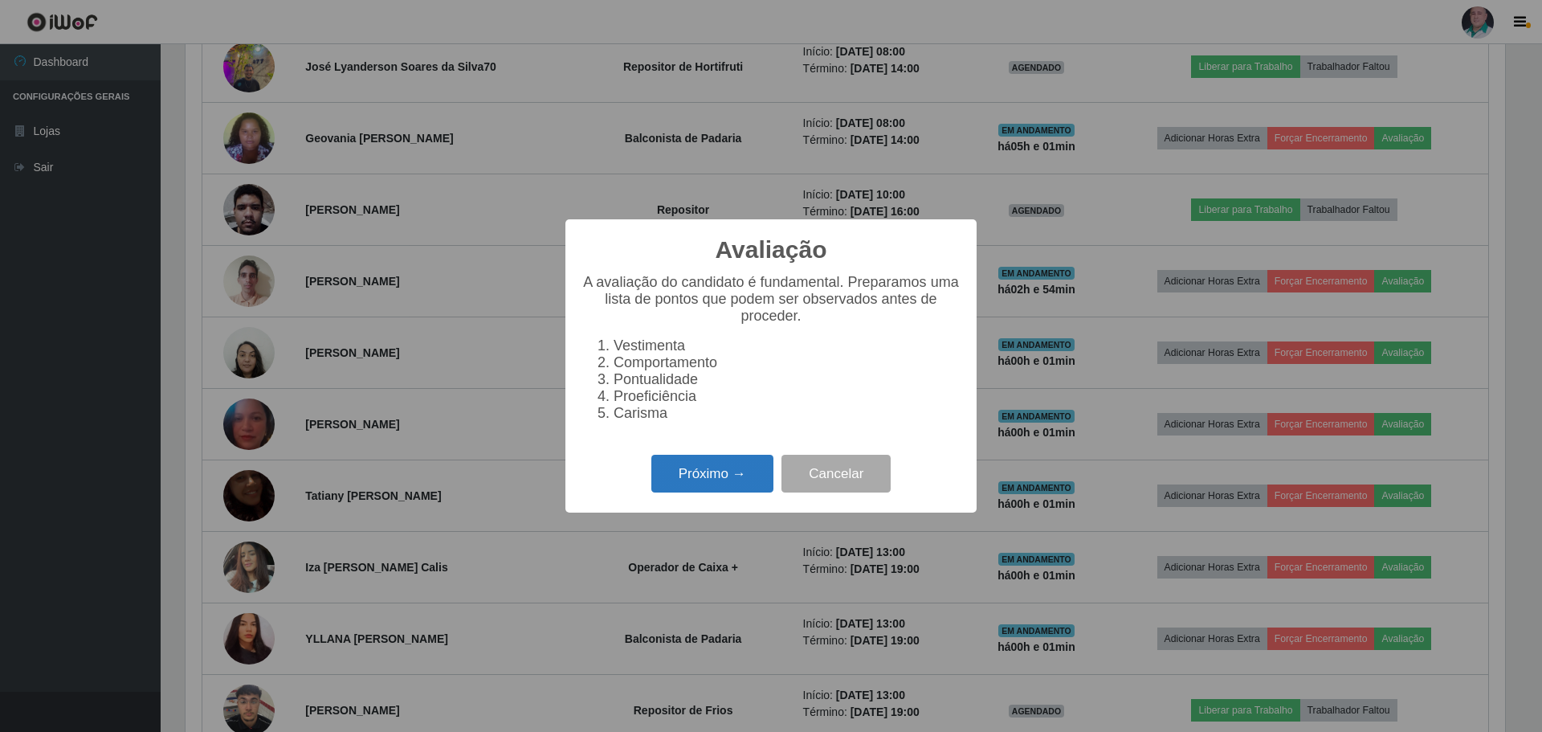
click at [733, 485] on button "Próximo →" at bounding box center [712, 474] width 122 height 38
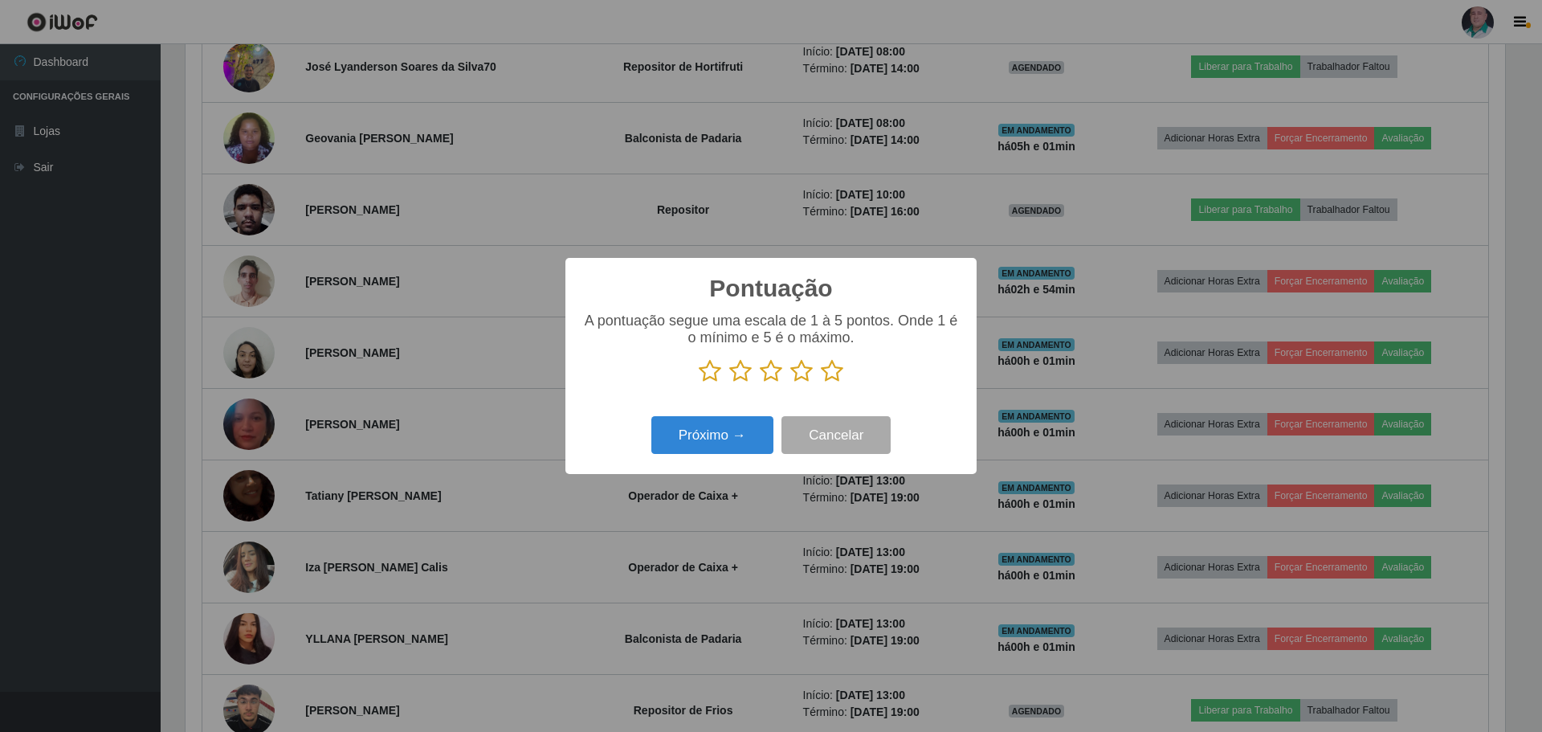
click at [832, 370] on icon at bounding box center [832, 371] width 22 height 24
click at [821, 383] on input "radio" at bounding box center [821, 383] width 0 height 0
click at [758, 427] on button "Próximo →" at bounding box center [712, 435] width 122 height 38
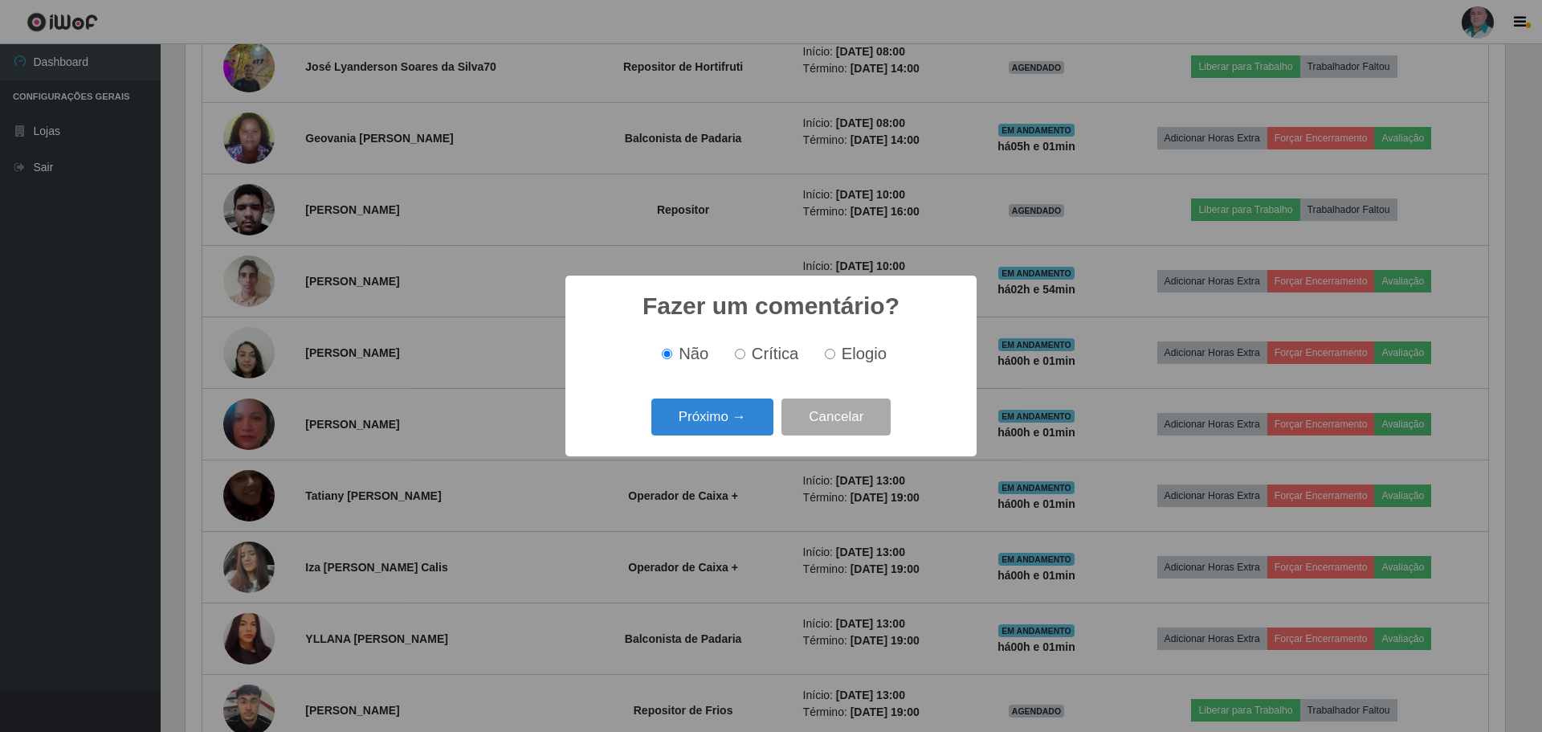
click at [738, 358] on input "Crítica" at bounding box center [740, 354] width 10 height 10
radio input "true"
click at [833, 357] on input "Elogio" at bounding box center [830, 354] width 10 height 10
radio input "true"
click at [714, 421] on button "Próximo →" at bounding box center [712, 417] width 122 height 38
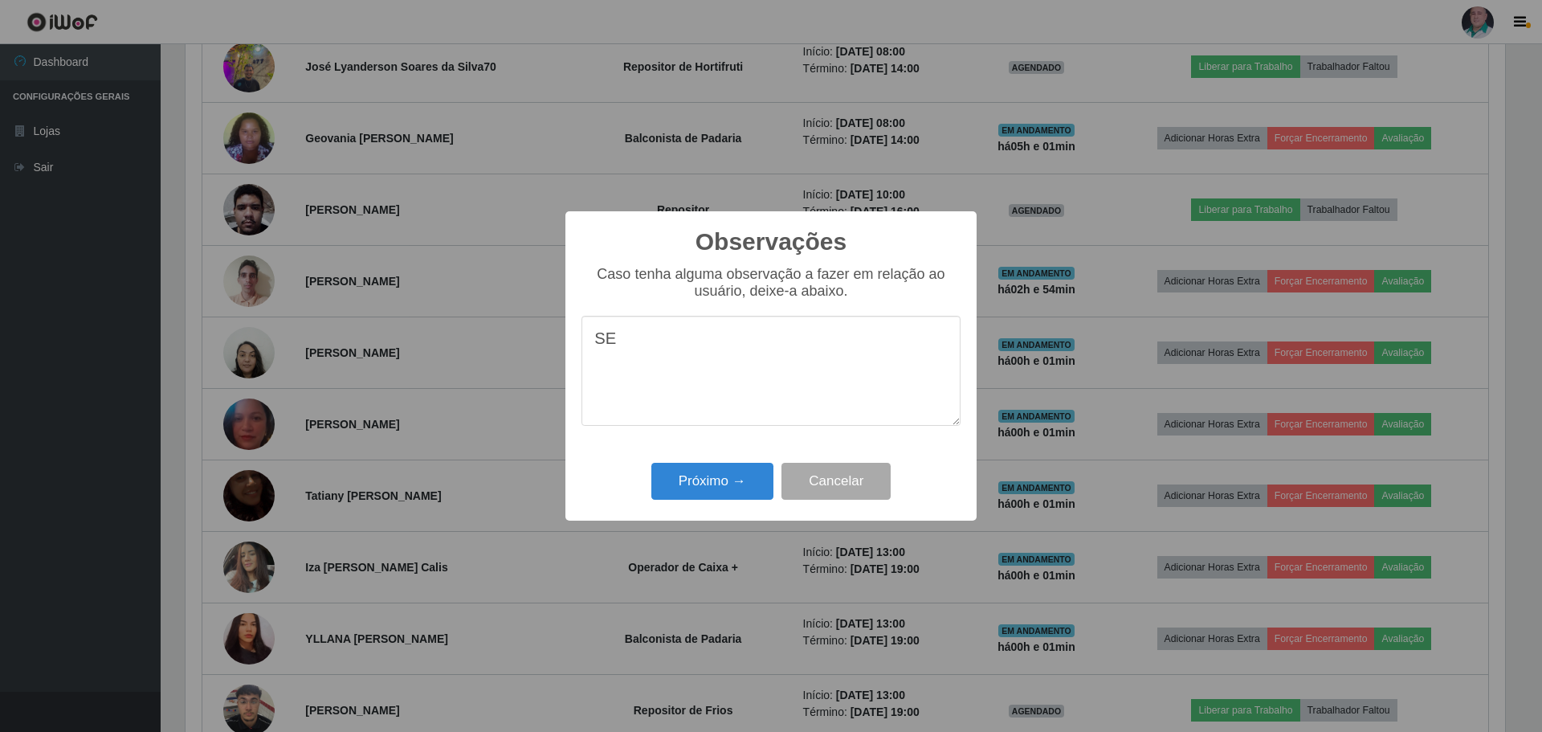
type textarea "S"
type textarea "Sem fardamento"
click at [727, 488] on button "Próximo →" at bounding box center [712, 482] width 122 height 38
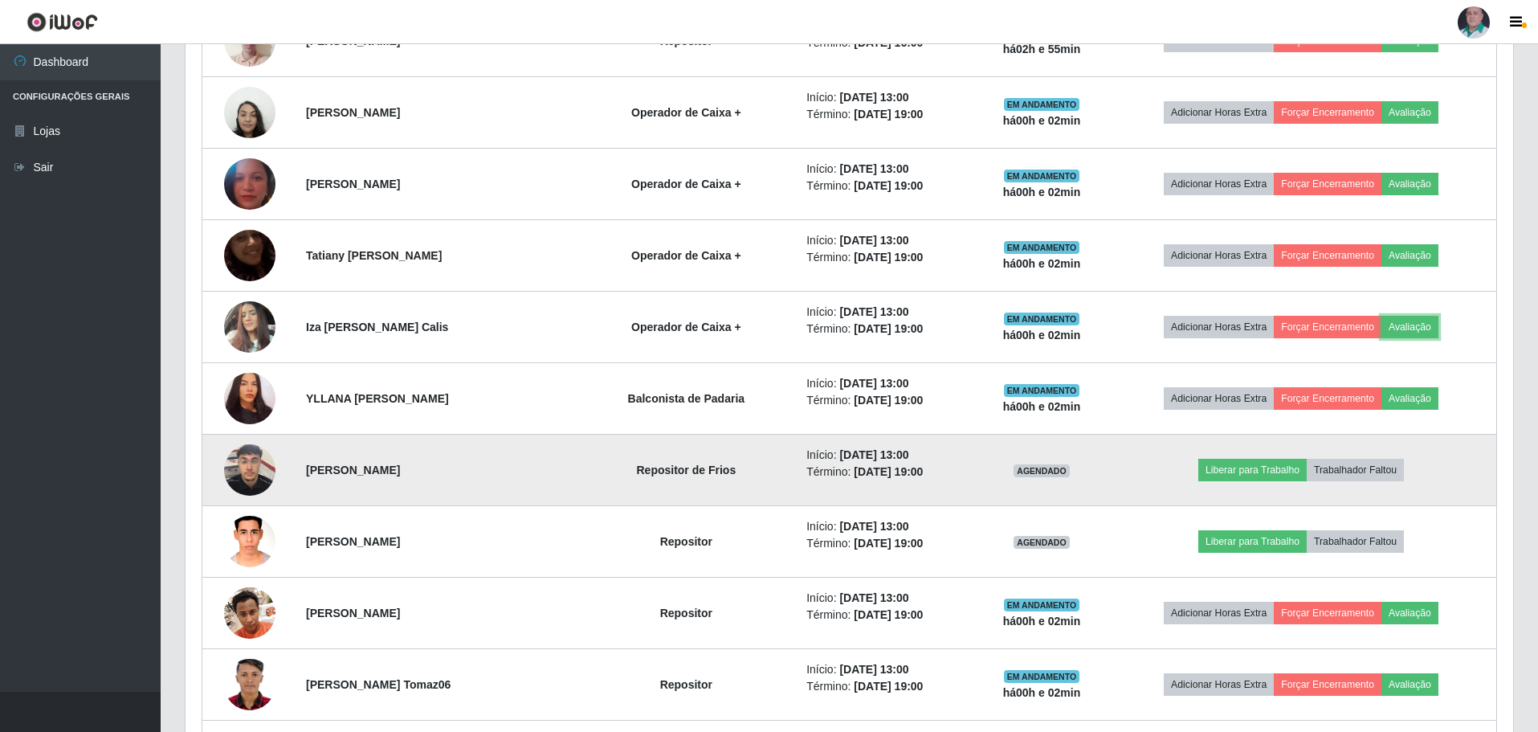
scroll to position [1415, 0]
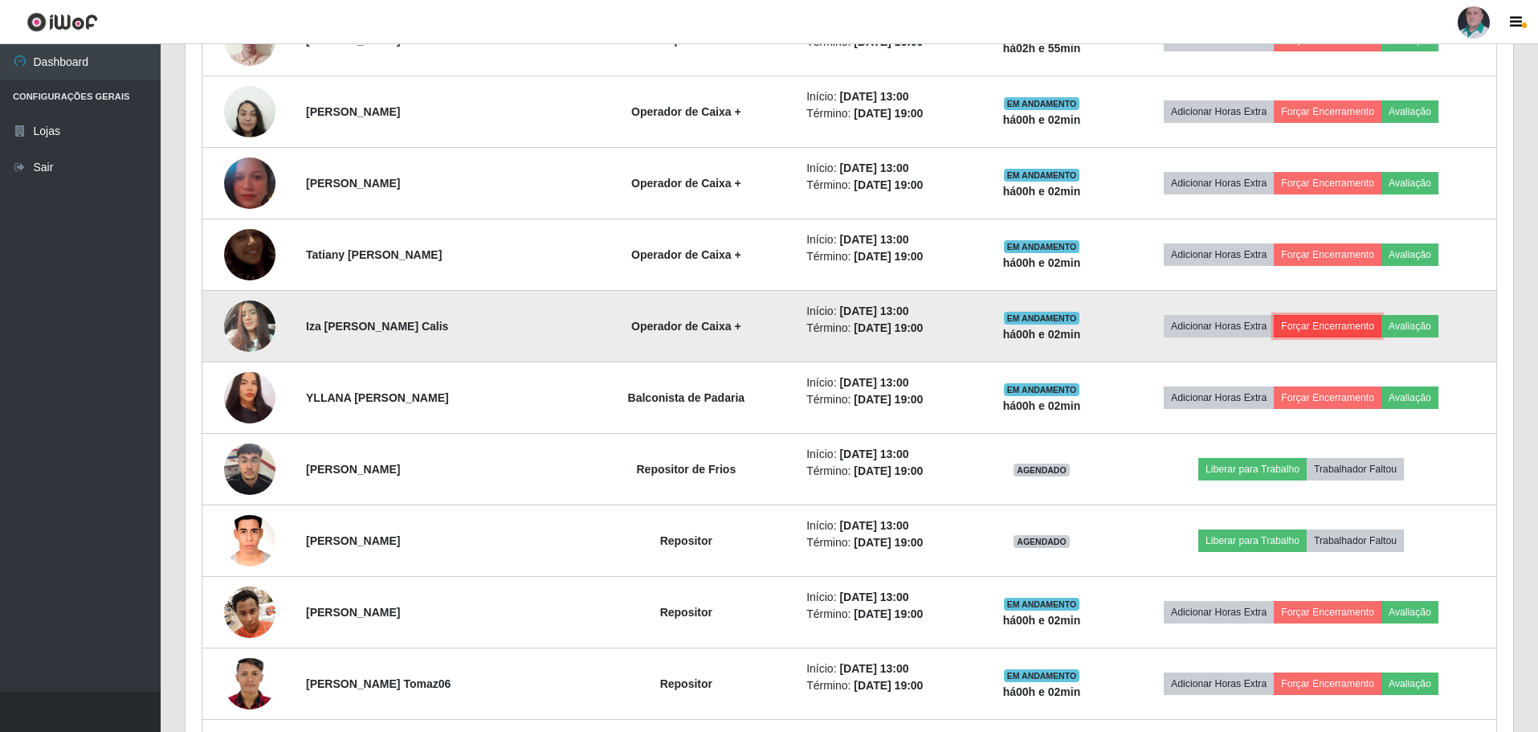
click at [1334, 328] on button "Forçar Encerramento" at bounding box center [1328, 326] width 108 height 22
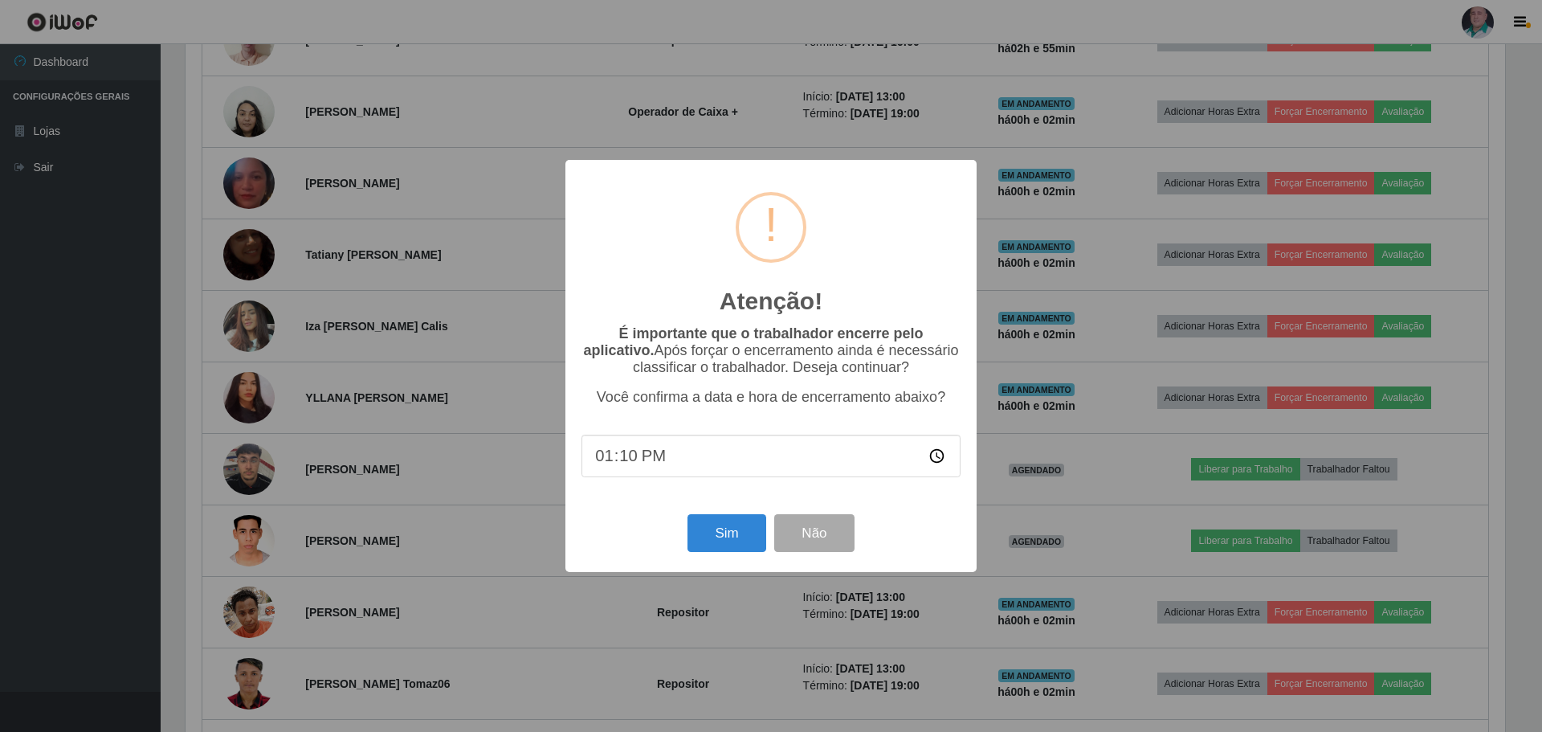
type input "13:05"
click at [731, 541] on button "Sim" at bounding box center [727, 533] width 78 height 38
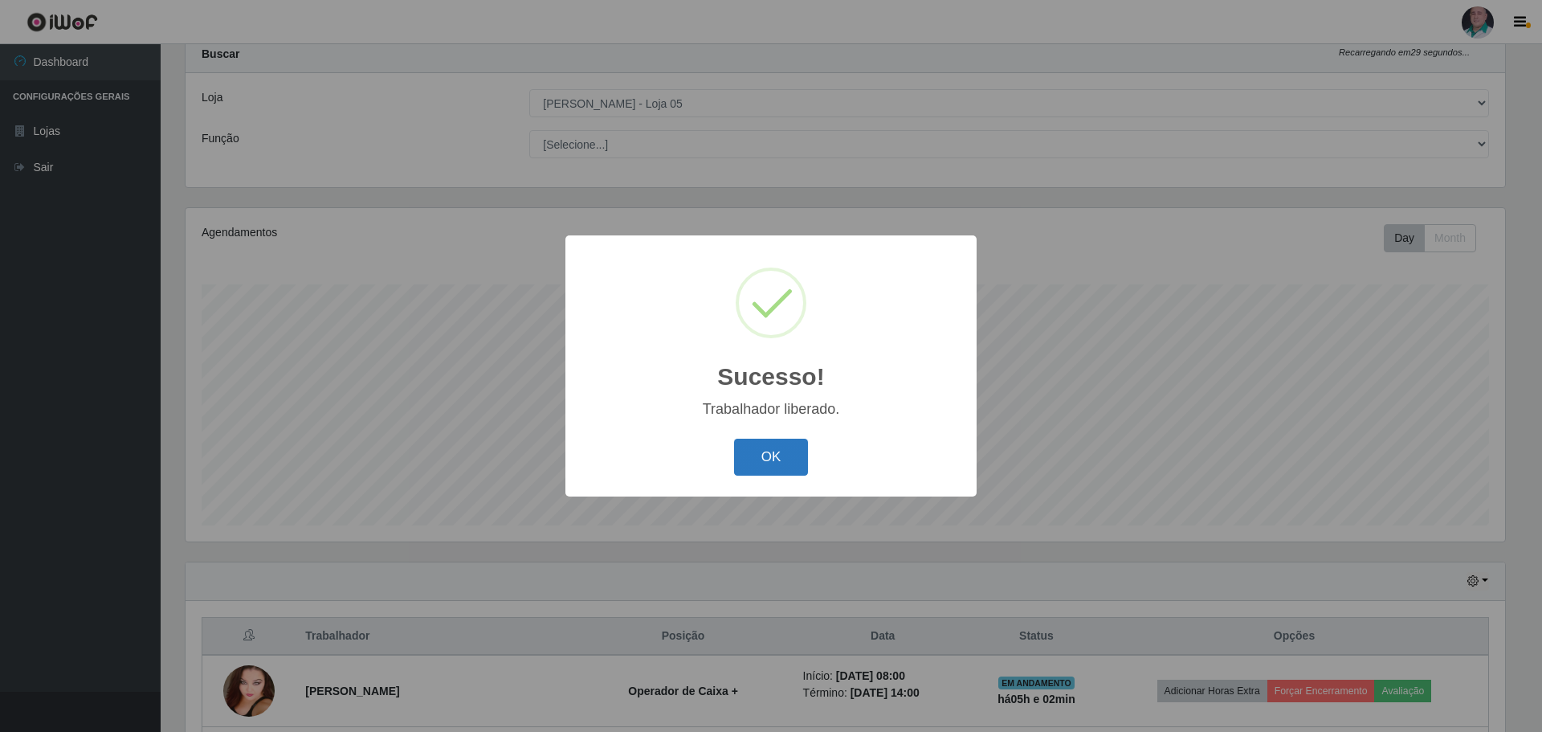
click at [766, 462] on button "OK" at bounding box center [771, 458] width 75 height 38
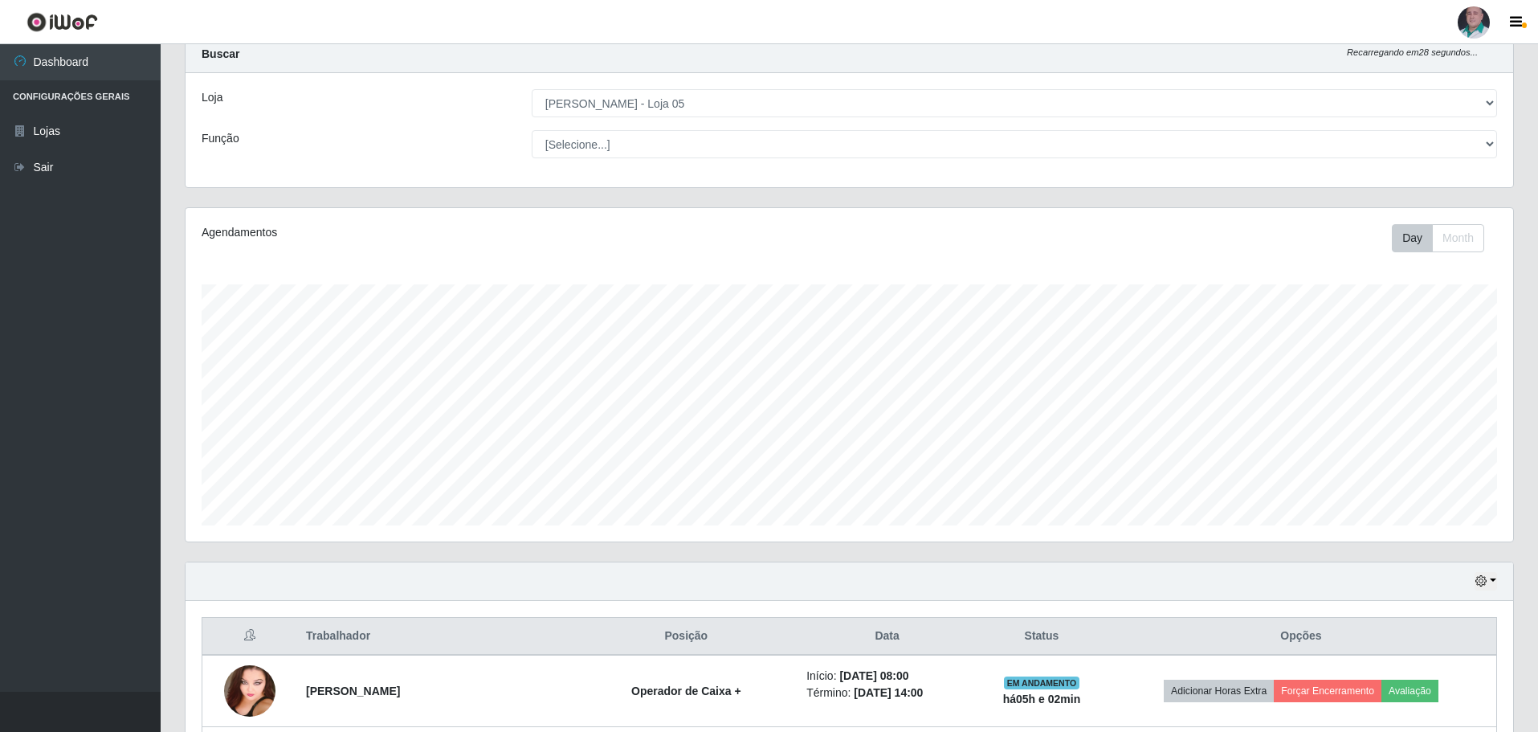
scroll to position [333, 1328]
